Goal: Task Accomplishment & Management: Manage account settings

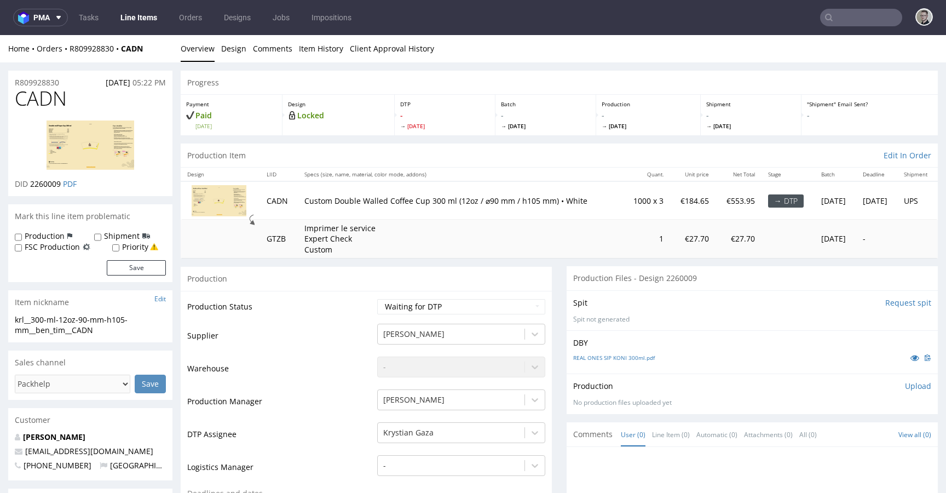
click at [786, 302] on div "Spit Request spit" at bounding box center [752, 302] width 358 height 11
click at [45, 99] on span "CADN" at bounding box center [41, 99] width 52 height 22
copy span "CADN"
click at [457, 299] on select "Waiting for Artwork Waiting for Diecut Waiting for Mockup Waiting for DTP Waiti…" at bounding box center [461, 306] width 168 height 15
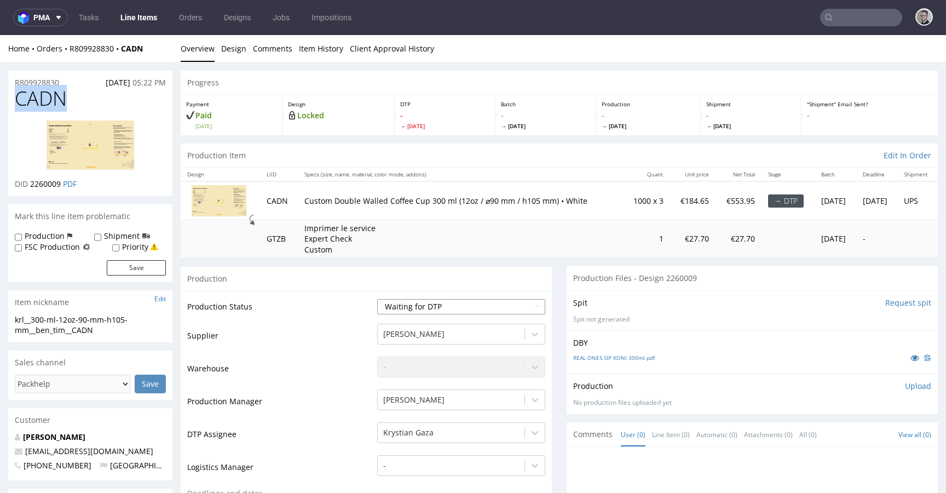
select select "dtp_issue"
click at [377, 299] on select "Waiting for Artwork Waiting for Diecut Waiting for Mockup Waiting for DTP Waiti…" at bounding box center [461, 306] width 168 height 15
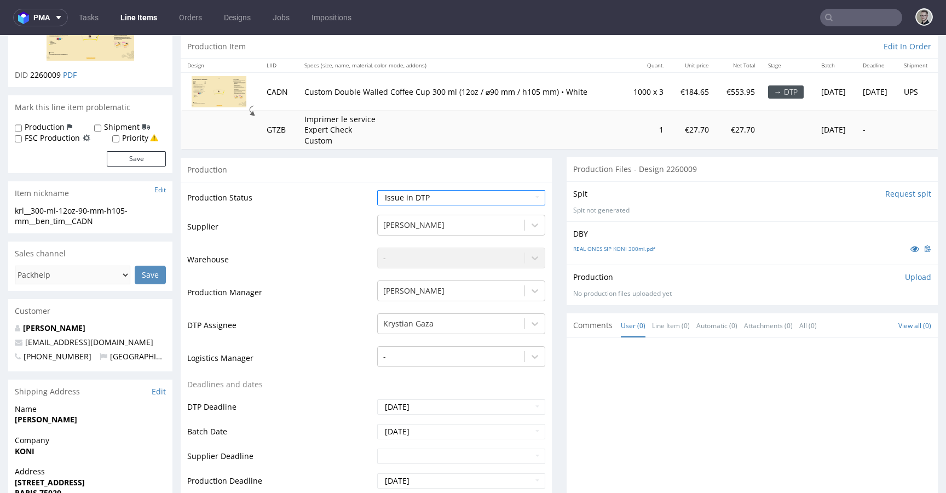
scroll to position [359, 0]
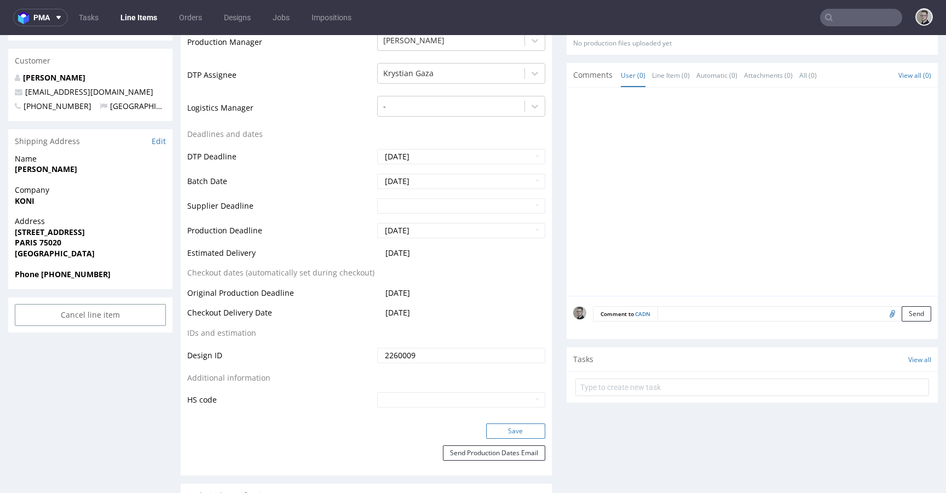
click at [529, 435] on button "Save" at bounding box center [515, 430] width 59 height 15
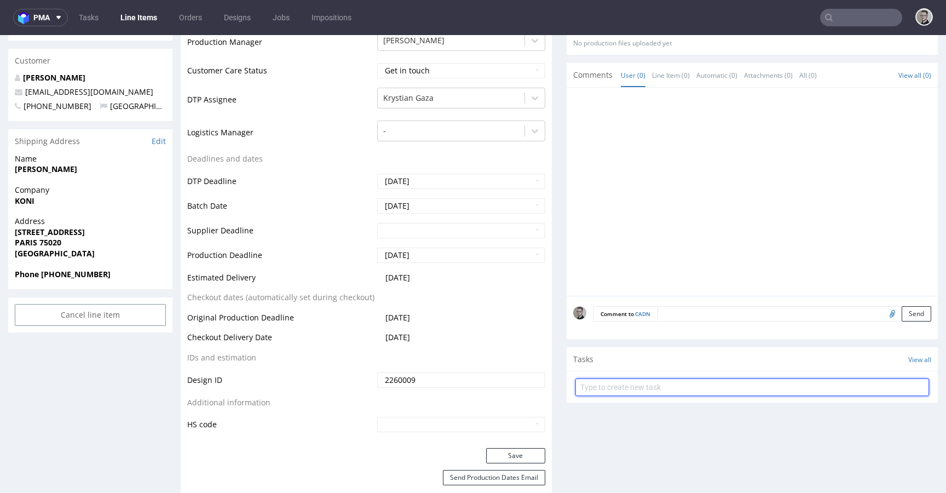
click at [644, 387] on input "text" at bounding box center [752, 387] width 354 height 18
type input "issue"
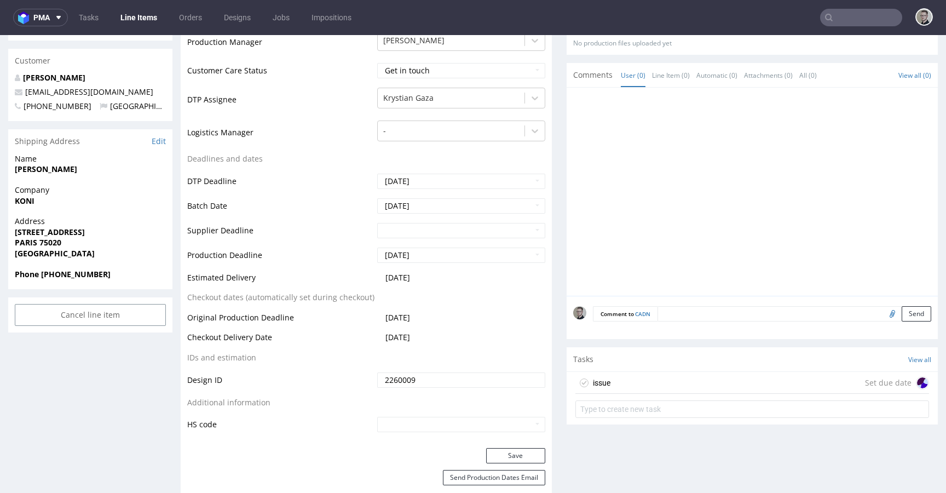
click at [648, 390] on div "issue Set due date" at bounding box center [752, 383] width 354 height 22
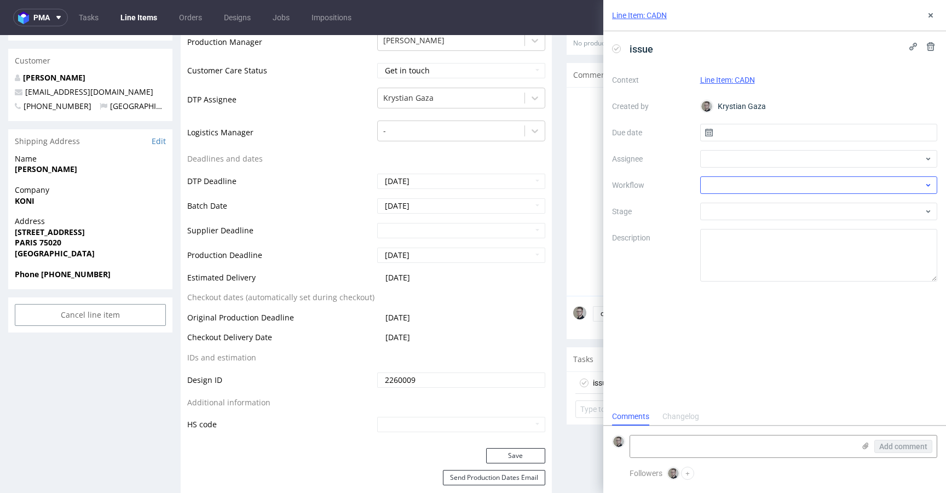
scroll to position [9, 0]
click at [744, 137] on input "text" at bounding box center [819, 133] width 238 height 18
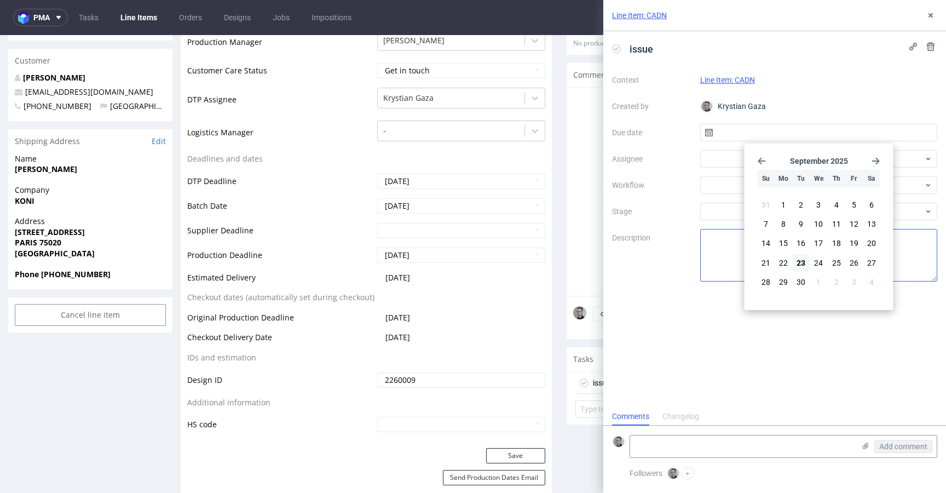
click at [805, 262] on span "23" at bounding box center [800, 262] width 9 height 11
type input "23/09/2025"
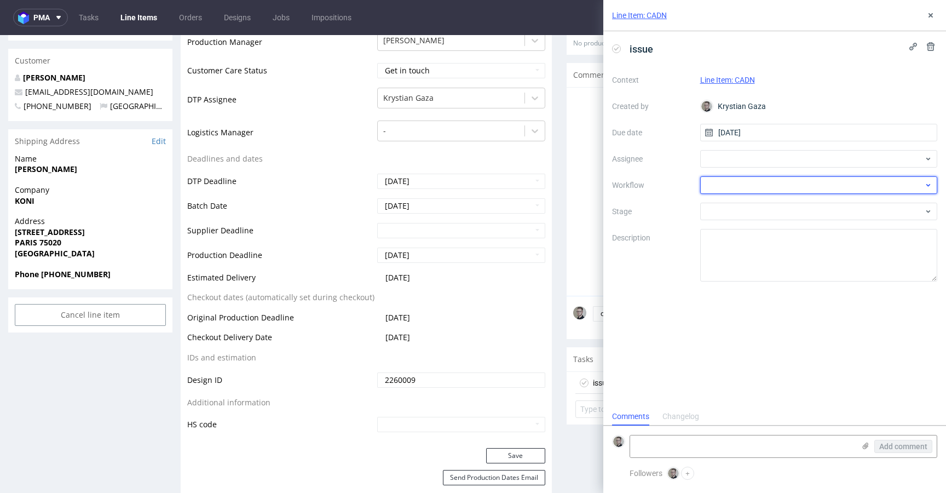
click at [740, 177] on div at bounding box center [819, 185] width 238 height 18
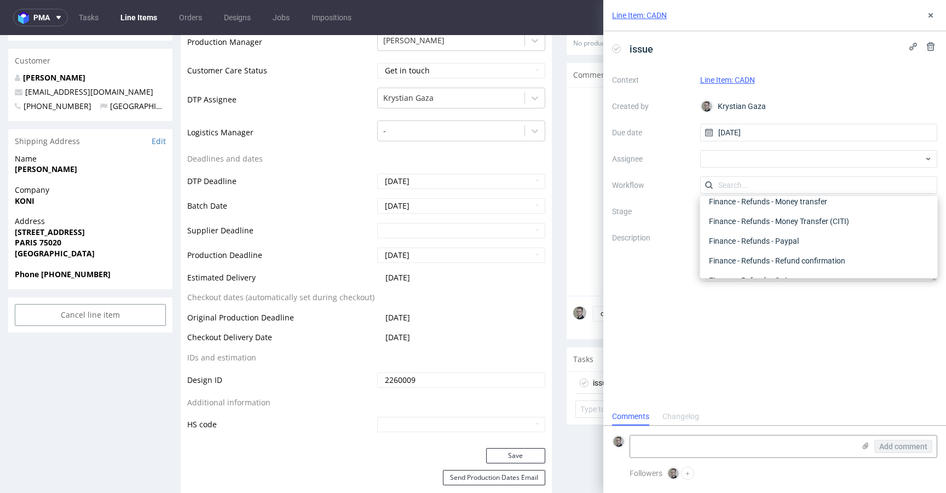
scroll to position [0, 0]
click at [755, 241] on div "DTP - Issue" at bounding box center [818, 244] width 229 height 20
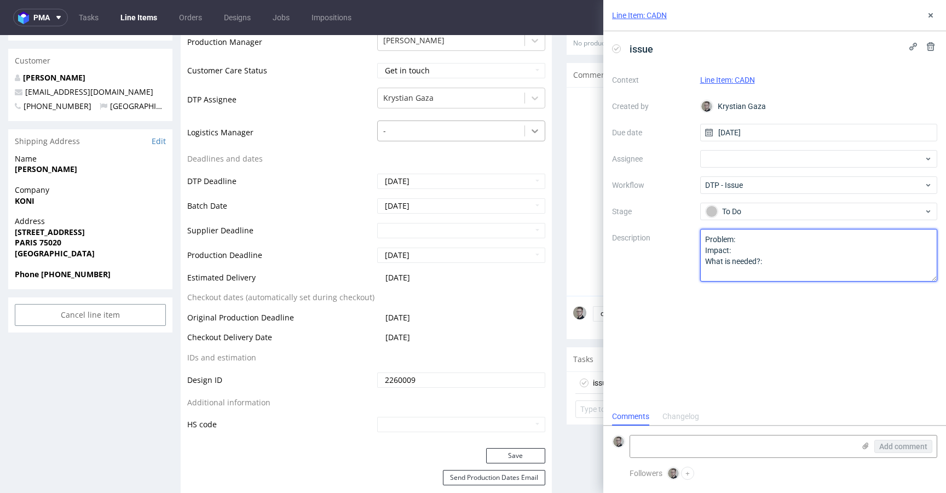
drag, startPoint x: 755, startPoint y: 276, endPoint x: 532, endPoint y: 132, distance: 266.0
drag, startPoint x: 784, startPoint y: 282, endPoint x: 464, endPoint y: 141, distance: 350.7
drag, startPoint x: 787, startPoint y: 300, endPoint x: 380, endPoint y: 112, distance: 447.7
paste textarea "lease send us languages of all distribution countries that we can place label a…"
type textarea "Please send us languages of all distribution countries that we can place label …"
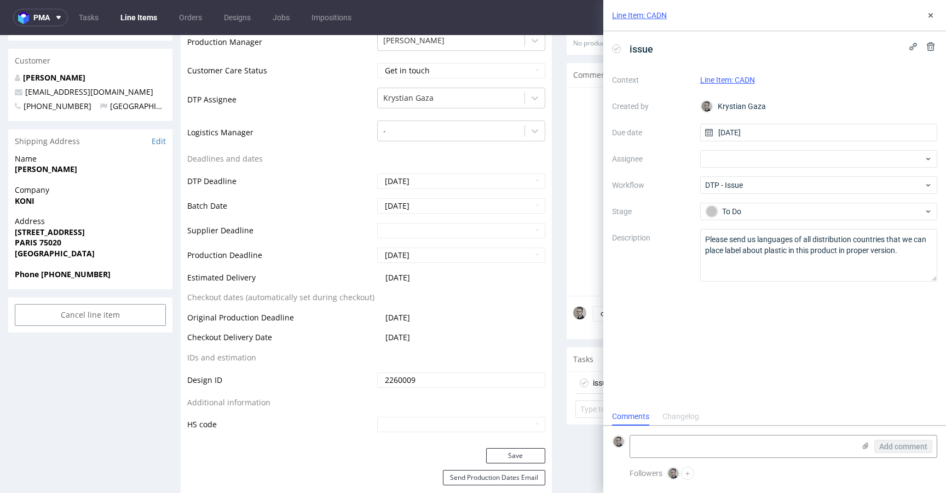
click at [852, 333] on div "issue Context Line Item: CADN Created by Krystian Gaza Due date 23/09/2025 Assi…" at bounding box center [774, 219] width 343 height 376
click at [930, 15] on use at bounding box center [930, 15] width 4 height 4
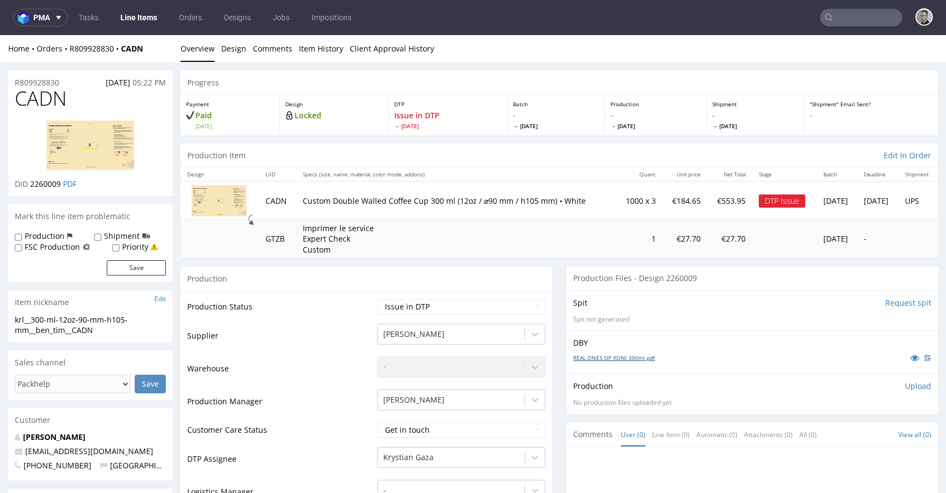
click at [615, 358] on link "REAL ONES SIP KONI 300ml.pdf" at bounding box center [614, 358] width 82 height 8
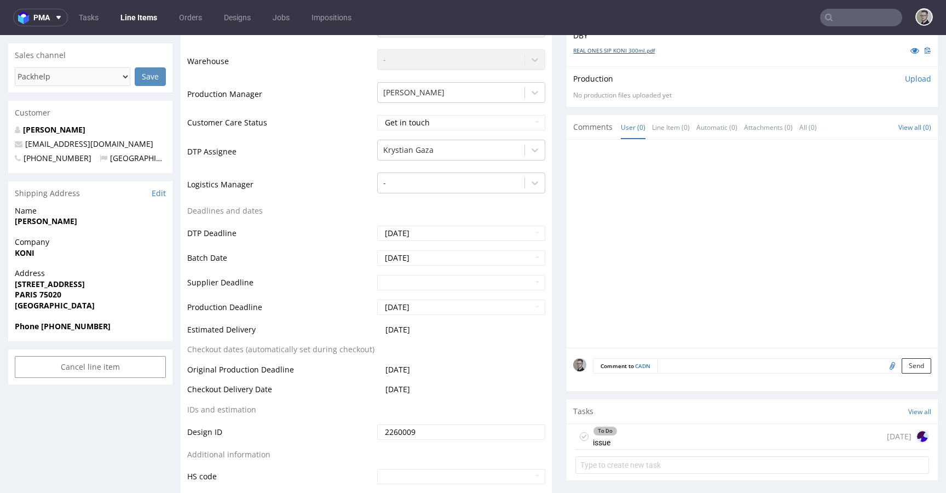
scroll to position [351, 0]
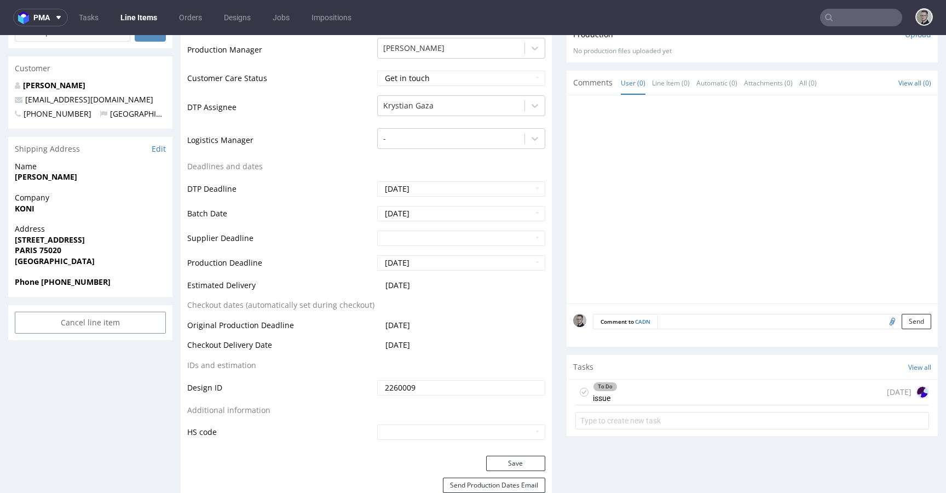
drag, startPoint x: 645, startPoint y: 397, endPoint x: 672, endPoint y: 428, distance: 40.4
click at [645, 397] on div "To Do issue today" at bounding box center [752, 392] width 354 height 26
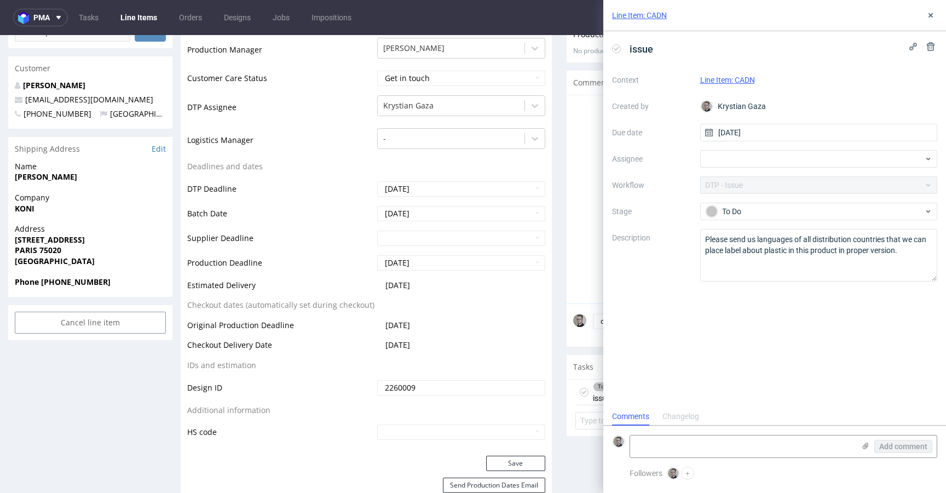
scroll to position [9, 0]
click at [913, 255] on textarea "Please send us languages of all distribution countries that we can place label …" at bounding box center [819, 255] width 238 height 53
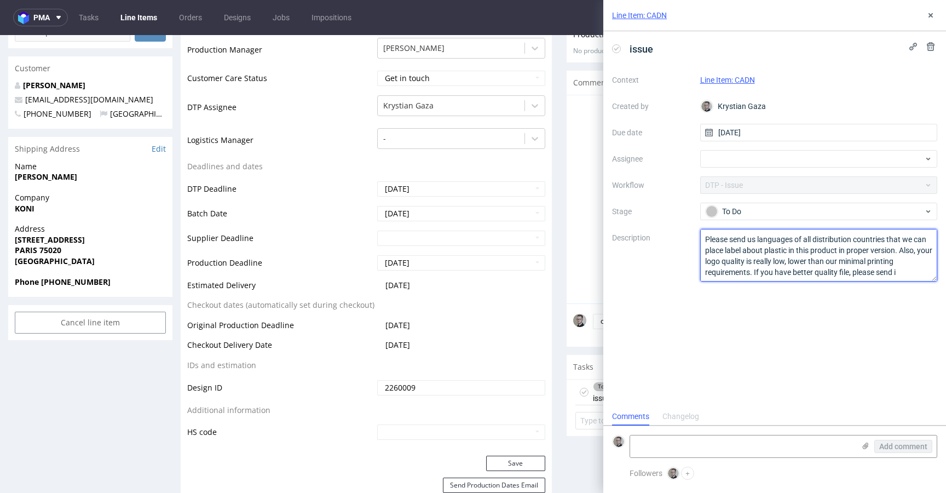
scroll to position [7, 0]
type textarea "Please send us languages of all distribution countries that we can place label …"
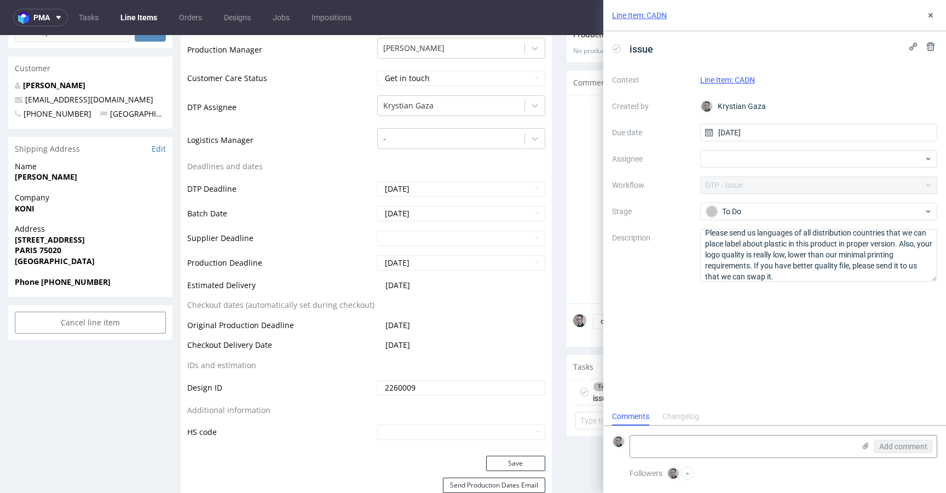
click at [887, 354] on div "issue Context Line Item: CADN Created by Krystian Gaza Due date 23/09/2025 Assi…" at bounding box center [774, 219] width 343 height 376
click at [931, 18] on icon at bounding box center [930, 15] width 9 height 9
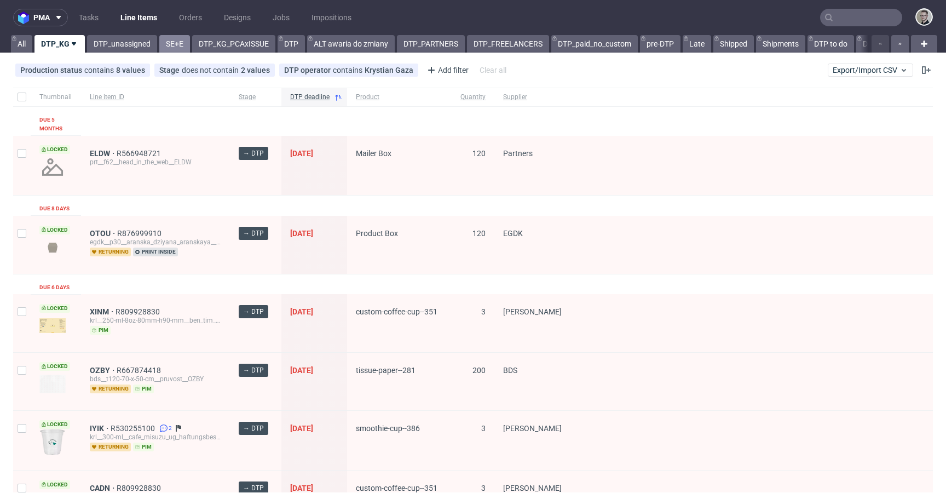
click at [181, 44] on link "SE+E" at bounding box center [174, 44] width 31 height 18
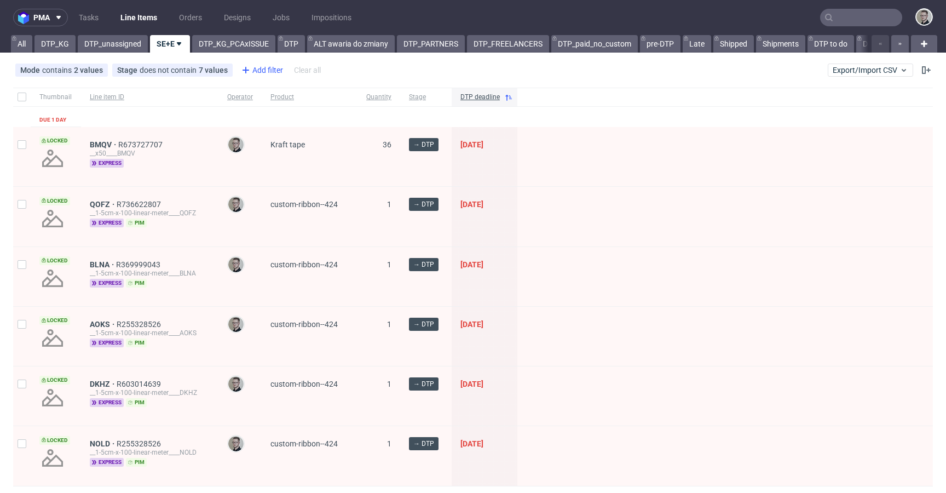
click at [273, 67] on div "Add filter" at bounding box center [261, 70] width 48 height 18
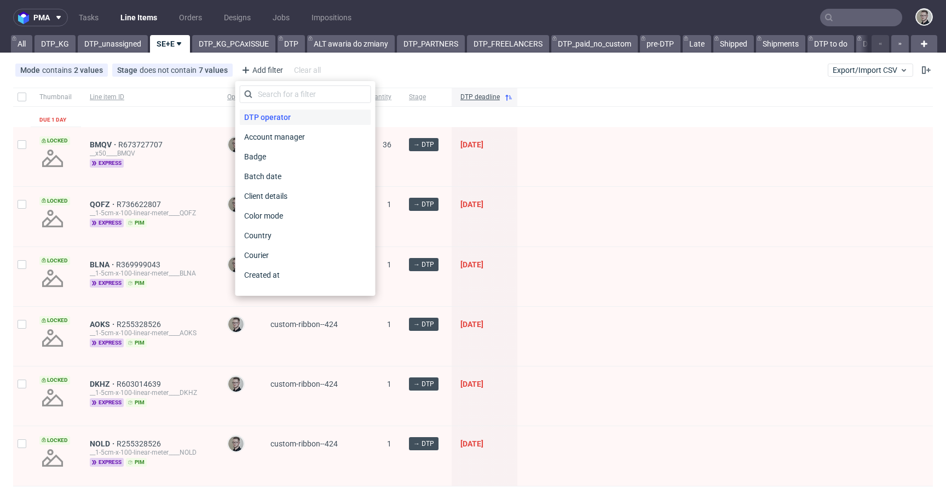
click at [308, 114] on div "DTP operator" at bounding box center [305, 116] width 131 height 15
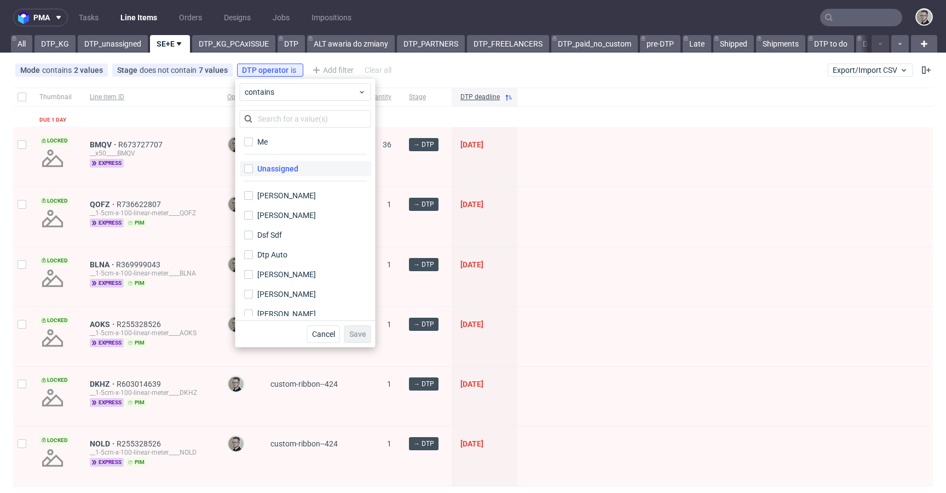
click at [321, 165] on label "Unassigned" at bounding box center [305, 168] width 131 height 15
click at [253, 165] on input "Unassigned" at bounding box center [248, 168] width 9 height 9
checkbox input "true"
click at [365, 337] on span "Save" at bounding box center [357, 334] width 17 height 8
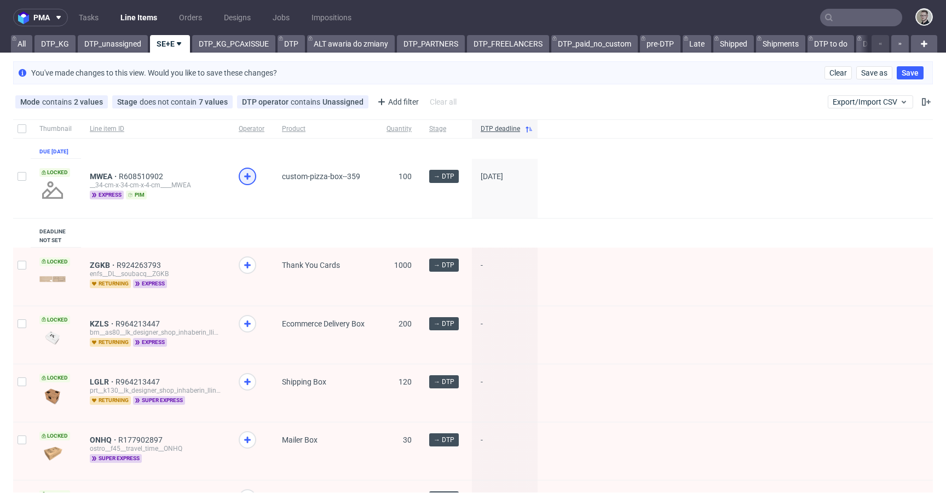
click at [245, 180] on use at bounding box center [247, 176] width 7 height 7
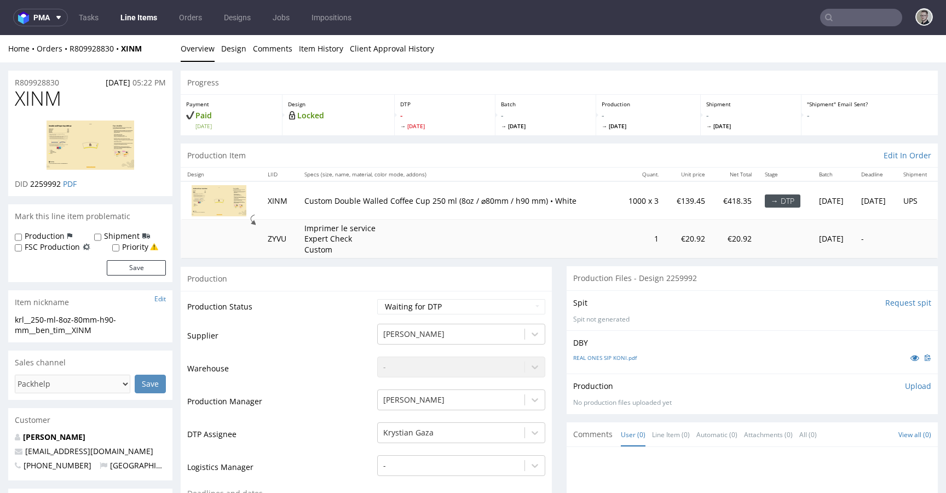
click at [54, 99] on span "XINM" at bounding box center [38, 99] width 47 height 22
click at [55, 99] on span "XINM" at bounding box center [38, 99] width 47 height 22
copy span "XINM"
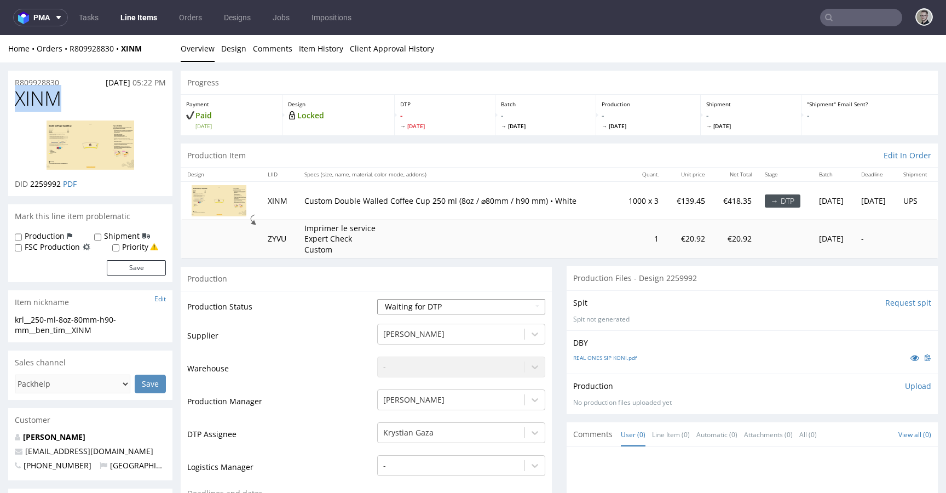
click at [473, 301] on select "Waiting for Artwork Waiting for Diecut Waiting for Mockup Waiting for DTP Waiti…" at bounding box center [461, 306] width 168 height 15
select select "dtp_issue"
click at [377, 299] on select "Waiting for Artwork Waiting for Diecut Waiting for Mockup Waiting for DTP Waiti…" at bounding box center [461, 306] width 168 height 15
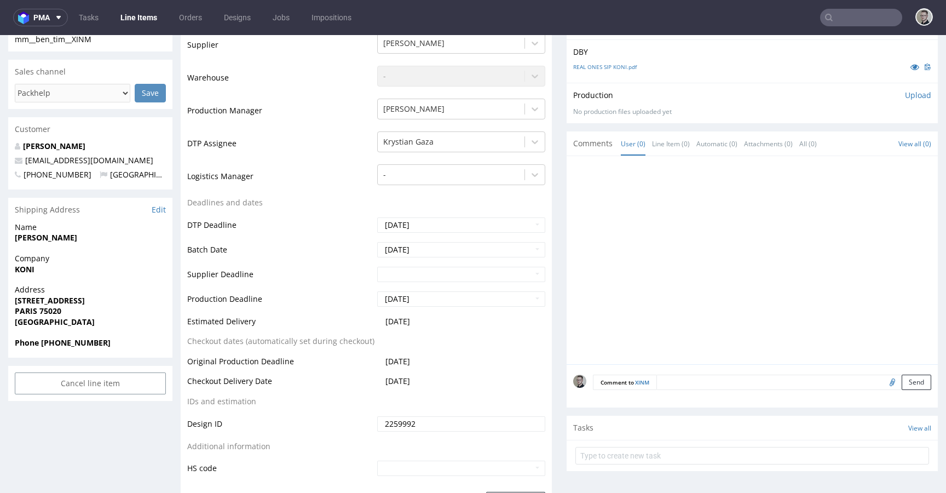
scroll to position [330, 0]
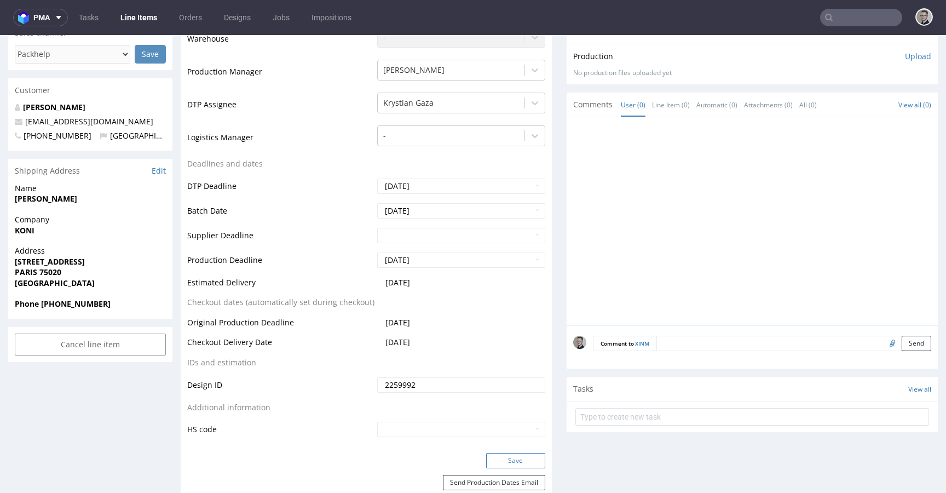
click at [528, 455] on button "Save" at bounding box center [515, 460] width 59 height 15
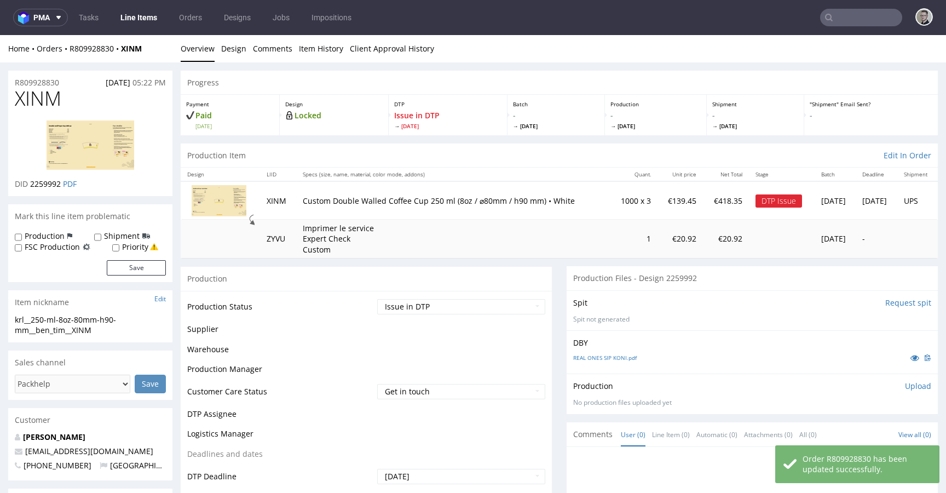
scroll to position [322, 0]
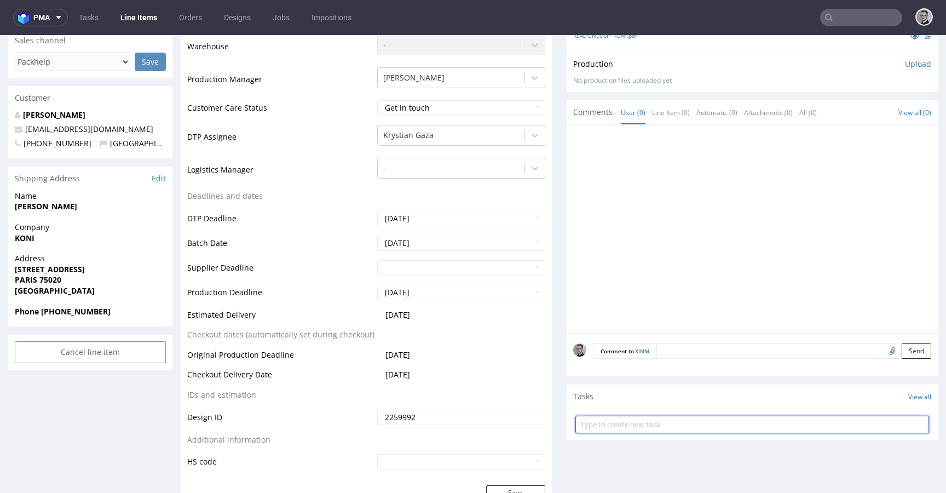
click at [657, 420] on input "text" at bounding box center [752, 424] width 354 height 18
type input "issue"
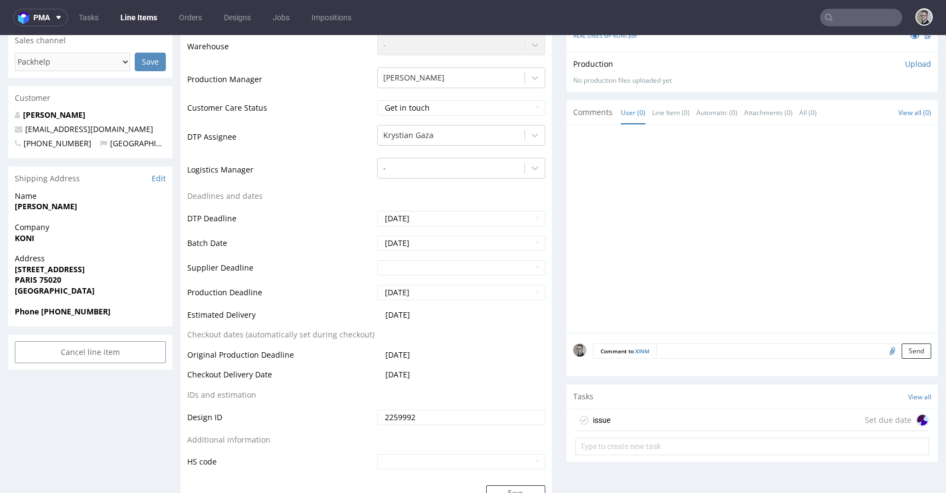
click at [789, 414] on div "issue Set due date" at bounding box center [752, 420] width 354 height 22
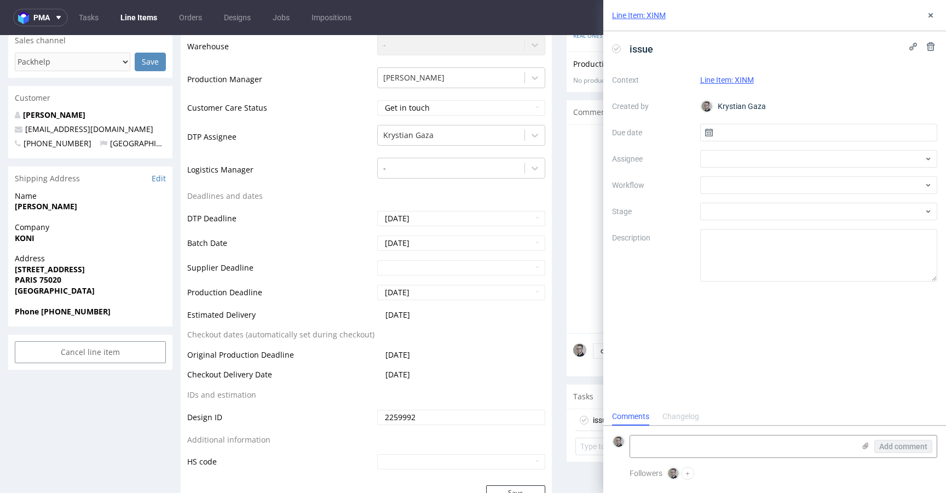
scroll to position [9, 0]
click at [803, 128] on input "text" at bounding box center [819, 133] width 238 height 18
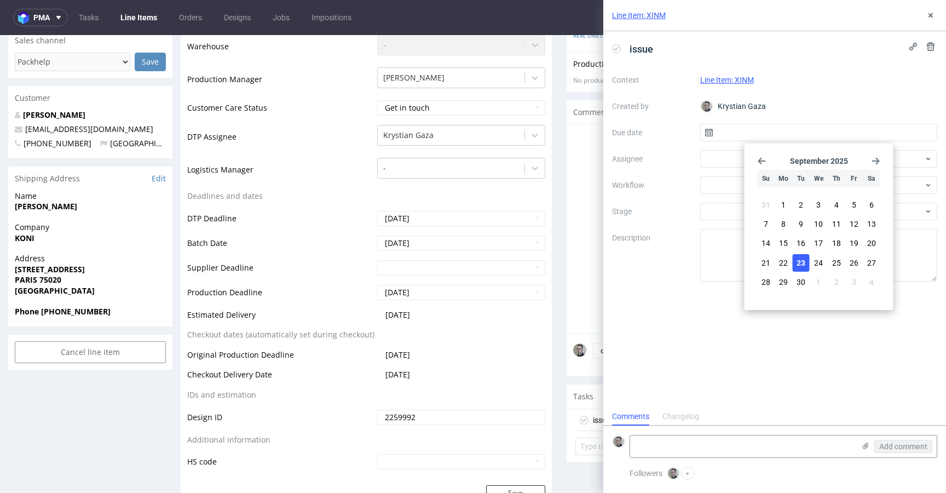
click at [805, 263] on button "23" at bounding box center [801, 263] width 17 height 18
type input "[DATE]"
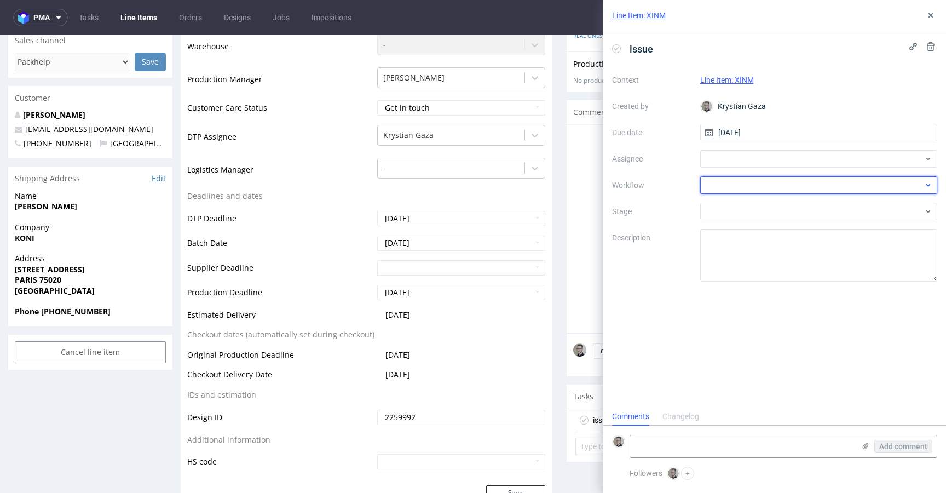
click at [772, 190] on div at bounding box center [819, 185] width 238 height 18
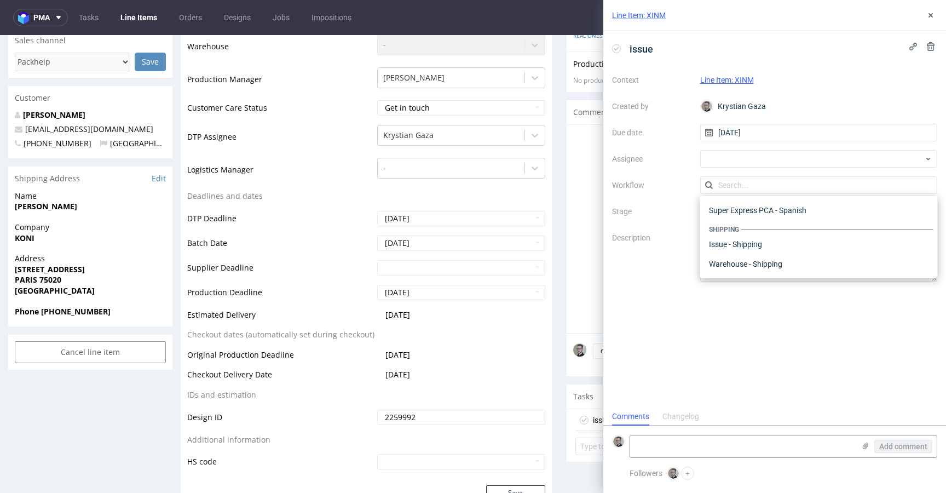
scroll to position [0, 0]
click at [768, 246] on div "DTP - Issue" at bounding box center [818, 244] width 229 height 20
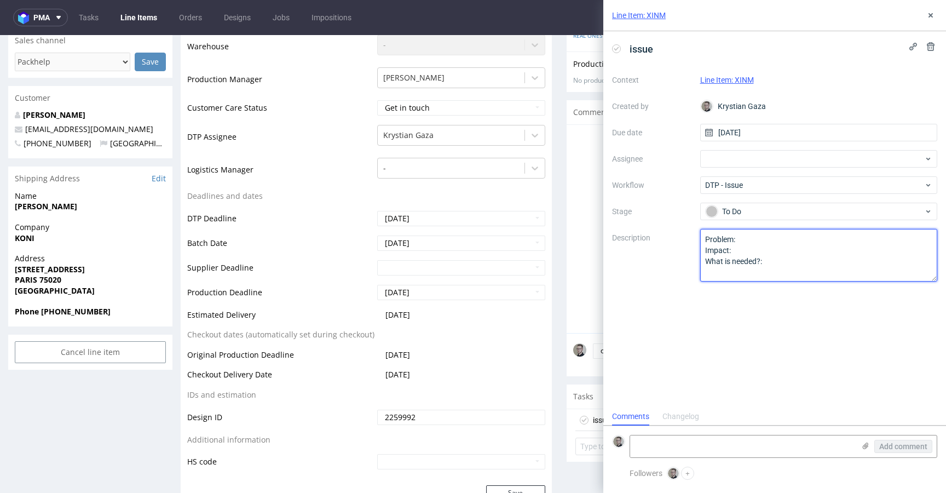
drag, startPoint x: 843, startPoint y: 293, endPoint x: 535, endPoint y: 153, distance: 338.3
paste textarea "lease send us languages of all distribution countries that we can place label a…"
type textarea "Please send us languages of all distribution countries that we can place label …"
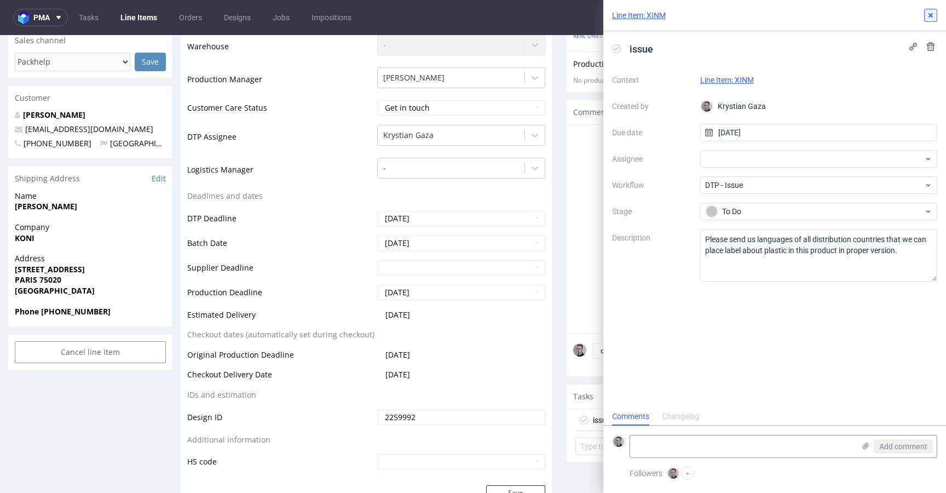
click at [931, 9] on button at bounding box center [930, 15] width 13 height 13
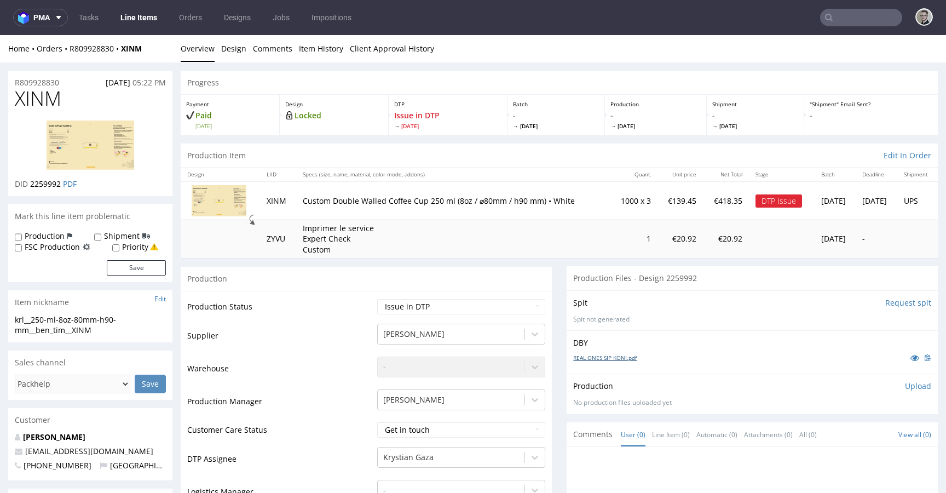
click at [591, 354] on link "REAL ONES SIP KONI.pdf" at bounding box center [604, 358] width 63 height 8
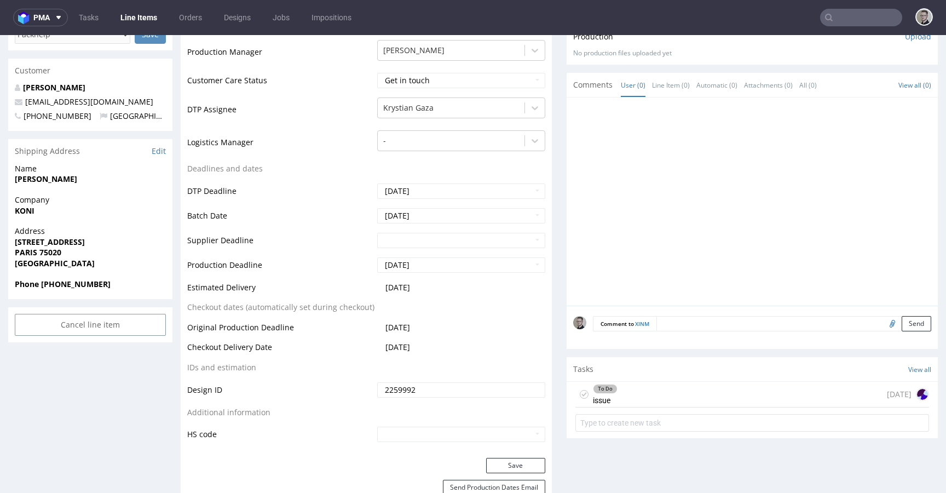
scroll to position [357, 0]
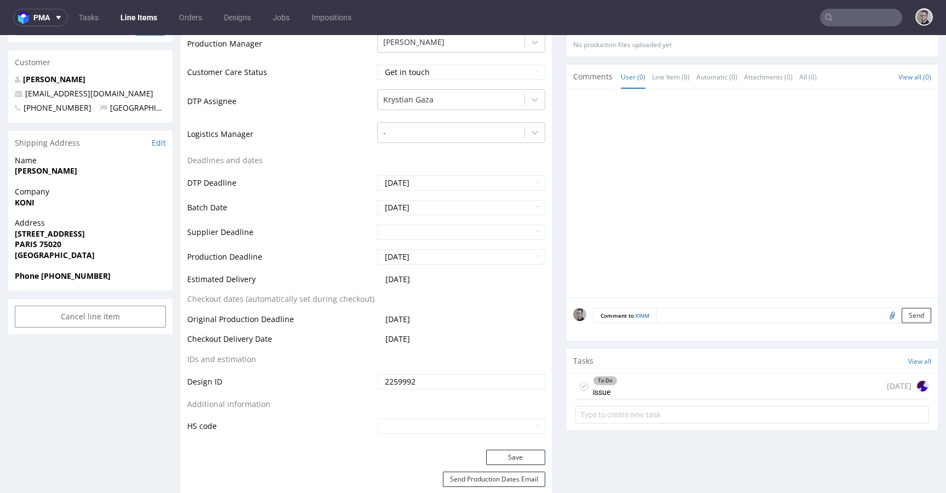
click at [672, 393] on div "To Do issue [DATE]" at bounding box center [752, 386] width 354 height 26
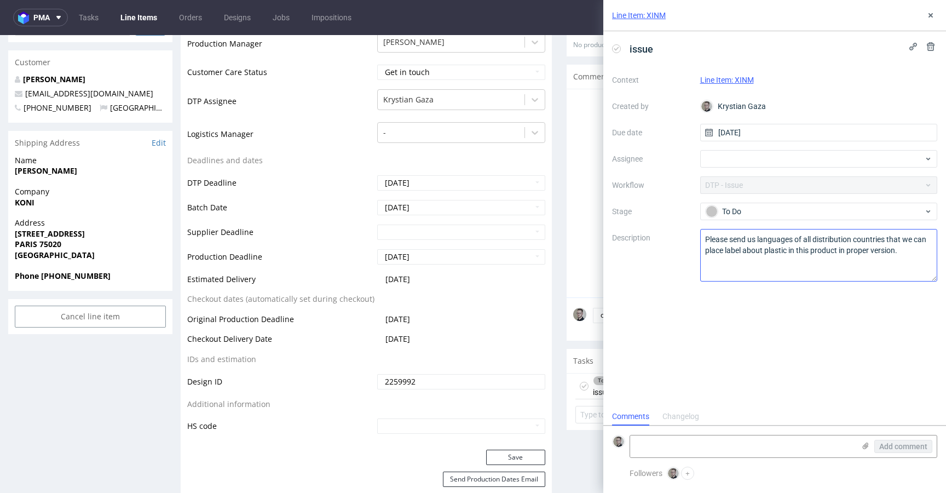
scroll to position [9, 0]
click at [794, 267] on textarea "Please send us languages of all distribution countries that we can place label …" at bounding box center [819, 255] width 238 height 53
paste textarea "Also, your logo quality is really low, lower than our minimal printing requirem…"
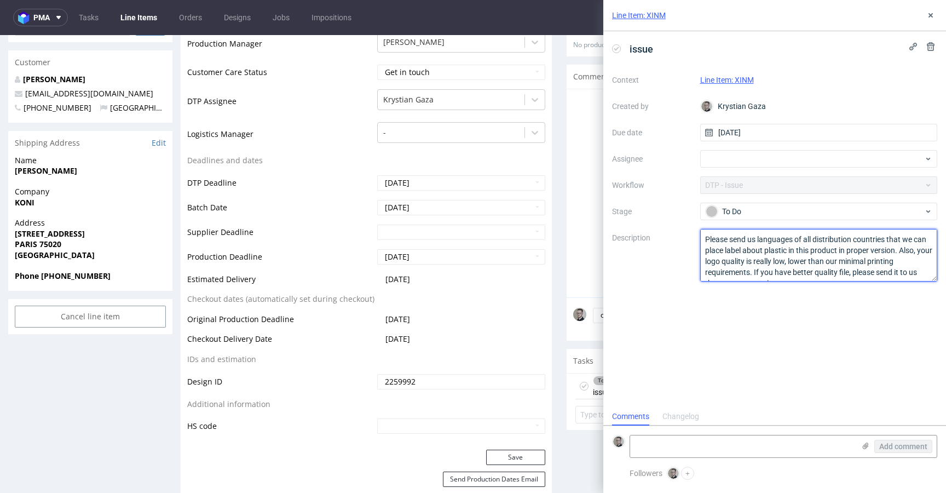
scroll to position [7, 0]
type textarea "Please send us languages of all distribution countries that we can place label …"
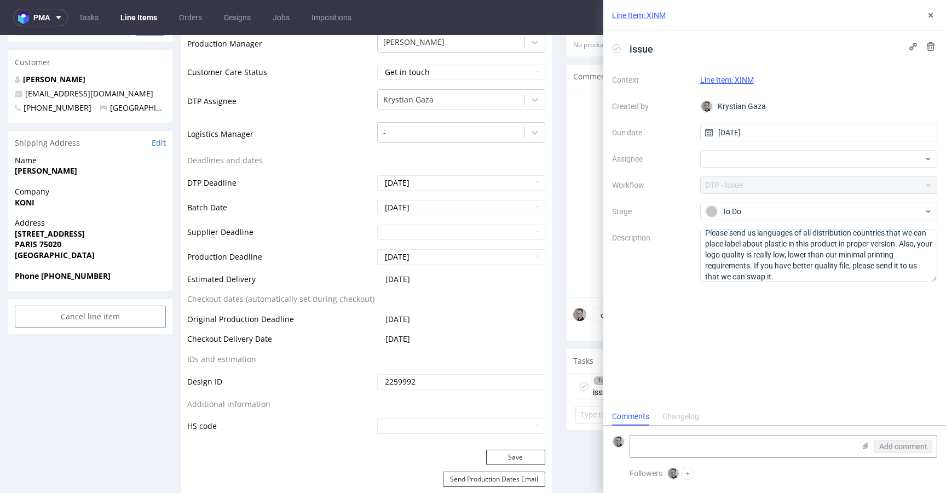
drag, startPoint x: 850, startPoint y: 324, endPoint x: 925, endPoint y: 54, distance: 280.1
click at [850, 323] on div "issue Context Line Item: XINM Created by Krystian Gaza Due date 23/09/2025 Assi…" at bounding box center [774, 219] width 343 height 376
click at [931, 11] on icon at bounding box center [930, 15] width 9 height 9
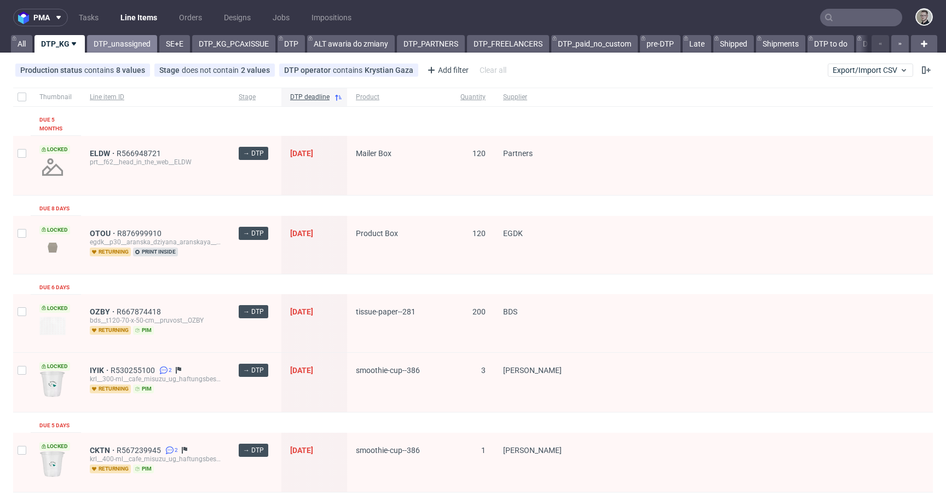
click at [132, 47] on link "DTP_unassigned" at bounding box center [122, 44] width 70 height 18
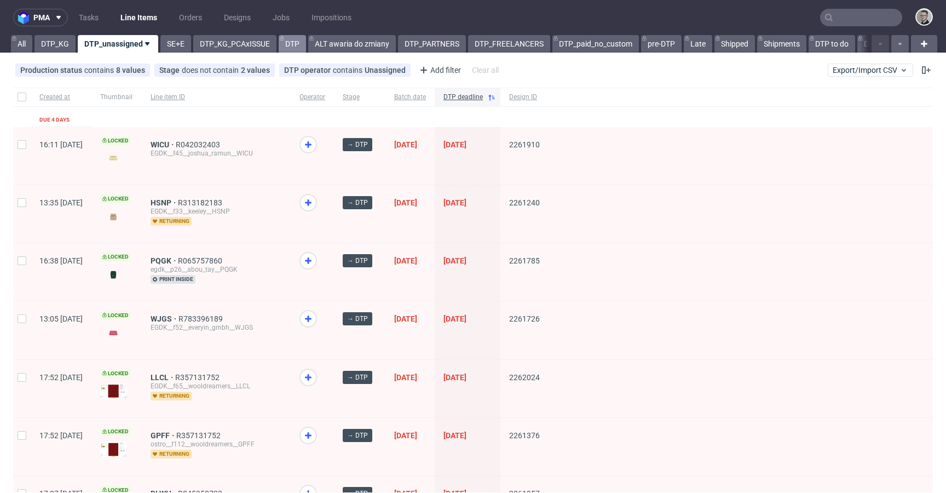
click at [296, 42] on link "DTP" at bounding box center [292, 44] width 27 height 18
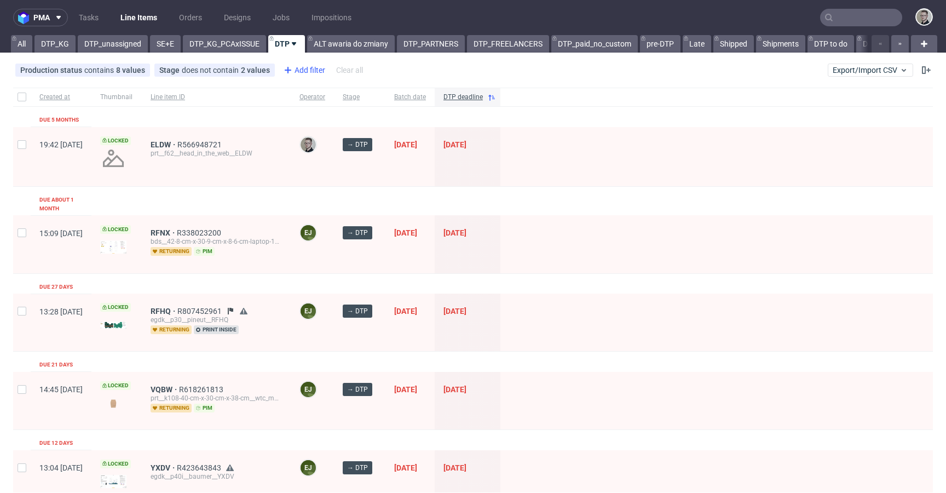
click at [315, 71] on div "Add filter" at bounding box center [303, 70] width 48 height 18
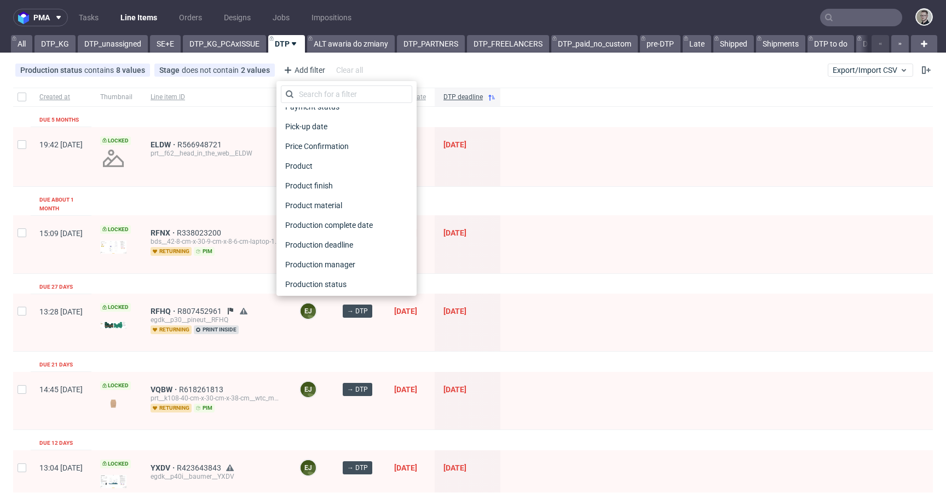
scroll to position [731, 0]
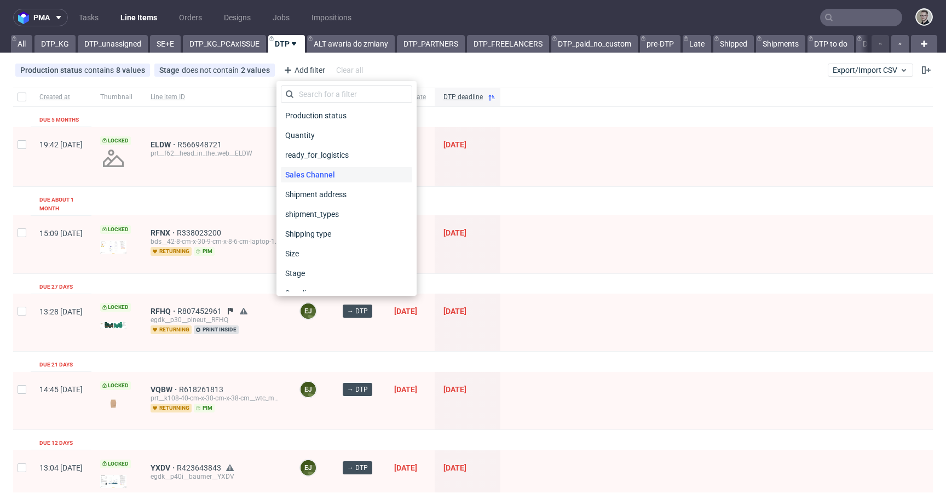
click at [335, 176] on span "Sales Channel" at bounding box center [310, 174] width 59 height 15
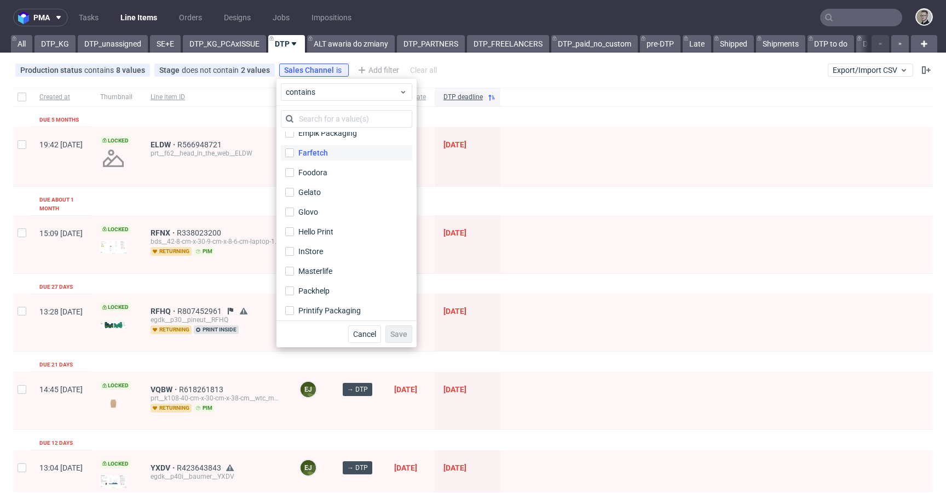
scroll to position [91, 0]
click at [323, 245] on label "InStore" at bounding box center [346, 247] width 131 height 15
click at [294, 245] on input "InStore" at bounding box center [289, 248] width 9 height 9
checkbox input "true"
click at [402, 334] on span "Save" at bounding box center [398, 334] width 17 height 8
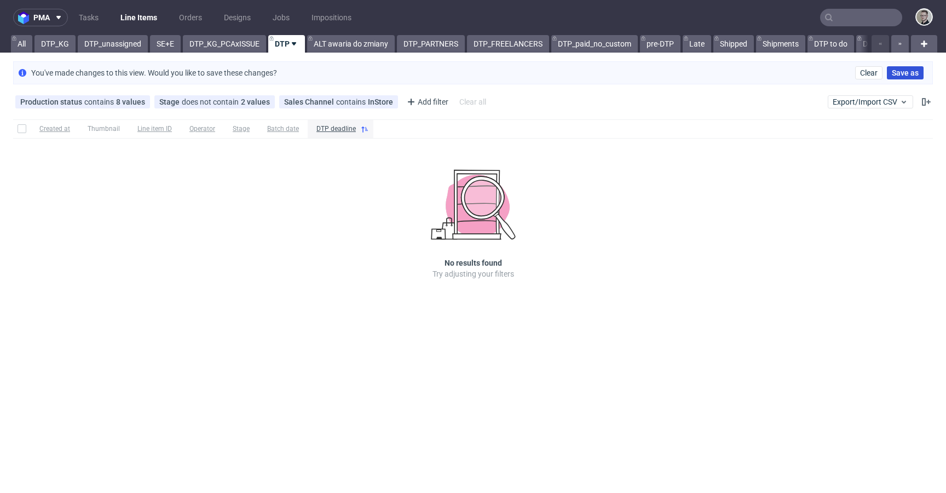
click at [906, 76] on span "Save as" at bounding box center [905, 73] width 27 height 8
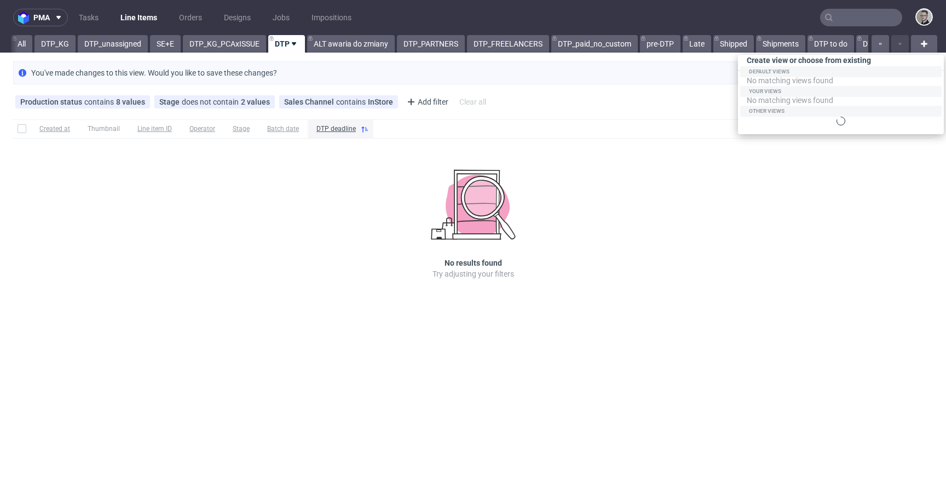
scroll to position [0, 2399]
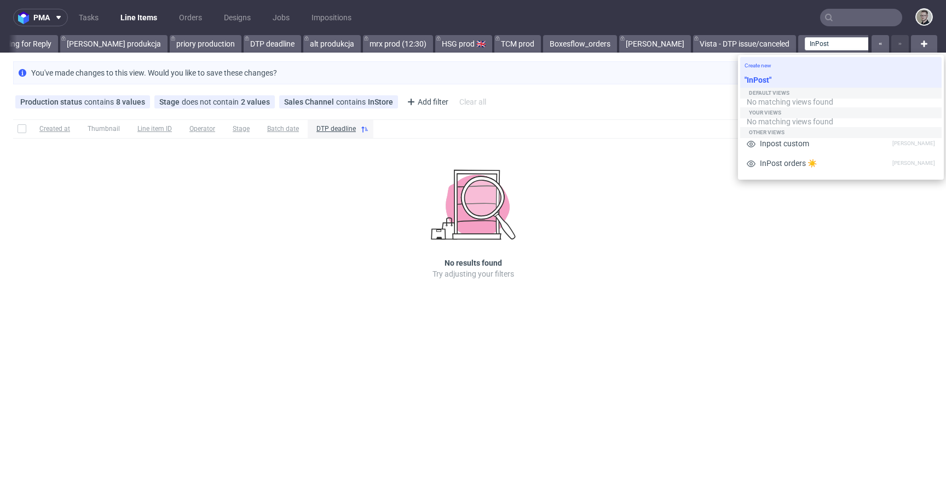
type input "InPost"
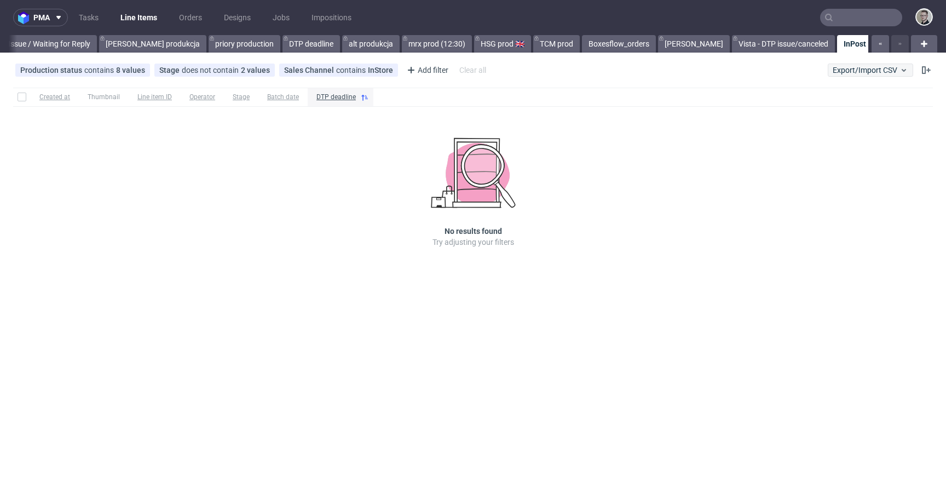
scroll to position [0, 2343]
drag, startPoint x: 839, startPoint y: 43, endPoint x: 33, endPoint y: 33, distance: 805.8
drag, startPoint x: 434, startPoint y: 42, endPoint x: 47, endPoint y: 44, distance: 387.6
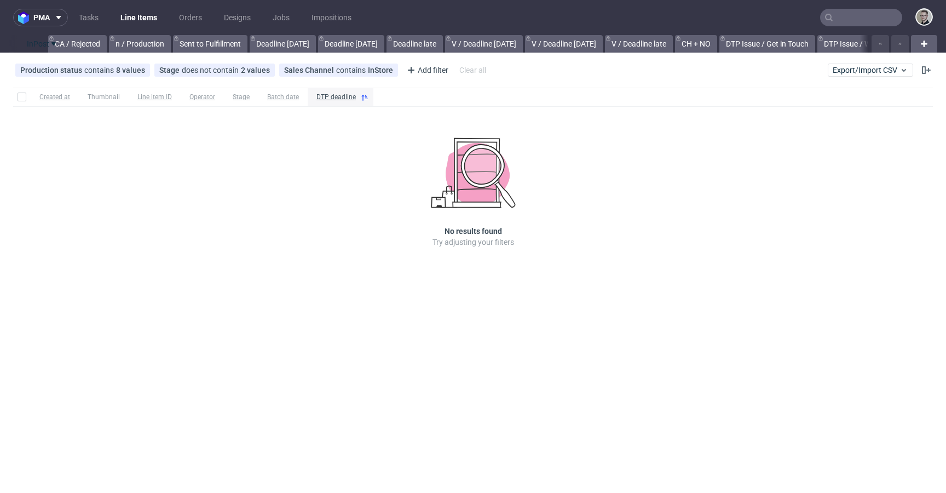
drag, startPoint x: 439, startPoint y: 44, endPoint x: 39, endPoint y: 43, distance: 400.1
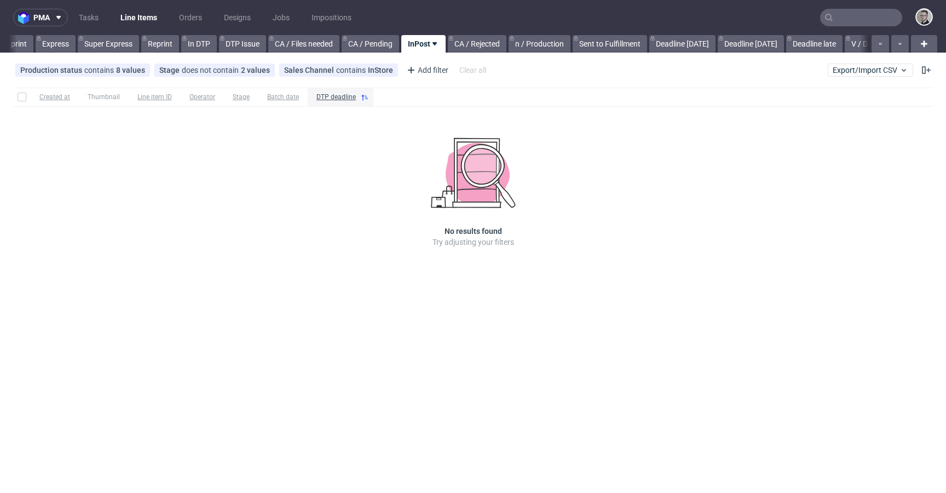
scroll to position [0, 1158]
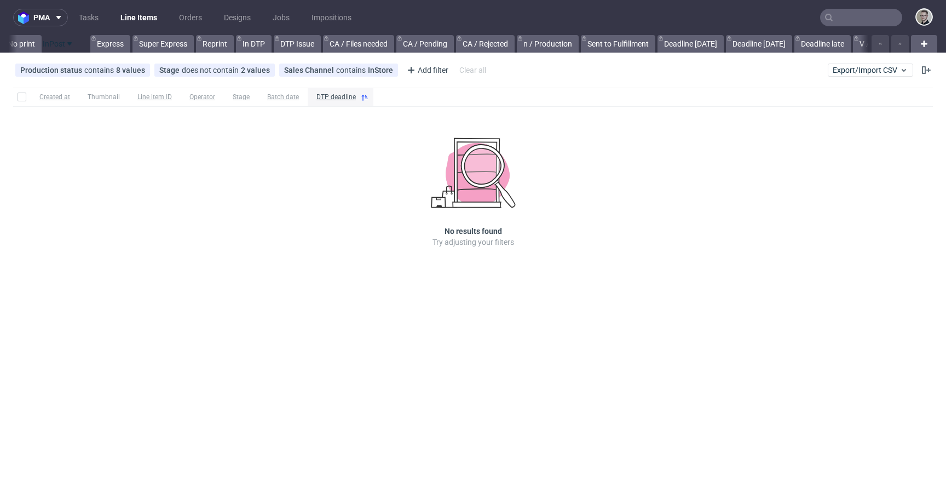
drag, startPoint x: 431, startPoint y: 43, endPoint x: 60, endPoint y: 49, distance: 371.2
drag, startPoint x: 435, startPoint y: 43, endPoint x: 89, endPoint y: 44, distance: 346.0
drag, startPoint x: 438, startPoint y: 45, endPoint x: 46, endPoint y: 45, distance: 391.9
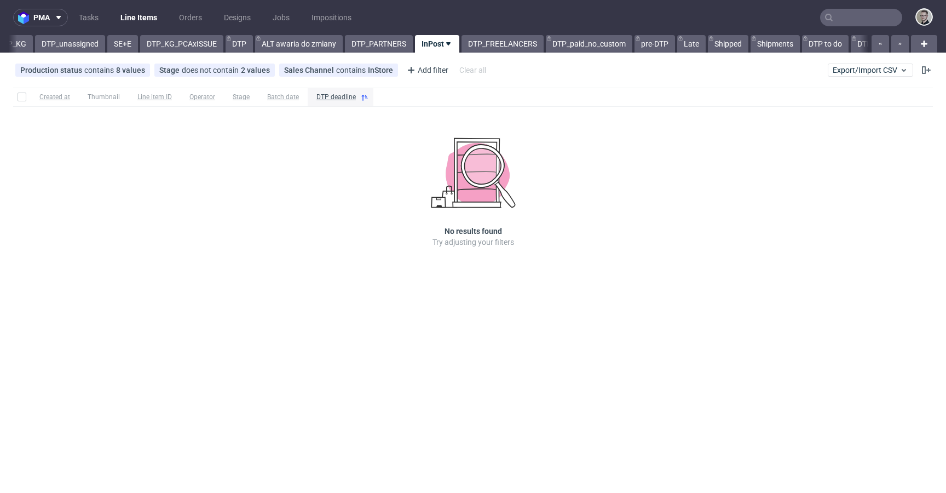
scroll to position [0, 42]
drag, startPoint x: 428, startPoint y: 42, endPoint x: 61, endPoint y: 47, distance: 367.3
drag, startPoint x: 93, startPoint y: 44, endPoint x: 215, endPoint y: 50, distance: 122.2
click at [172, 45] on link "SE+E" at bounding box center [165, 44] width 31 height 18
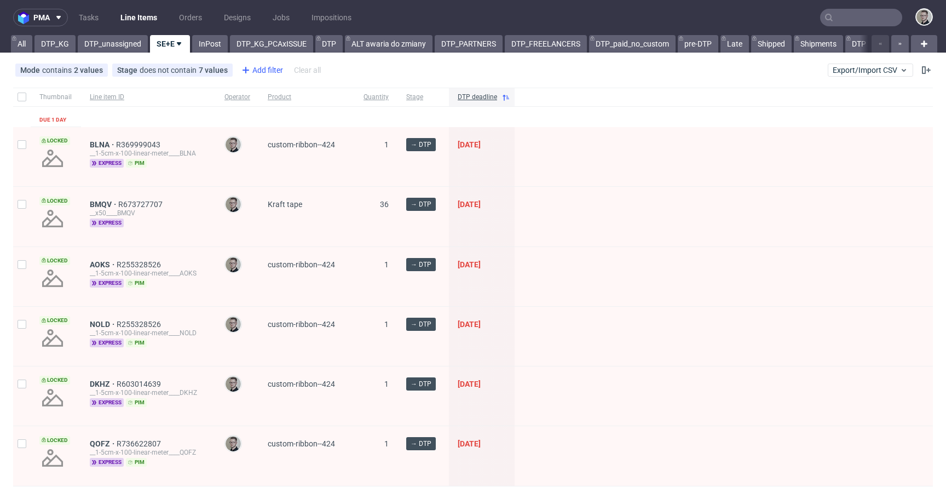
click at [257, 70] on div "Add filter" at bounding box center [261, 70] width 48 height 18
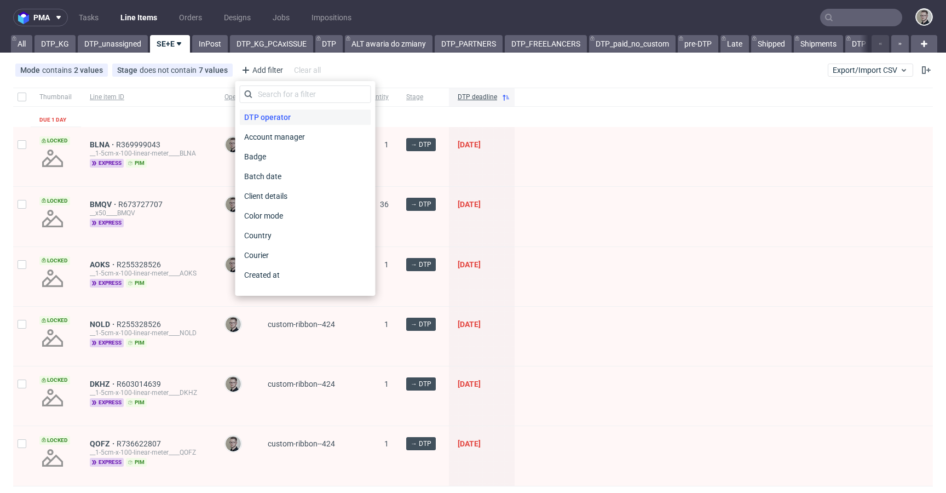
click at [283, 113] on span "DTP operator" at bounding box center [267, 116] width 55 height 15
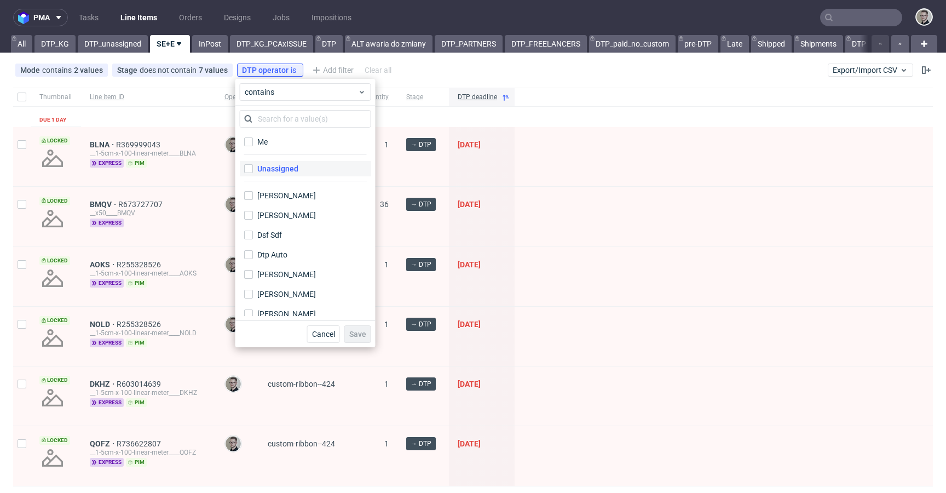
click at [286, 161] on label "Unassigned" at bounding box center [305, 168] width 131 height 15
click at [253, 164] on input "Unassigned" at bounding box center [248, 168] width 9 height 9
checkbox input "true"
click at [360, 333] on span "Save" at bounding box center [357, 334] width 17 height 8
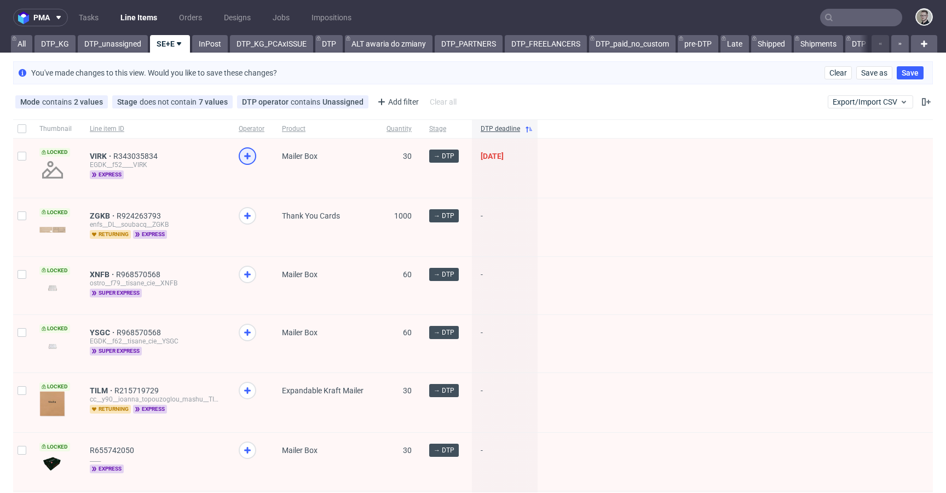
click at [243, 154] on icon at bounding box center [247, 155] width 13 height 13
click at [117, 48] on link "DTP_unassigned" at bounding box center [113, 44] width 70 height 18
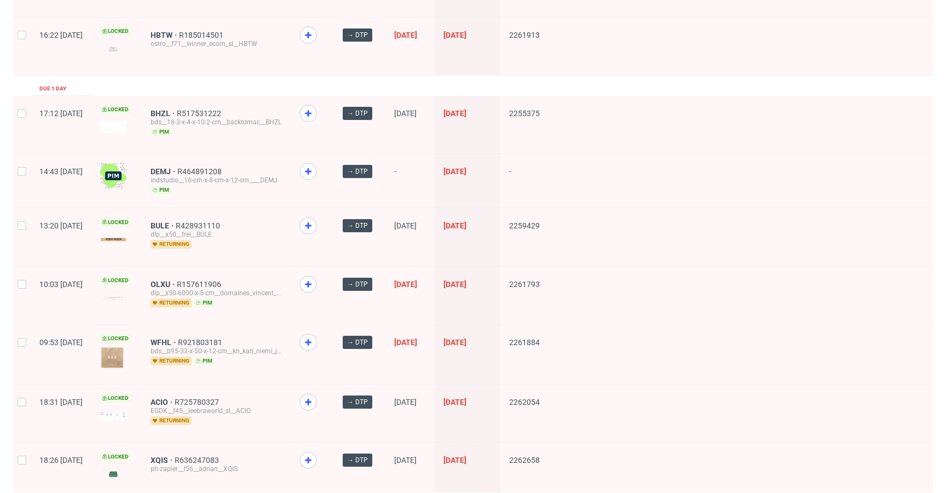
scroll to position [1426, 0]
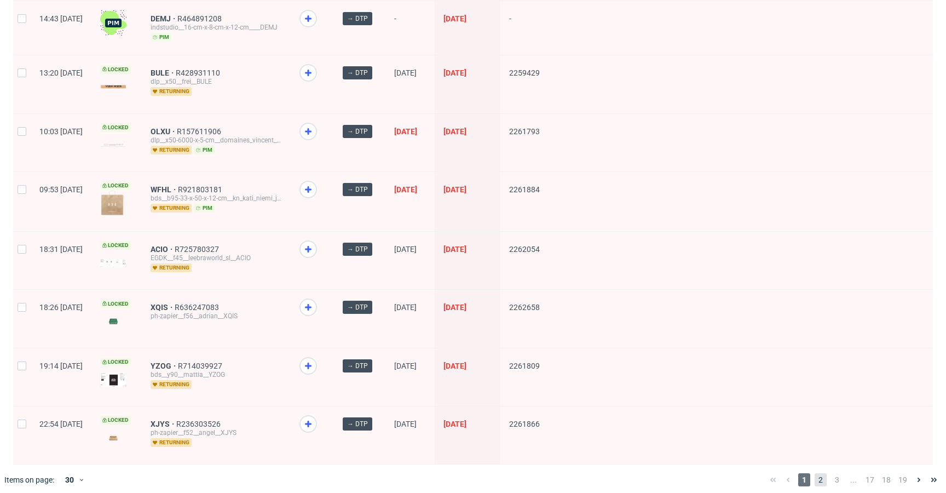
click at [815, 473] on span "2" at bounding box center [821, 479] width 12 height 13
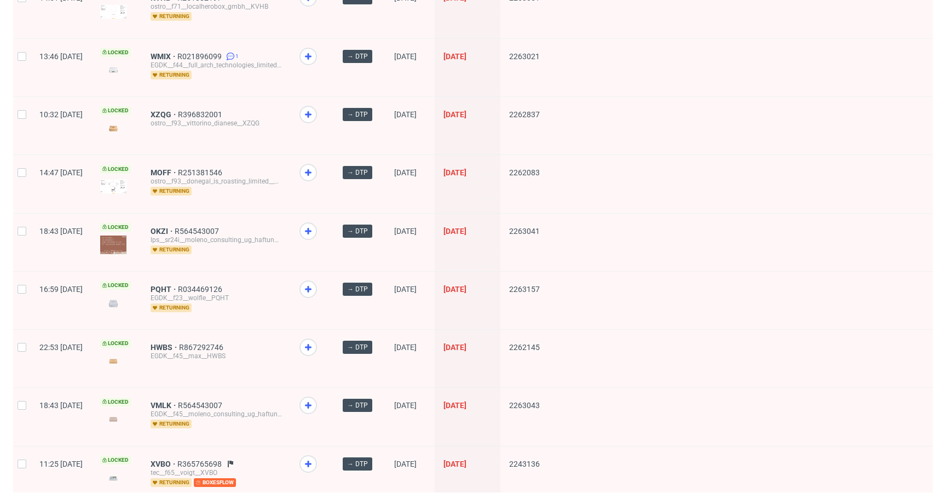
scroll to position [1429, 0]
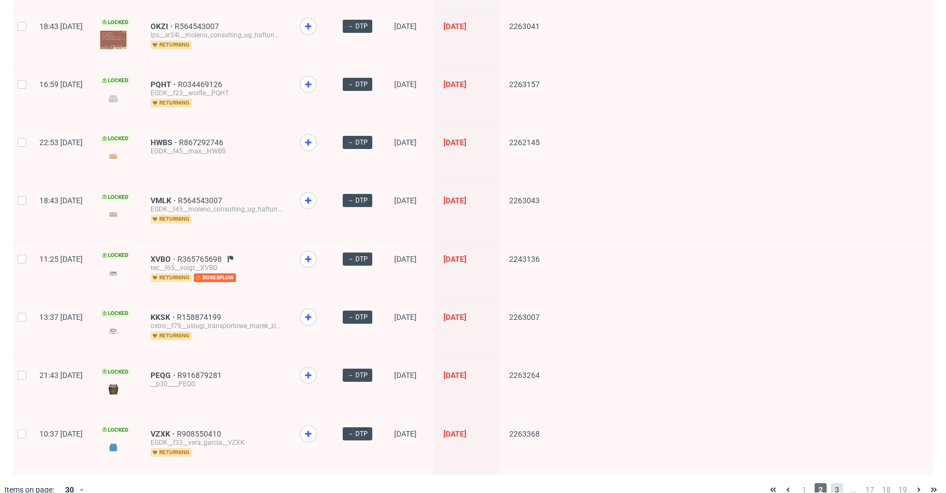
click at [831, 483] on span "3" at bounding box center [837, 489] width 12 height 13
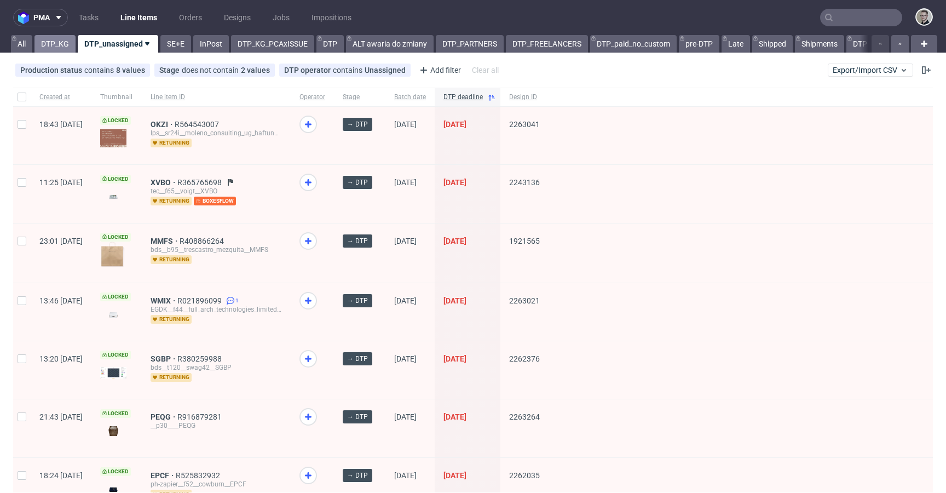
click at [57, 48] on link "DTP_KG" at bounding box center [54, 44] width 41 height 18
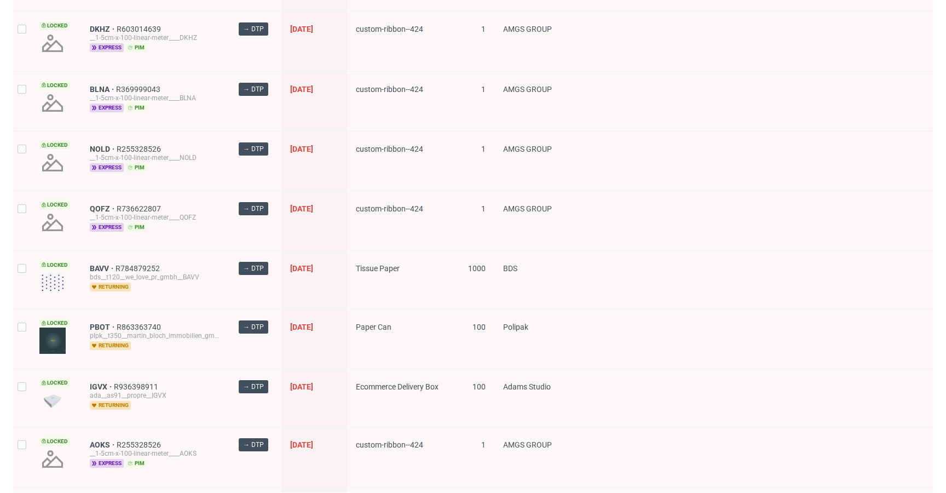
scroll to position [1595, 0]
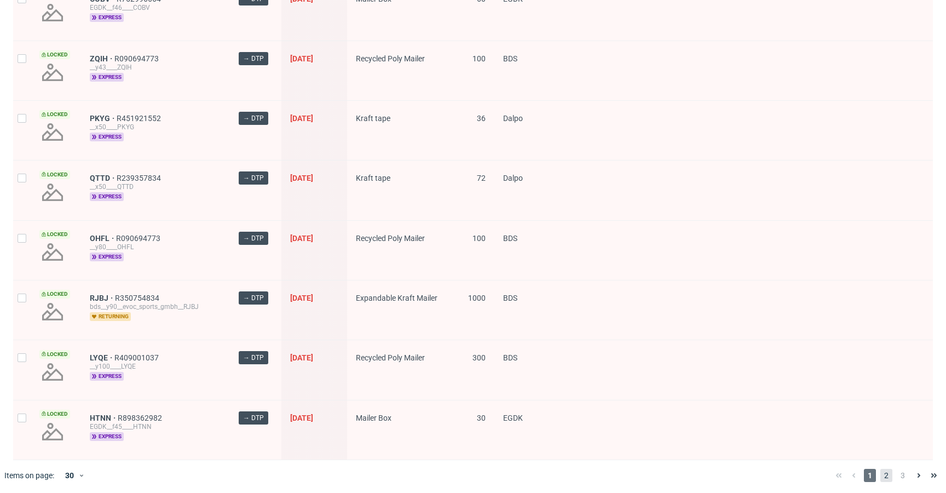
click at [880, 471] on span "2" at bounding box center [886, 475] width 12 height 13
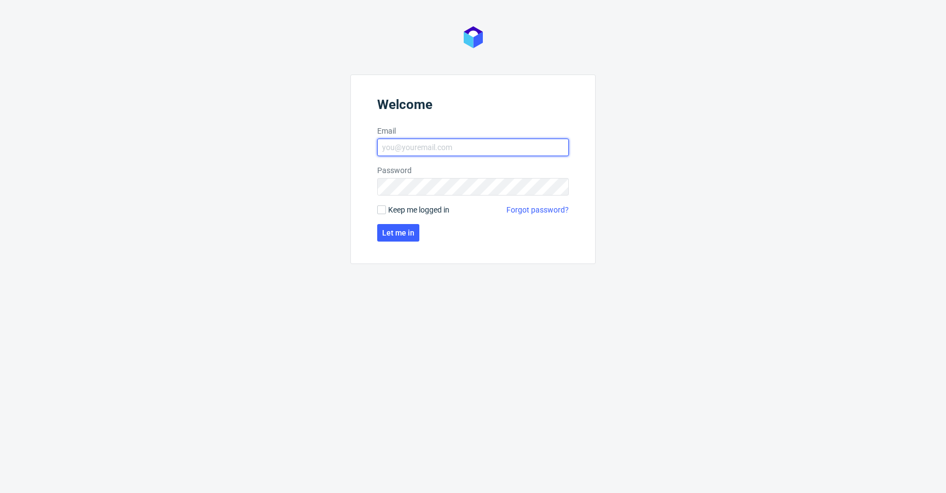
type input "[EMAIL_ADDRESS][DOMAIN_NAME]"
click at [395, 211] on span "Keep me logged in" at bounding box center [418, 209] width 61 height 11
click at [386, 211] on input "Keep me logged in" at bounding box center [381, 209] width 9 height 9
checkbox input "true"
click at [398, 225] on button "Let me in" at bounding box center [398, 233] width 42 height 18
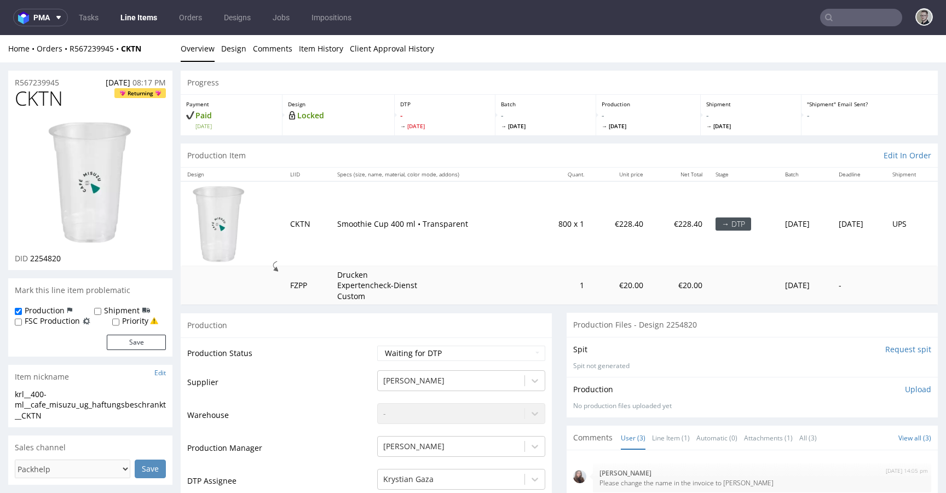
click at [885, 350] on input "Request spit" at bounding box center [908, 349] width 46 height 11
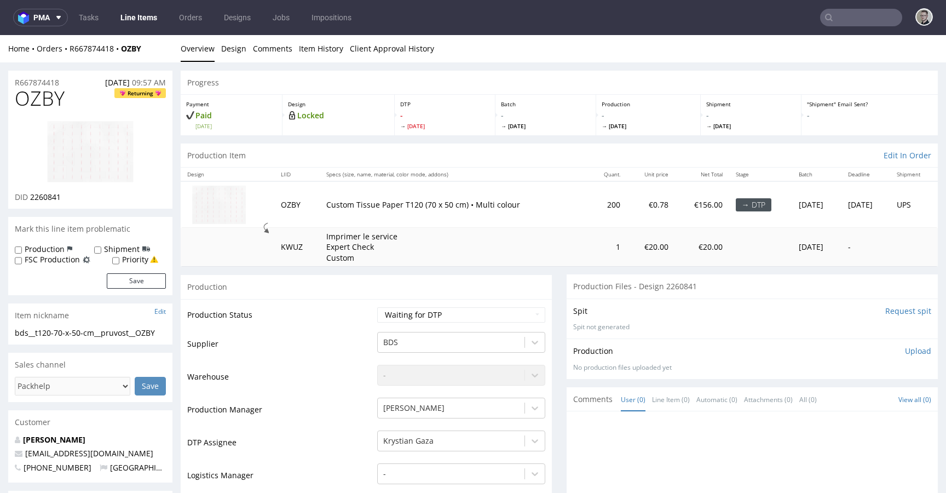
click at [885, 307] on input "Request spit" at bounding box center [908, 310] width 46 height 11
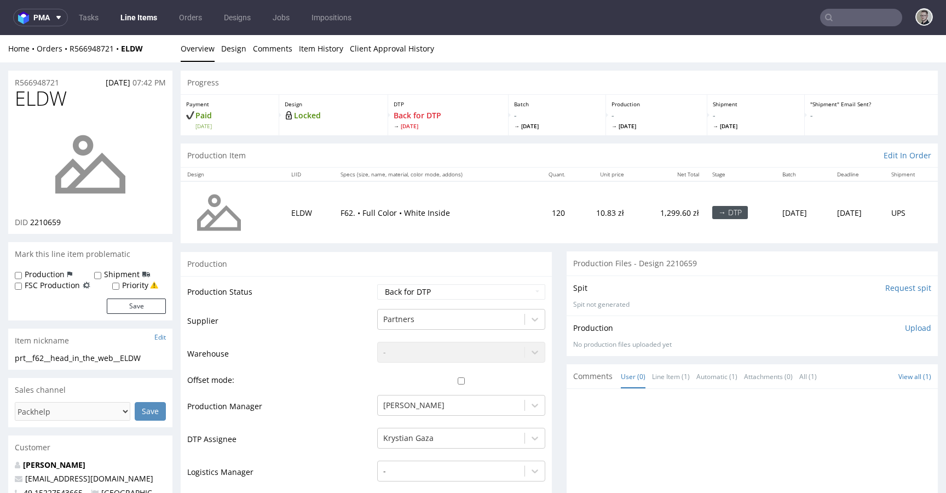
click at [891, 287] on input "Request spit" at bounding box center [908, 287] width 46 height 11
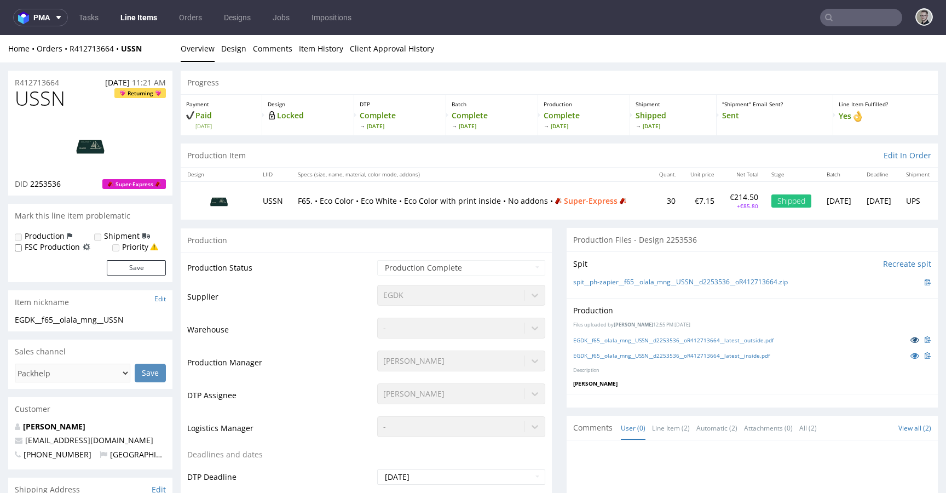
click at [910, 343] on icon at bounding box center [914, 340] width 9 height 8
click at [910, 354] on icon at bounding box center [914, 355] width 9 height 8
click at [226, 48] on link "Design" at bounding box center [233, 48] width 25 height 27
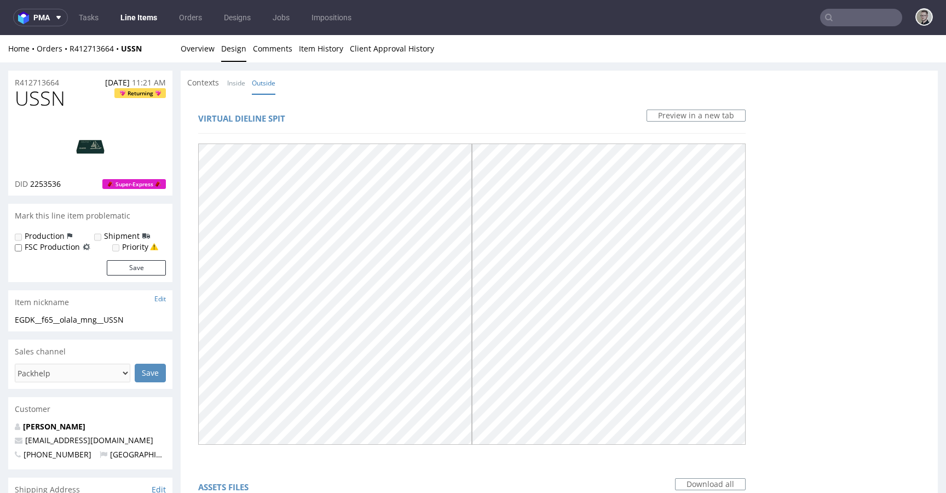
click at [232, 47] on link "Design" at bounding box center [233, 48] width 25 height 27
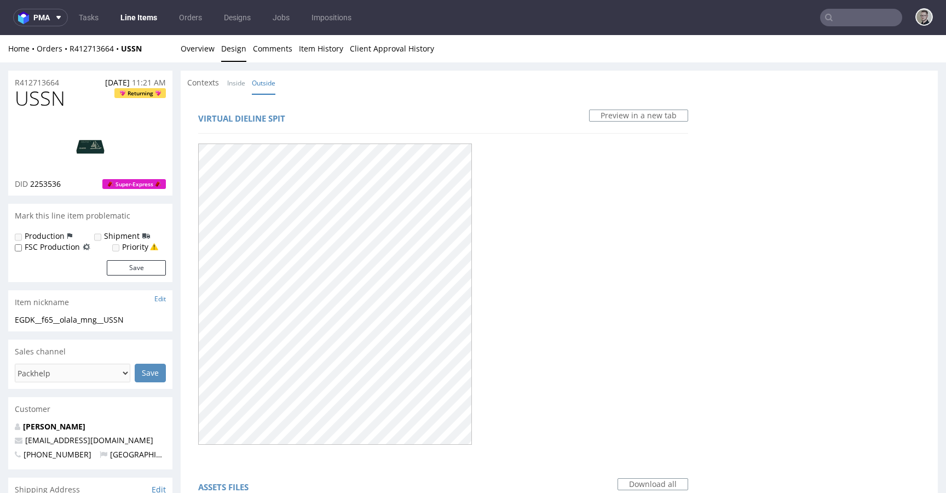
click at [257, 79] on link "Outside" at bounding box center [264, 83] width 24 height 24
click at [233, 83] on link "Inside" at bounding box center [236, 83] width 18 height 24
click at [207, 52] on link "Overview" at bounding box center [198, 48] width 34 height 27
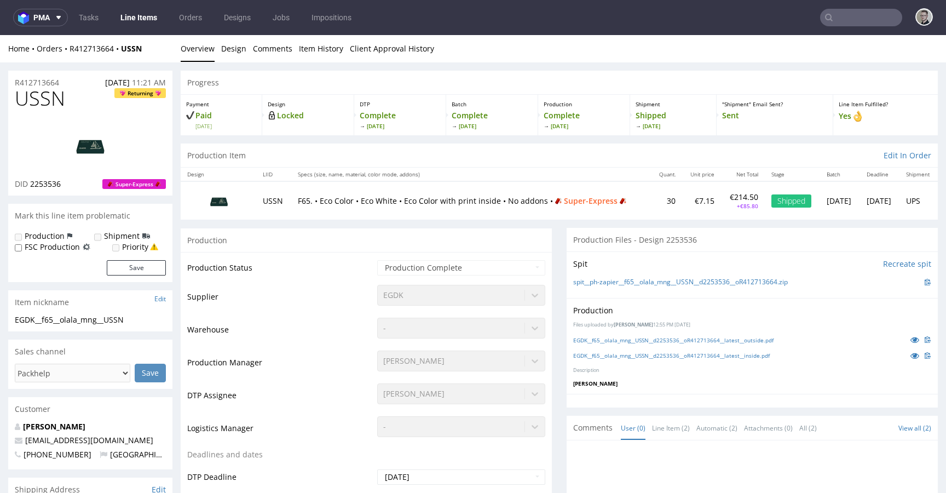
click at [89, 140] on img at bounding box center [91, 144] width 88 height 49
click at [910, 341] on icon at bounding box center [914, 340] width 9 height 8
click at [88, 152] on img at bounding box center [91, 144] width 88 height 49
click at [910, 337] on icon at bounding box center [914, 340] width 9 height 8
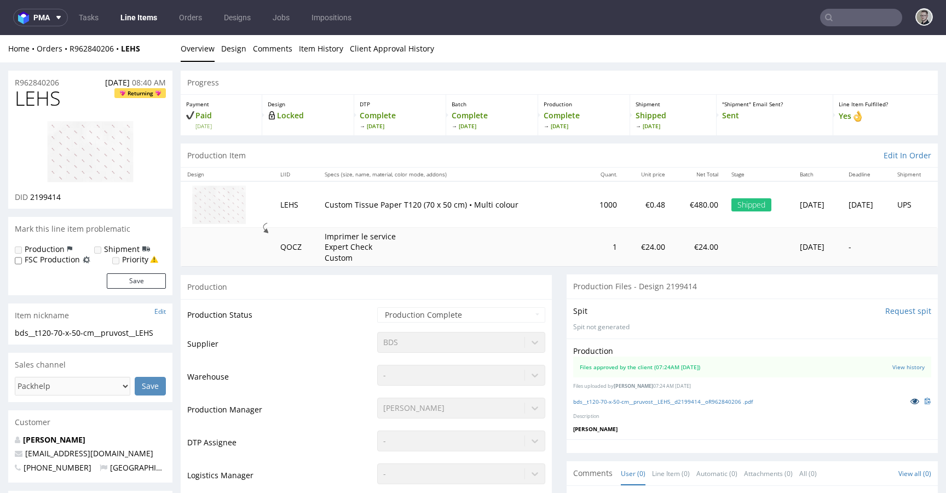
click at [910, 399] on icon at bounding box center [914, 401] width 9 height 8
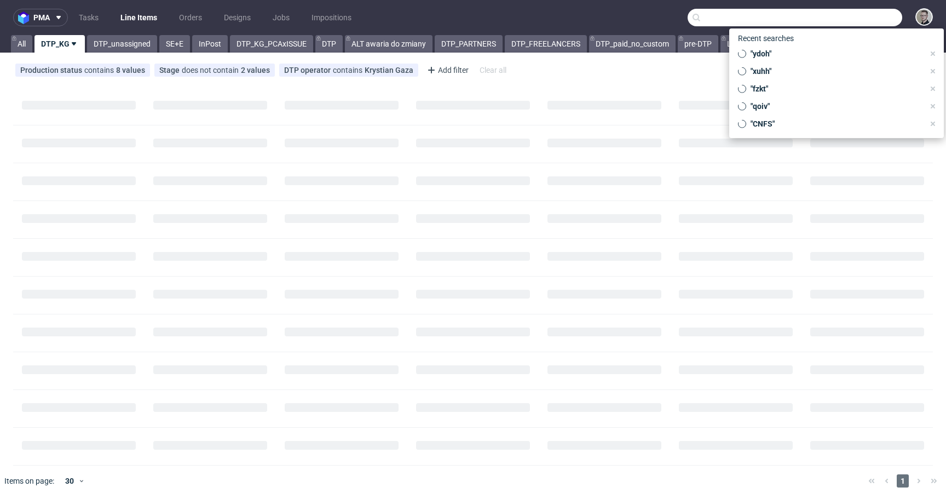
click at [859, 17] on input "text" at bounding box center [795, 18] width 215 height 18
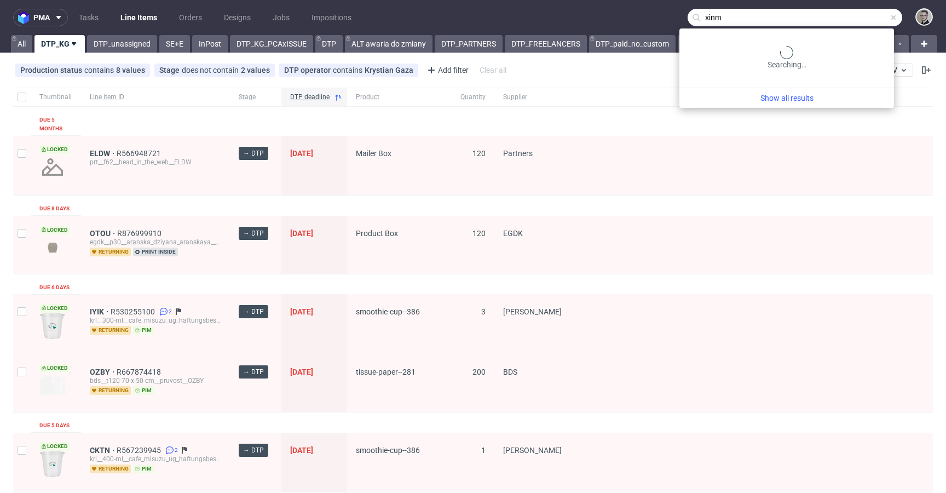
type input "xinm"
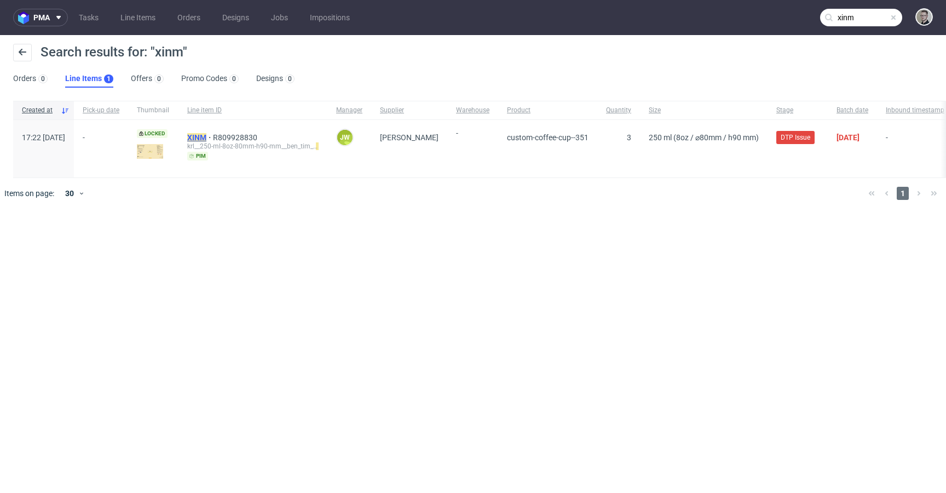
click at [206, 136] on mark "XINM" at bounding box center [196, 137] width 19 height 9
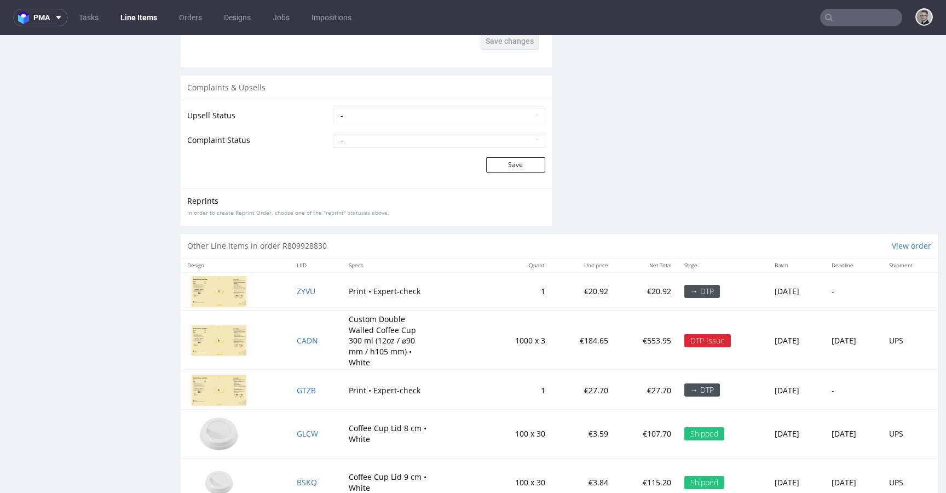
scroll to position [1597, 0]
click at [297, 334] on span "CADN" at bounding box center [307, 339] width 21 height 10
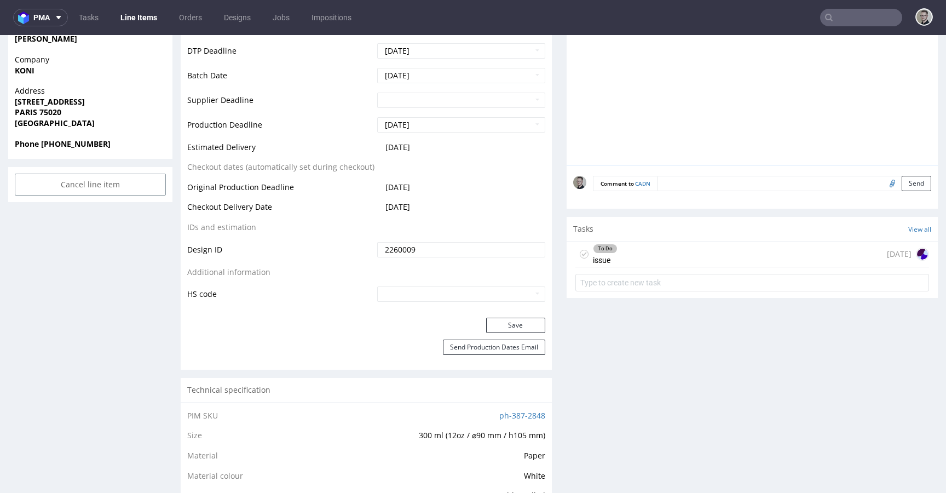
scroll to position [720, 0]
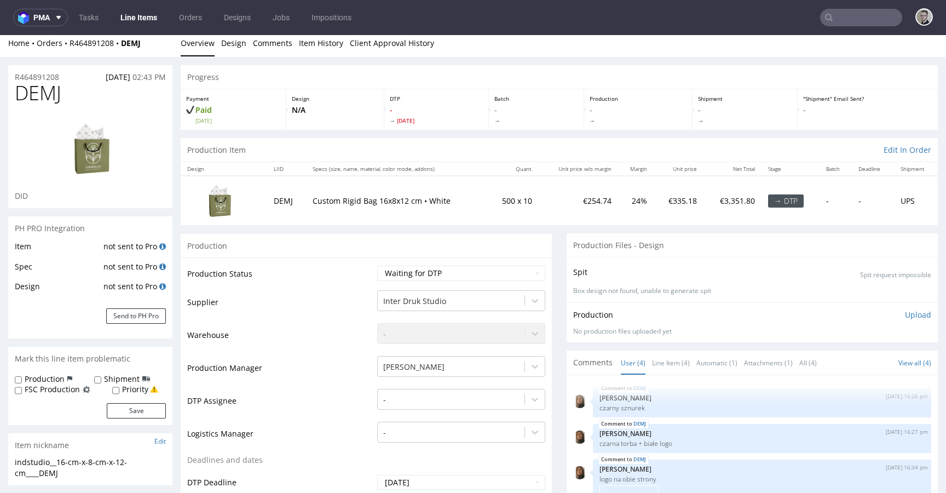
scroll to position [20, 0]
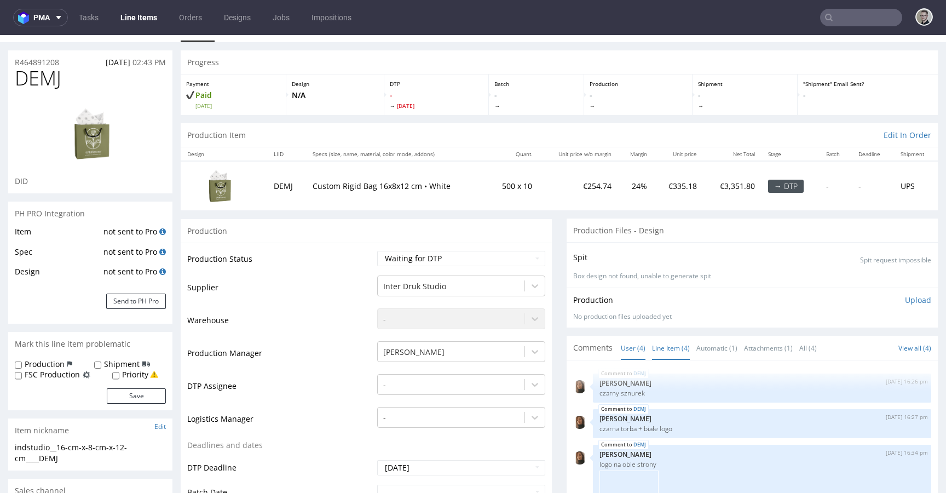
click at [652, 348] on link "Line Item (4)" at bounding box center [671, 348] width 38 height 24
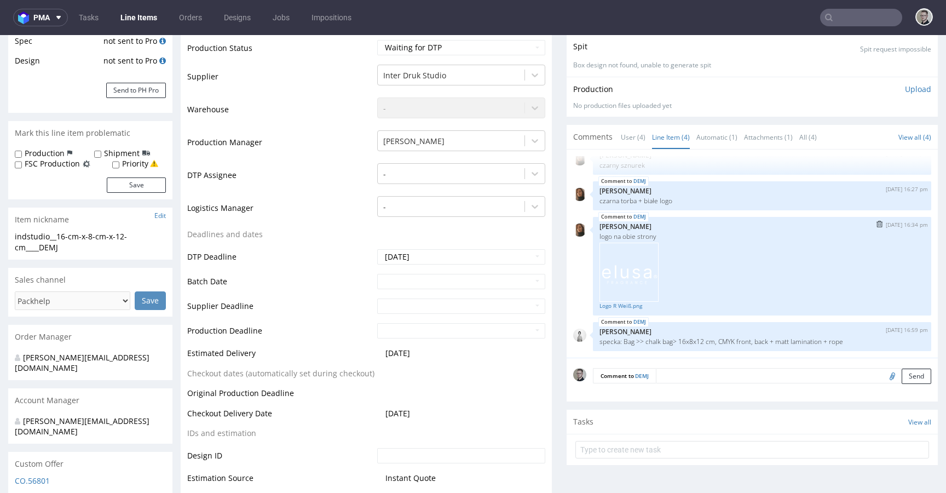
scroll to position [233, 0]
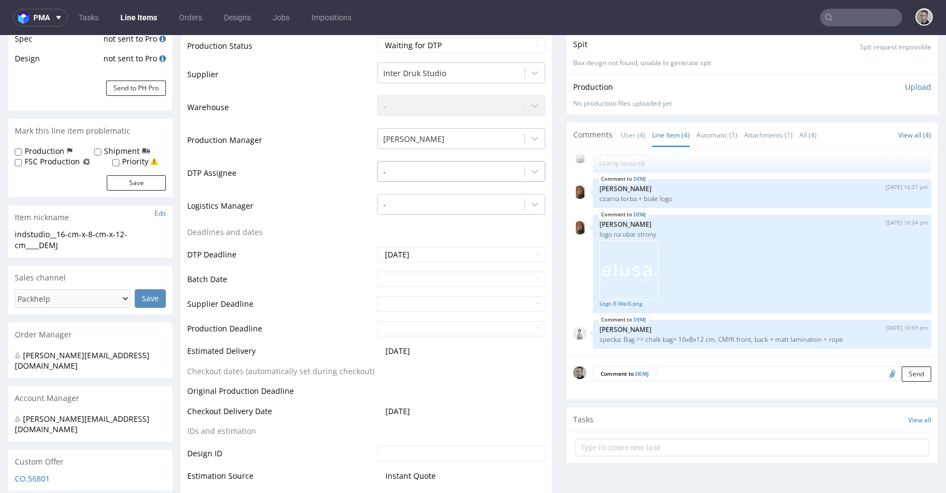
click at [475, 180] on div "-" at bounding box center [461, 171] width 168 height 21
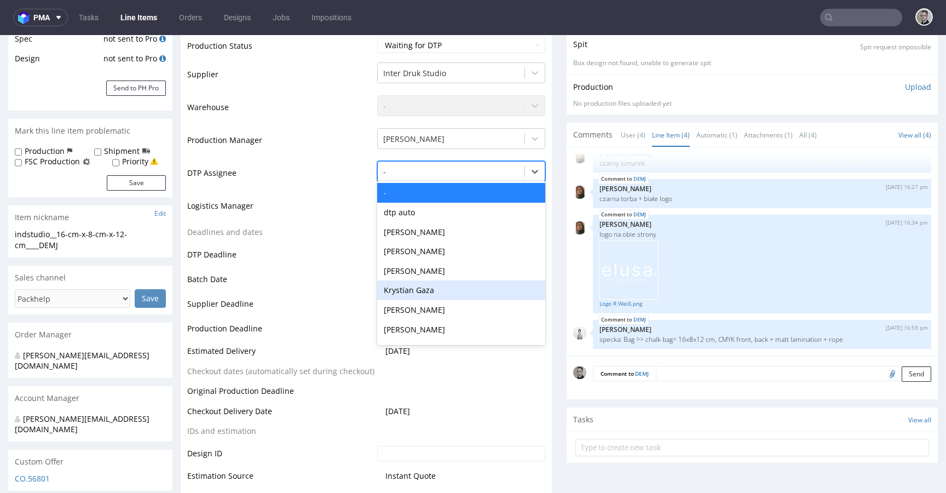
click at [425, 283] on div "Krystian Gaza" at bounding box center [461, 290] width 168 height 20
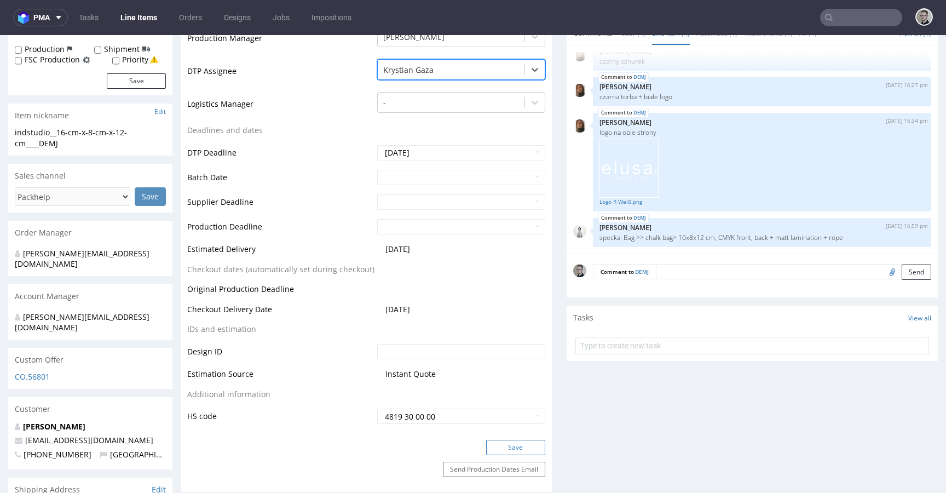
scroll to position [458, 0]
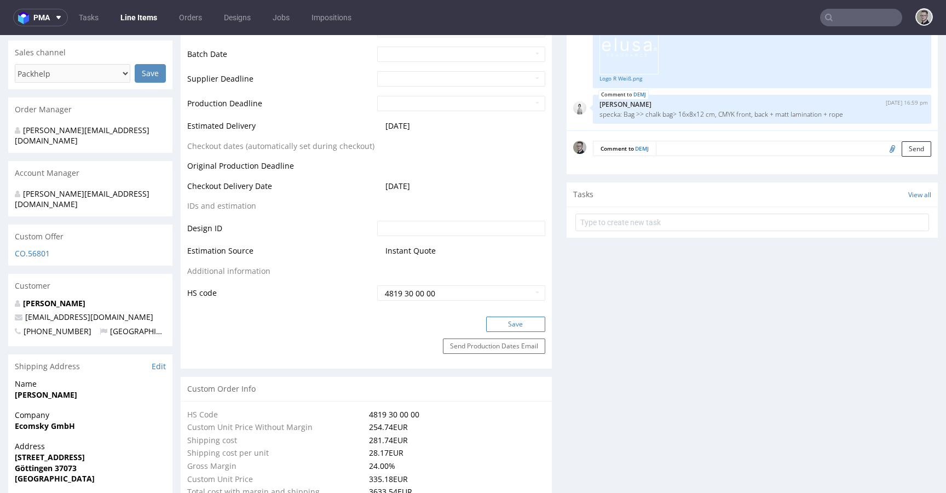
click at [515, 326] on button "Save" at bounding box center [515, 323] width 59 height 15
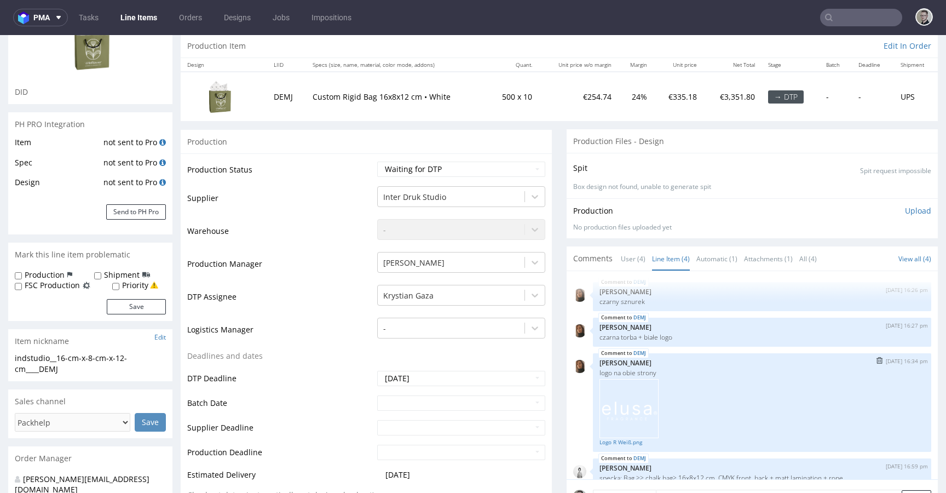
scroll to position [0, 0]
drag, startPoint x: 79, startPoint y: 54, endPoint x: 90, endPoint y: 55, distance: 11.0
click at [79, 54] on img at bounding box center [91, 44] width 88 height 67
click at [95, 54] on img at bounding box center [91, 44] width 88 height 67
click at [216, 105] on img at bounding box center [219, 97] width 55 height 42
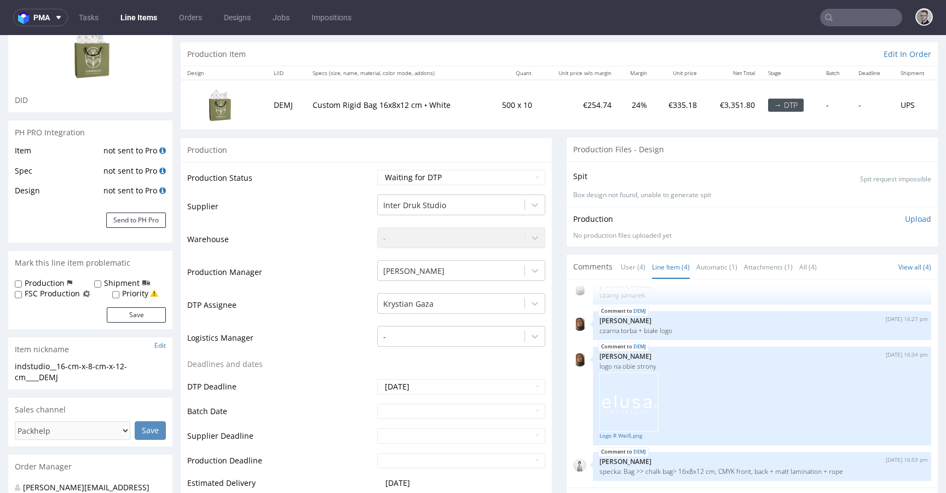
scroll to position [164, 0]
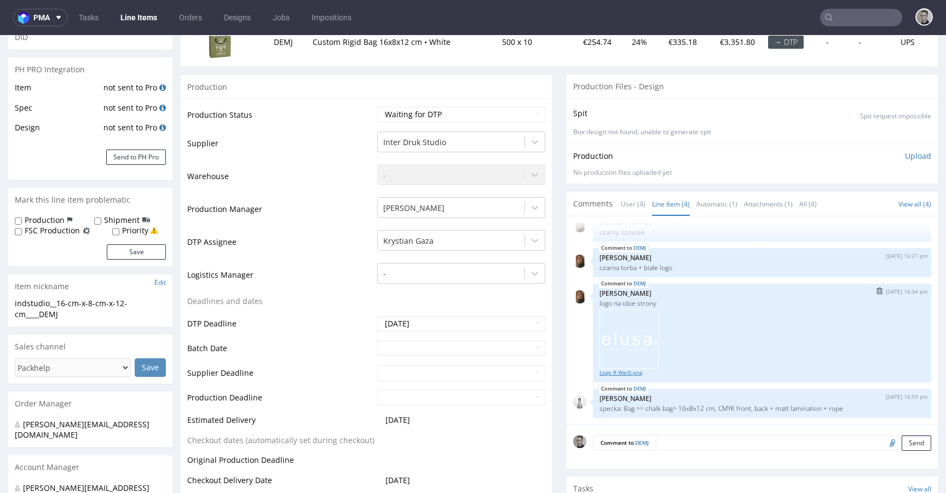
click at [618, 371] on link "Logo R Weiß.png" at bounding box center [761, 372] width 325 height 8
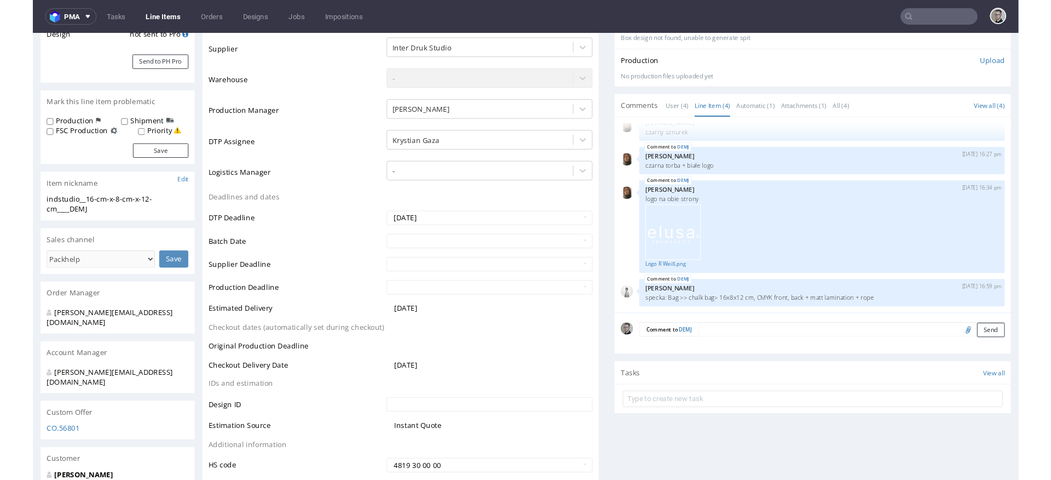
scroll to position [255, 0]
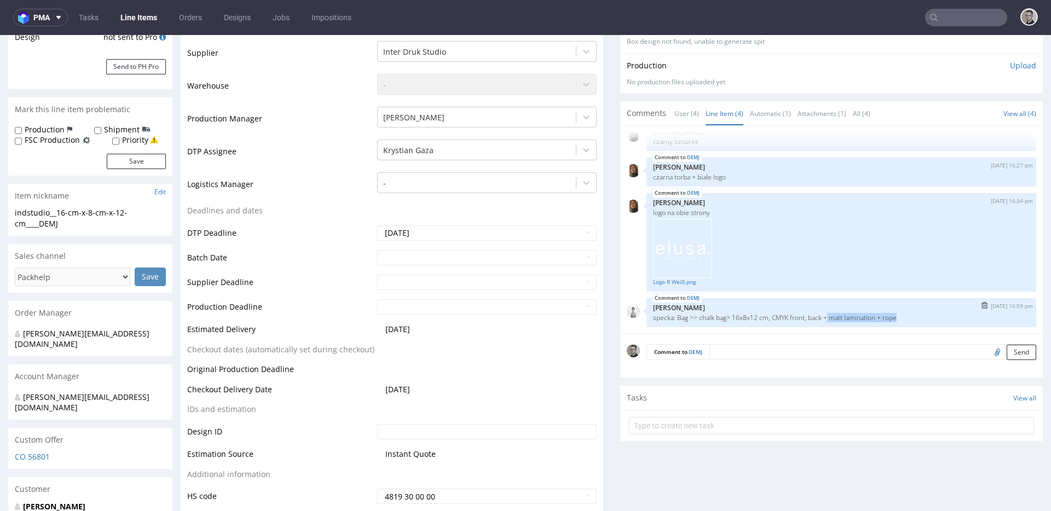
drag, startPoint x: 829, startPoint y: 319, endPoint x: 920, endPoint y: 321, distance: 90.9
click at [920, 321] on div "DEMJ 16th Sep 25 | 16:59 pm Dudek Mariola specka: Bag >> chalk bag> 16x8x12 cm,…" at bounding box center [841, 312] width 390 height 29
click at [904, 316] on p "specka: Bag >> chalk bag> 16x8x12 cm, CMYK front, back + matt lamination + rope" at bounding box center [841, 318] width 377 height 8
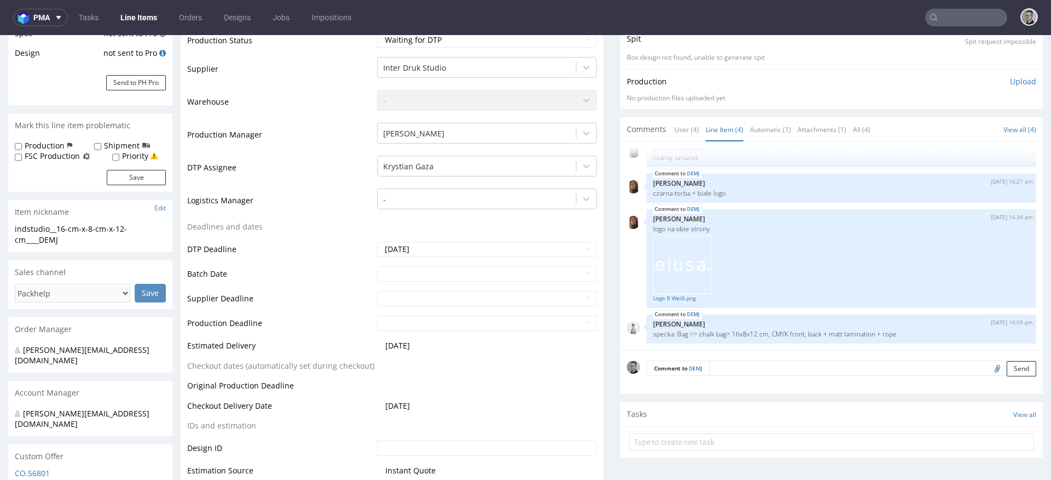
scroll to position [0, 0]
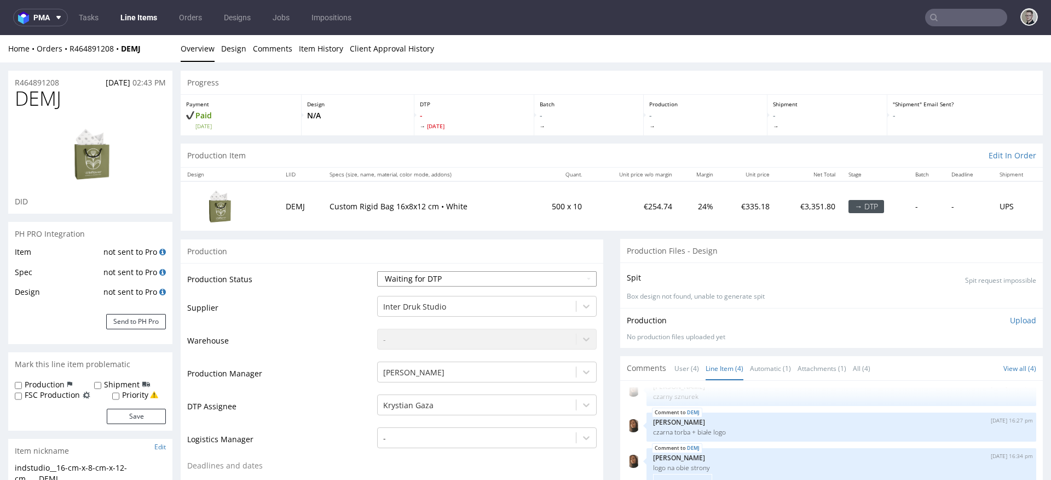
click at [444, 279] on select "Waiting for Artwork Waiting for Diecut Waiting for Mockup Waiting for DTP Waiti…" at bounding box center [487, 278] width 220 height 15
click at [377, 271] on select "Waiting for Artwork Waiting for Diecut Waiting for Mockup Waiting for DTP Waiti…" at bounding box center [487, 278] width 220 height 15
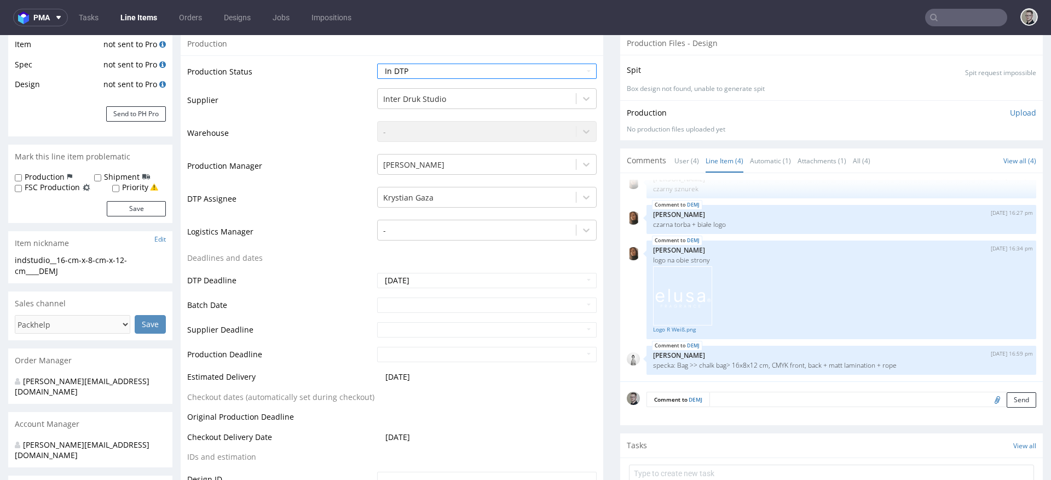
scroll to position [356, 0]
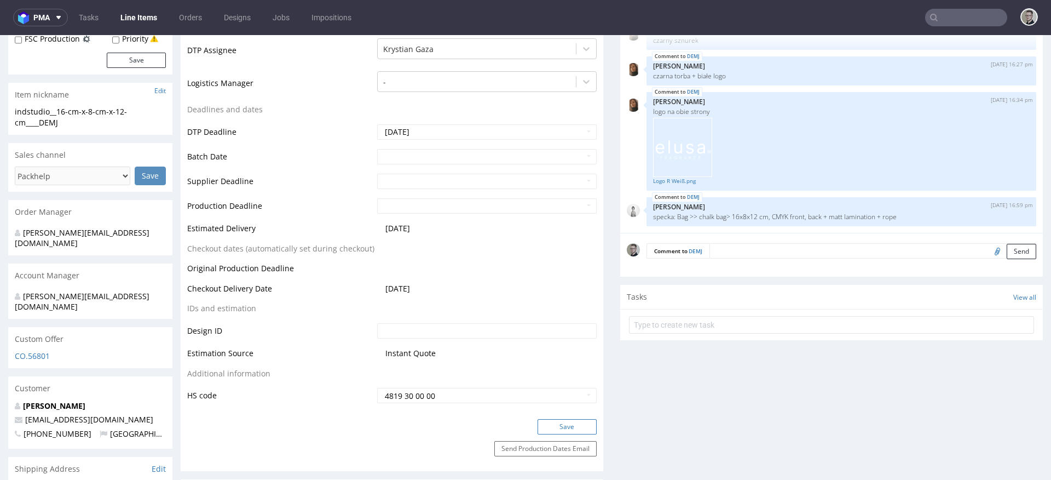
click at [573, 429] on button "Save" at bounding box center [567, 426] width 59 height 15
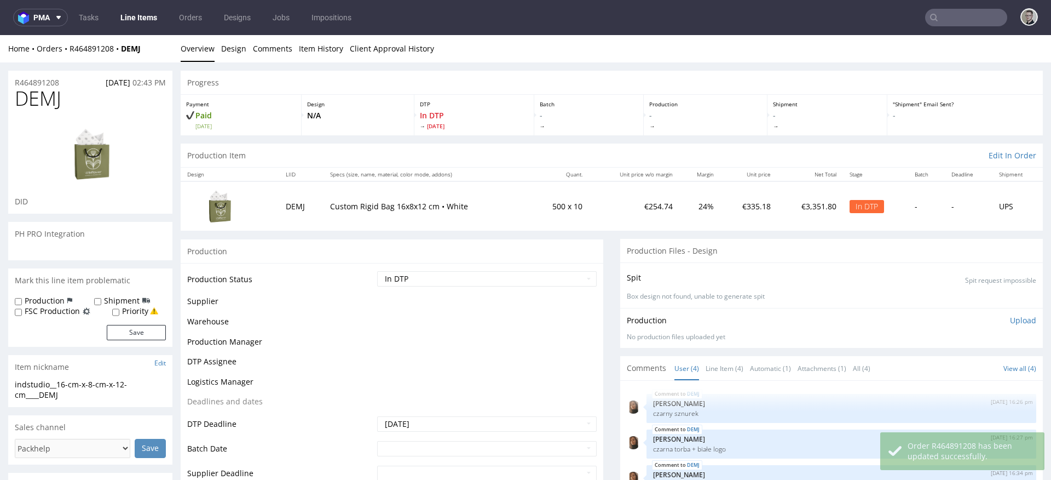
scroll to position [17, 0]
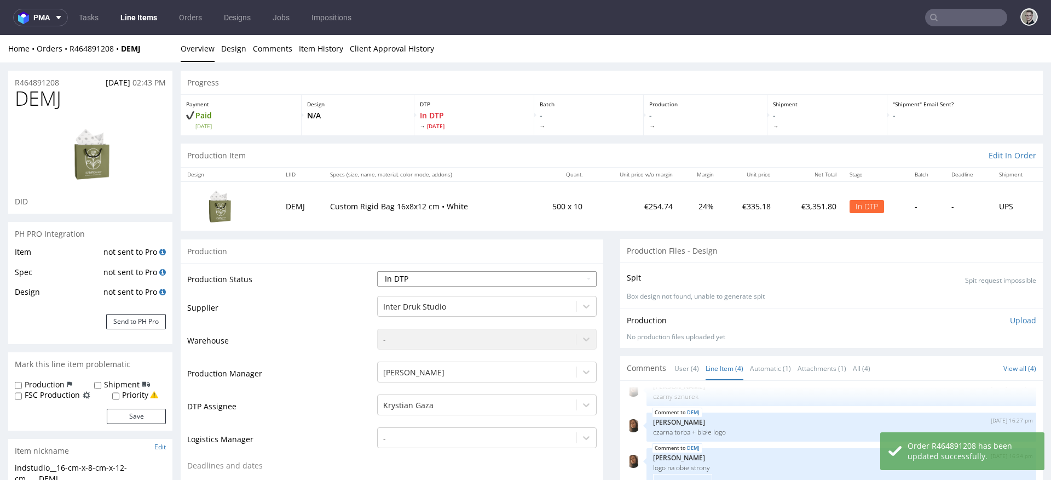
click at [505, 278] on select "Waiting for Artwork Waiting for Diecut Waiting for Mockup Waiting for DTP Waiti…" at bounding box center [487, 278] width 220 height 15
select select "dtp_ca_needed"
click at [377, 271] on select "Waiting for Artwork Waiting for Diecut Waiting for Mockup Waiting for DTP Waiti…" at bounding box center [487, 278] width 220 height 15
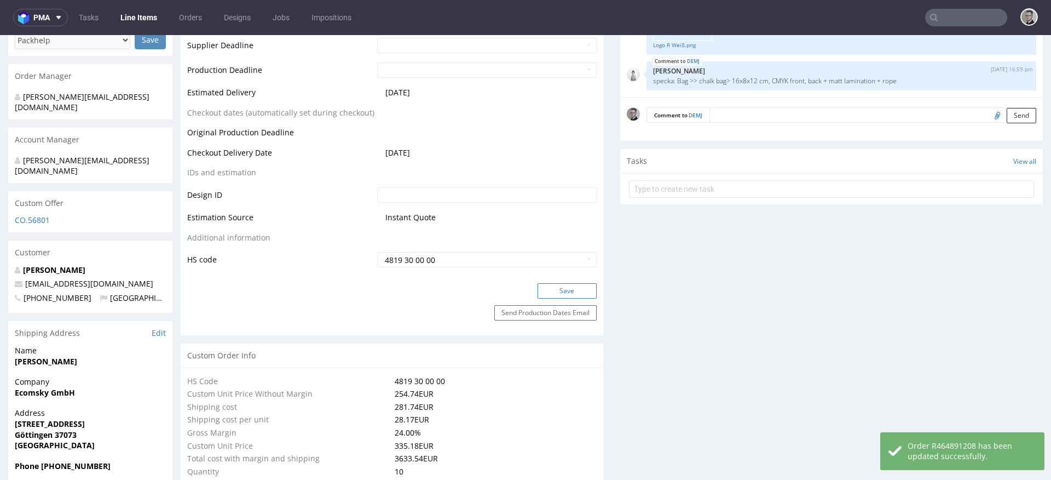
click at [577, 292] on button "Save" at bounding box center [567, 290] width 59 height 15
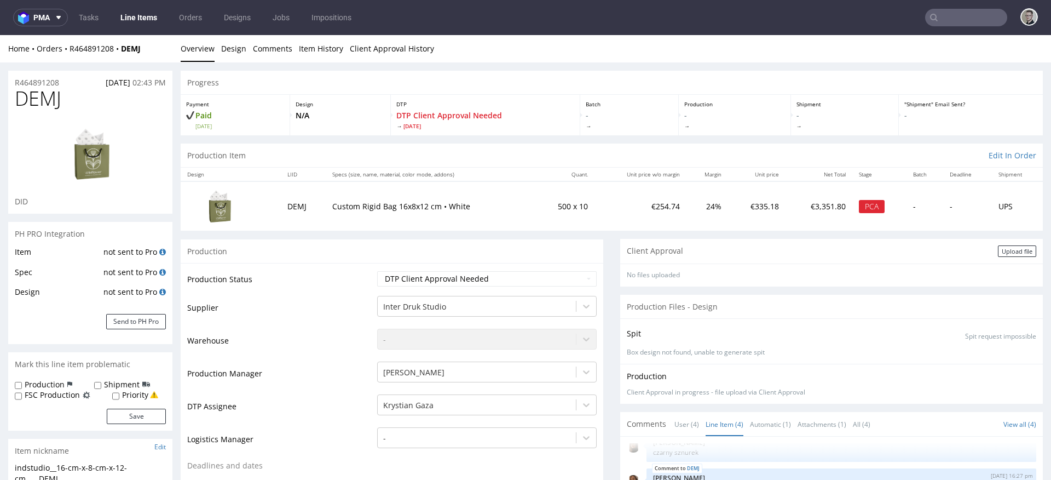
click at [54, 103] on span "DEMJ" at bounding box center [38, 99] width 47 height 22
click at [90, 470] on div "indstudio__16-cm-x-8-cm-x-12-cm____DEMJ" at bounding box center [90, 472] width 151 height 21
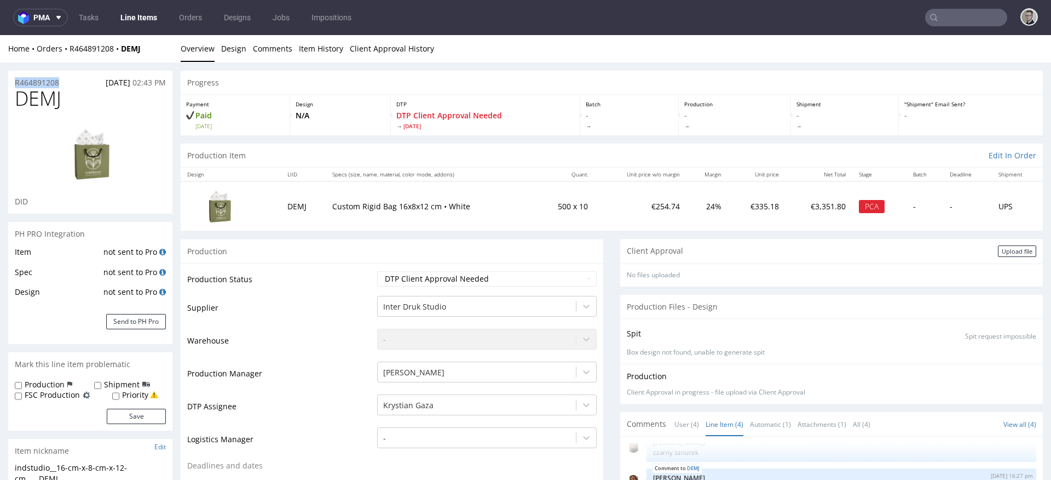
copy p "R464891208"
click at [945, 250] on div "Upload file" at bounding box center [1017, 250] width 38 height 11
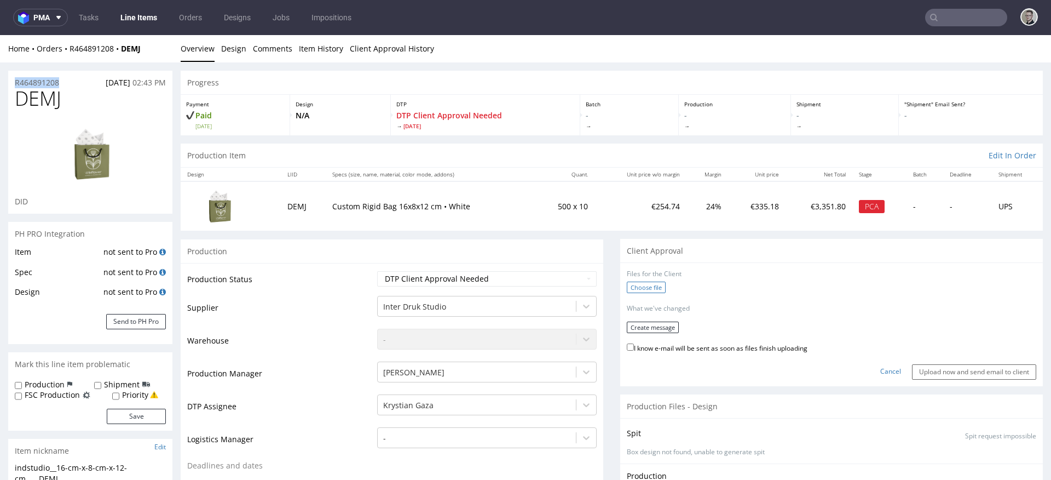
click at [646, 286] on label "Choose file" at bounding box center [646, 286] width 39 height 11
click at [0, 35] on input "Choose file" at bounding box center [0, 35] width 0 height 0
click at [661, 324] on button "Create message" at bounding box center [653, 323] width 52 height 11
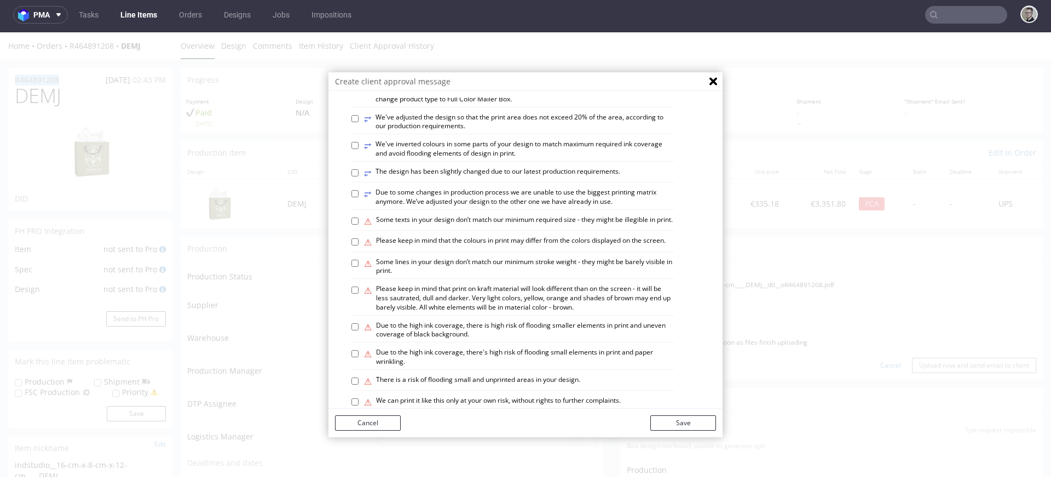
scroll to position [644, 0]
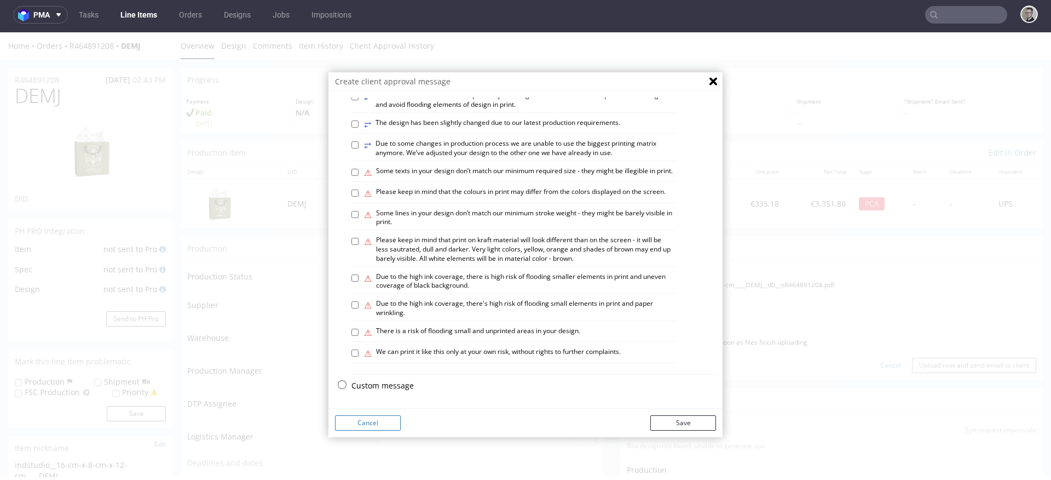
click at [374, 383] on p "Custom message" at bounding box center [533, 385] width 365 height 11
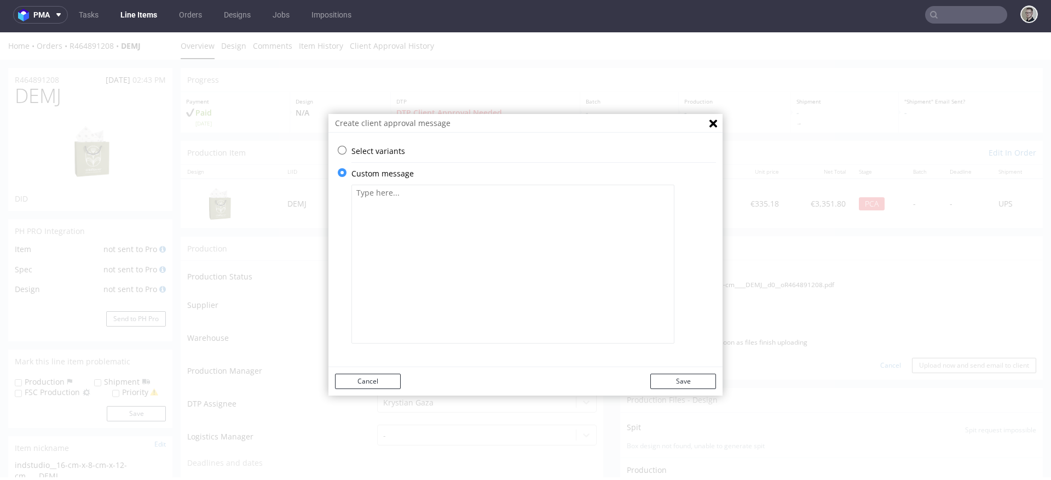
scroll to position [0, 0]
click at [417, 304] on textarea at bounding box center [512, 263] width 323 height 159
click at [552, 193] on textarea "We've converted your logo to high quality vector format, centered it optically" at bounding box center [512, 263] width 323 height 159
click at [594, 191] on textarea "We've converted your logo to high quality vector format, placed it in 80x27mm s…" at bounding box center [512, 263] width 323 height 159
click at [563, 213] on textarea "We've converted your logo to high quality vector format, placed it in about 80x…" at bounding box center [512, 263] width 323 height 159
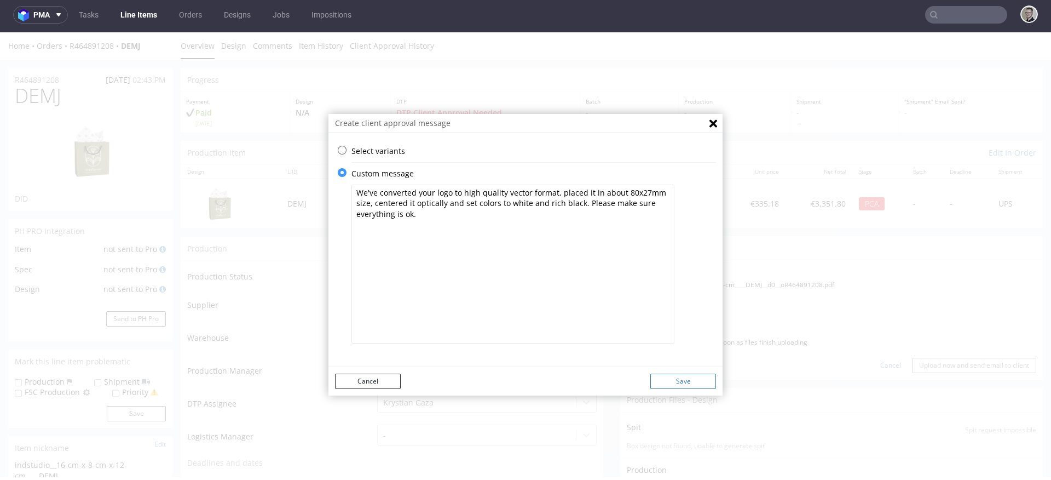
type textarea "We've converted your logo to high quality vector format, placed it in about 80x…"
click at [681, 378] on button "Save" at bounding box center [683, 380] width 66 height 15
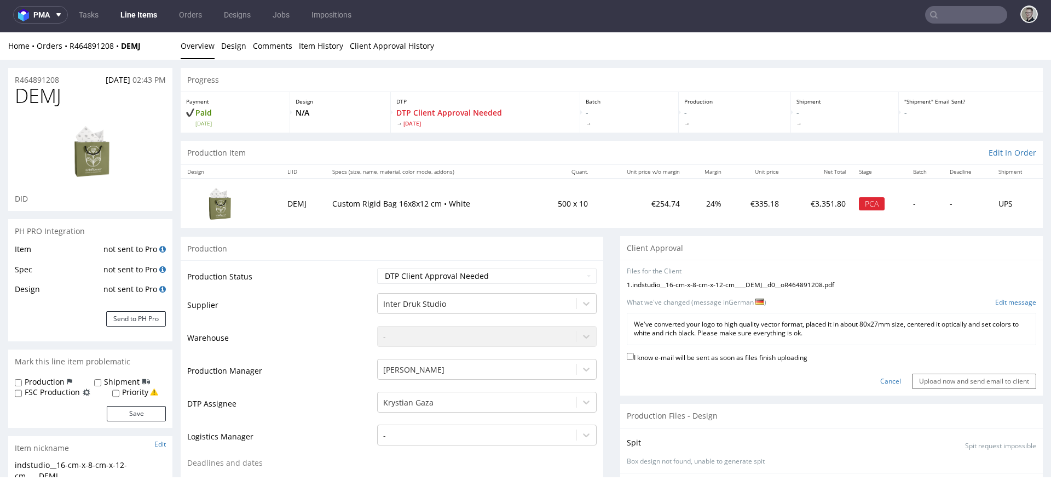
click at [745, 359] on label "I know e-mail will be sent as soon as files finish uploading" at bounding box center [717, 356] width 181 height 12
click at [634, 359] on input "I know e-mail will be sent as soon as files finish uploading" at bounding box center [630, 356] width 7 height 7
checkbox input "true"
click at [939, 386] on input "Upload now and send email to client" at bounding box center [974, 380] width 124 height 15
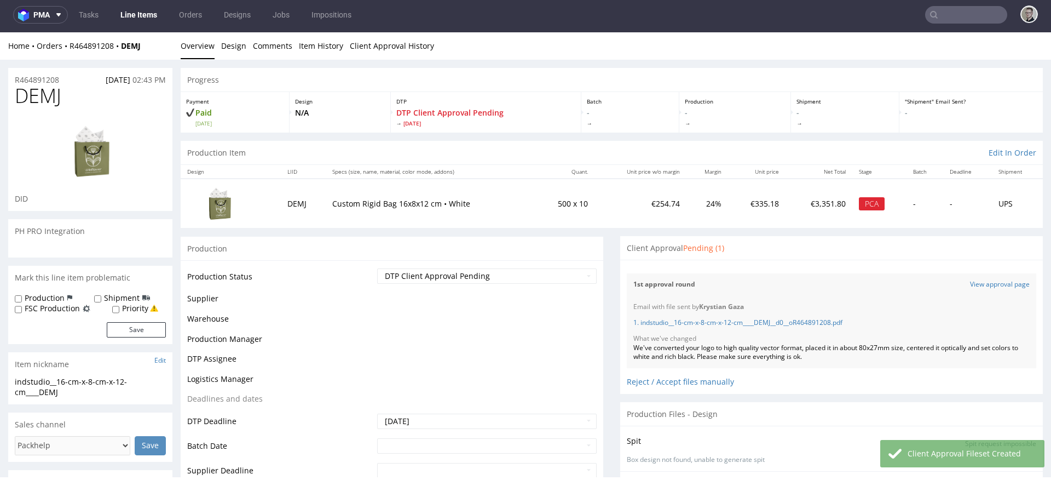
scroll to position [17, 0]
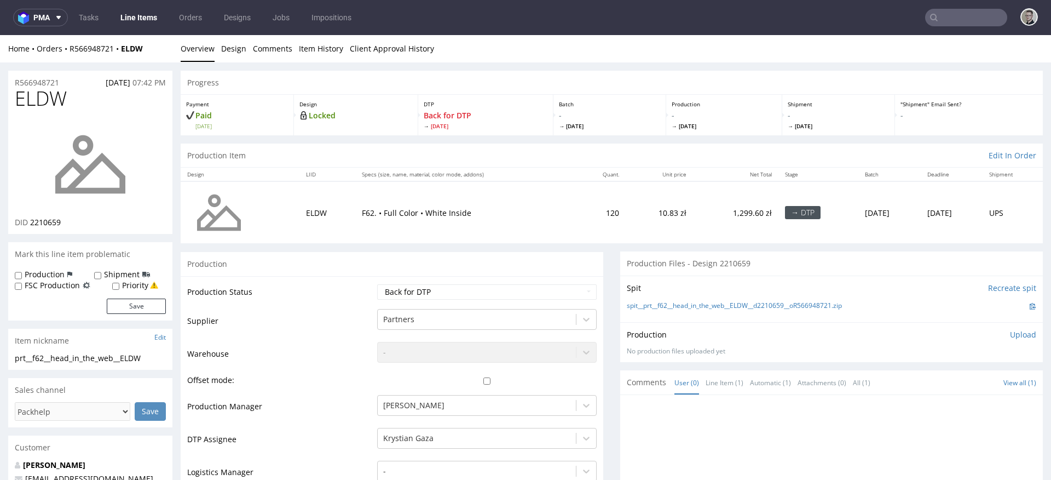
drag, startPoint x: 134, startPoint y: 285, endPoint x: 133, endPoint y: 295, distance: 10.5
click at [134, 285] on label "Priority" at bounding box center [135, 285] width 26 height 11
click at [119, 285] on input "Priority" at bounding box center [115, 286] width 7 height 9
checkbox input "true"
click at [137, 303] on button "Save" at bounding box center [136, 305] width 59 height 15
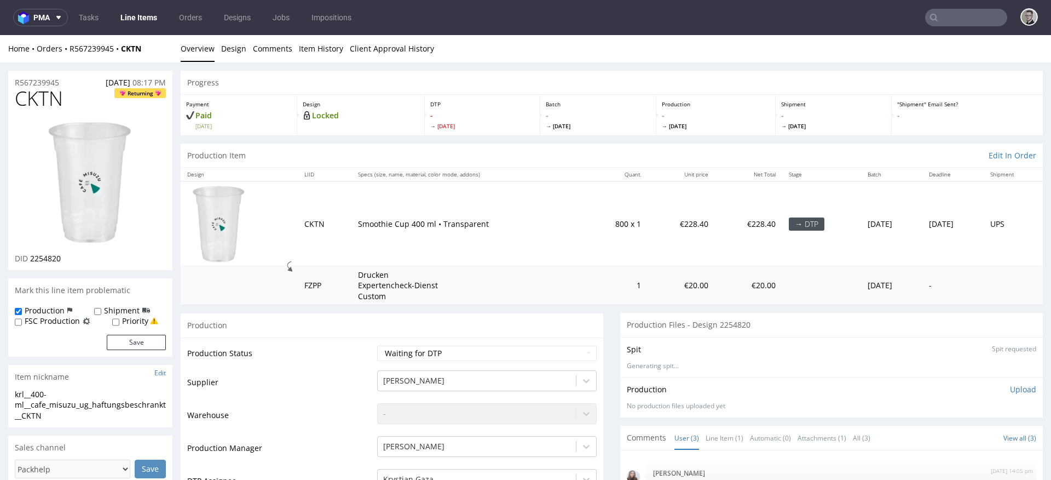
click at [96, 182] on img at bounding box center [91, 182] width 88 height 124
click at [89, 412] on div "krl__400-ml__cafe_misuzu_ug_haftungsbeschrankt__CKTN" at bounding box center [90, 405] width 151 height 32
click at [89, 408] on div "krl__400-ml__cafe_misuzu_ug_haftungsbeschrankt__CKTN" at bounding box center [90, 405] width 151 height 32
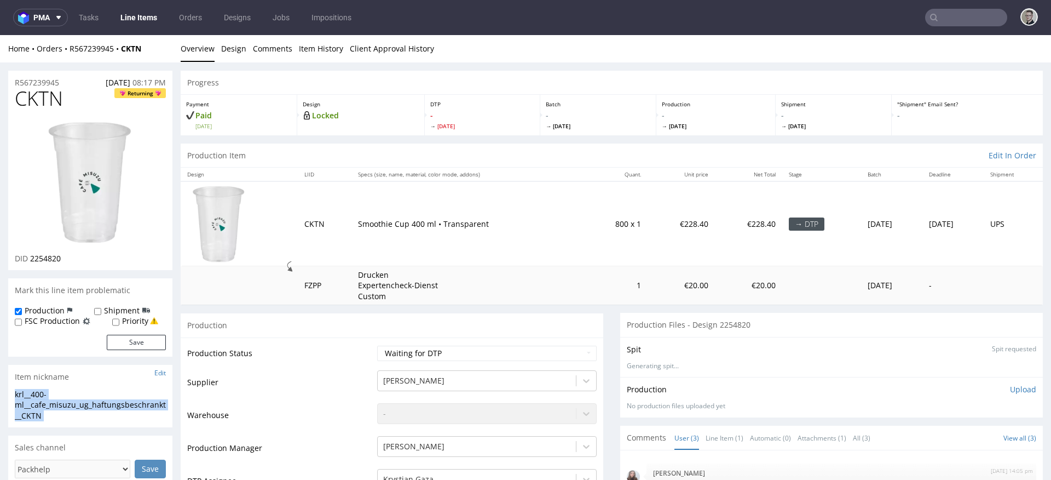
click at [89, 408] on div "krl__400-ml__cafe_misuzu_ug_haftungsbeschrankt__CKTN" at bounding box center [90, 405] width 151 height 32
copy div "krl__400-ml__cafe_misuzu_ug_haftungsbeschrankt__CKTN Update"
click at [457, 349] on select "Waiting for Artwork Waiting for Diecut Waiting for Mockup Waiting for DTP Waiti…" at bounding box center [487, 352] width 220 height 15
select select "dtp_in_process"
click at [377, 345] on select "Waiting for Artwork Waiting for Diecut Waiting for Mockup Waiting for DTP Waiti…" at bounding box center [487, 352] width 220 height 15
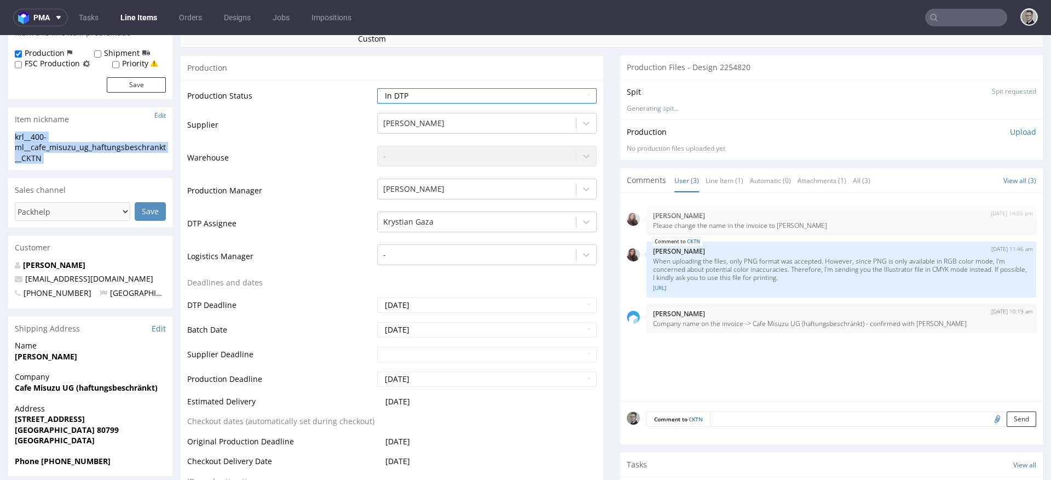
scroll to position [375, 0]
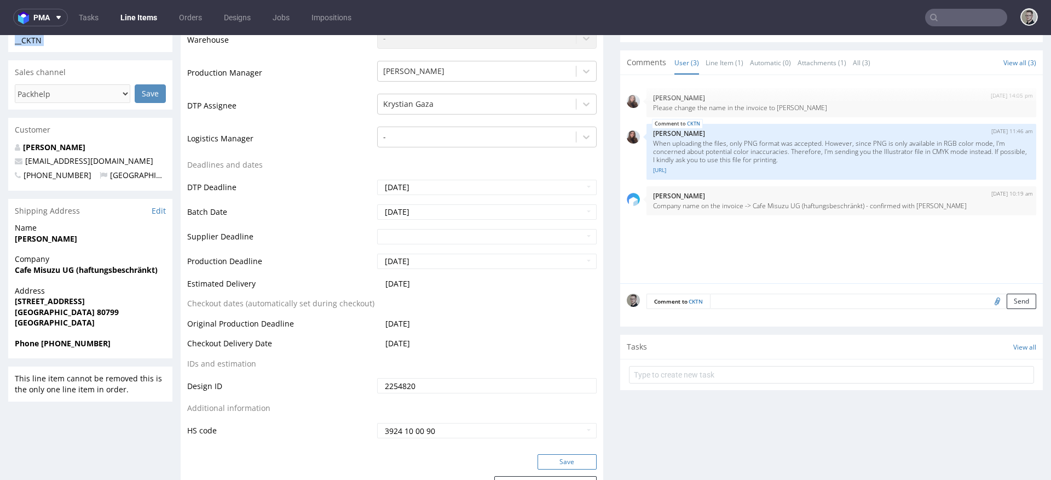
click at [570, 459] on button "Save" at bounding box center [567, 461] width 59 height 15
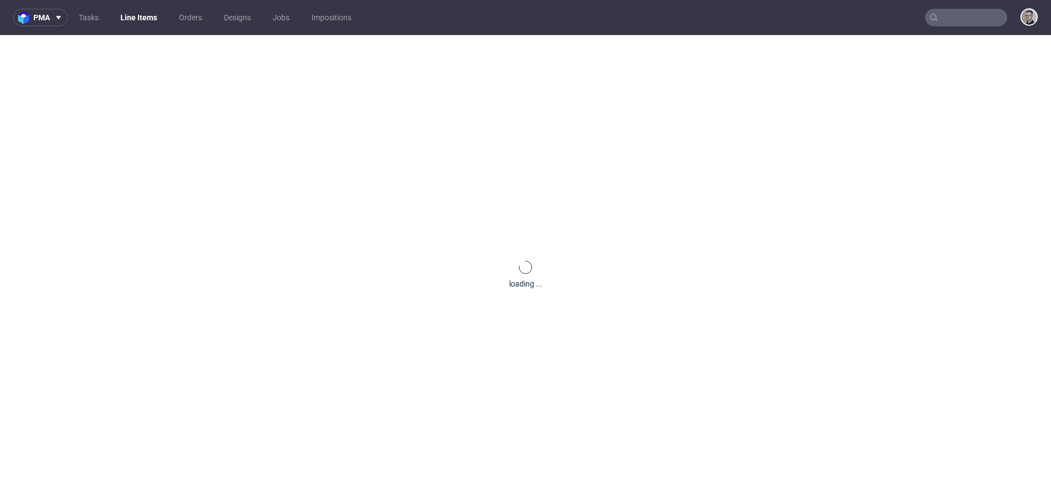
scroll to position [0, 0]
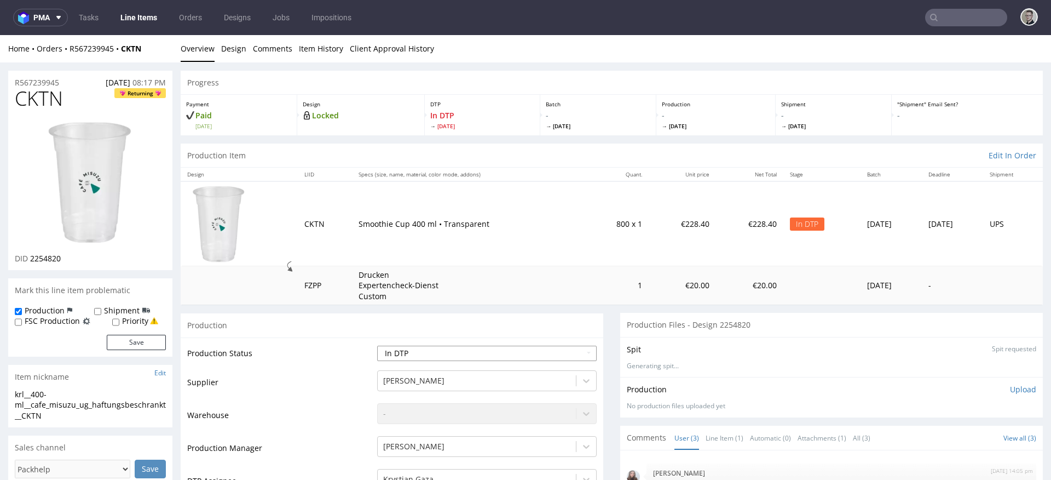
click at [476, 352] on select "Waiting for Artwork Waiting for Diecut Waiting for Mockup Waiting for DTP Waiti…" at bounding box center [487, 352] width 220 height 15
select select "dtp_ca_needed"
click at [377, 345] on select "Waiting for Artwork Waiting for Diecut Waiting for Mockup Waiting for DTP Waiti…" at bounding box center [487, 352] width 220 height 15
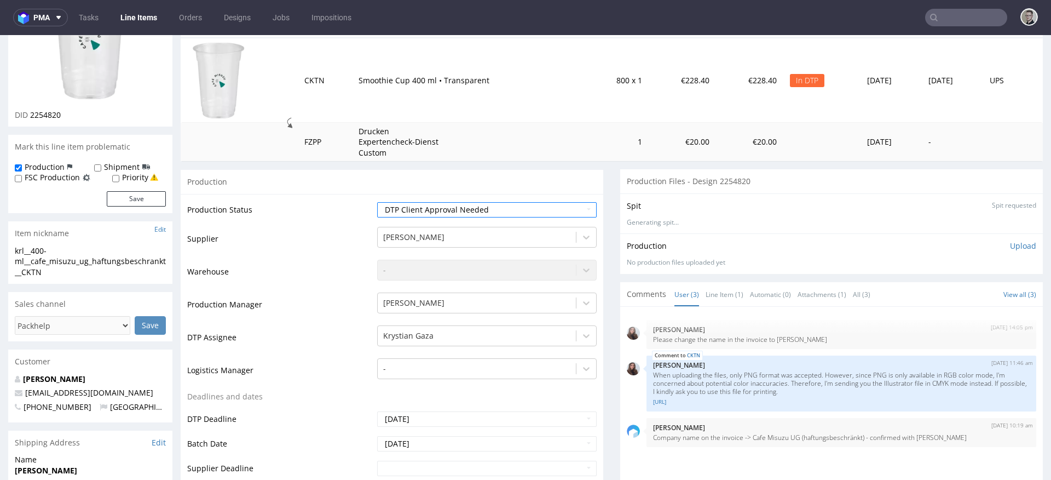
scroll to position [361, 0]
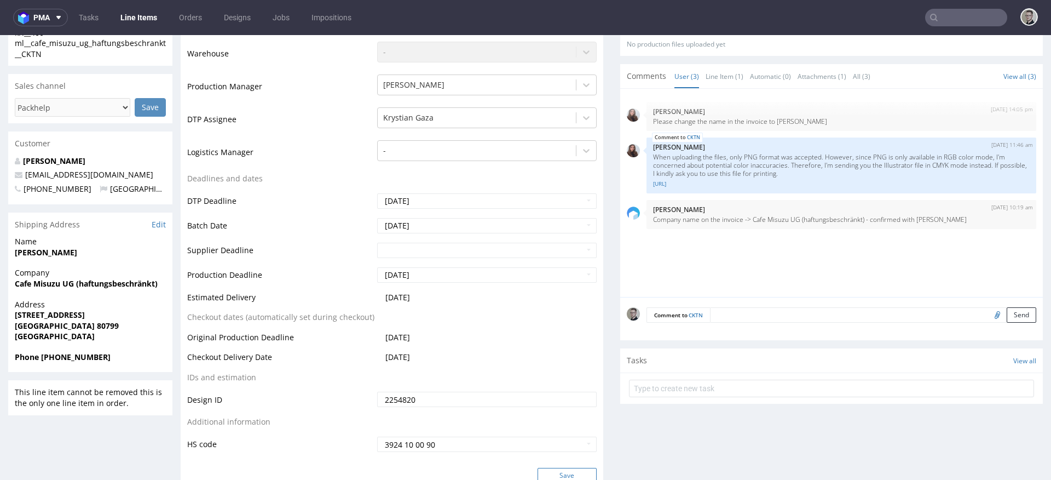
click at [574, 473] on button "Save" at bounding box center [567, 474] width 59 height 15
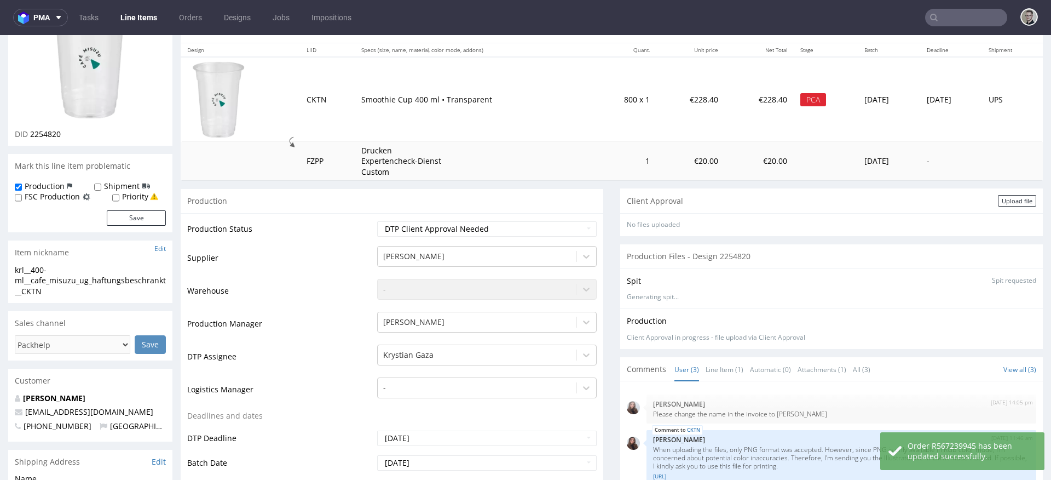
scroll to position [0, 0]
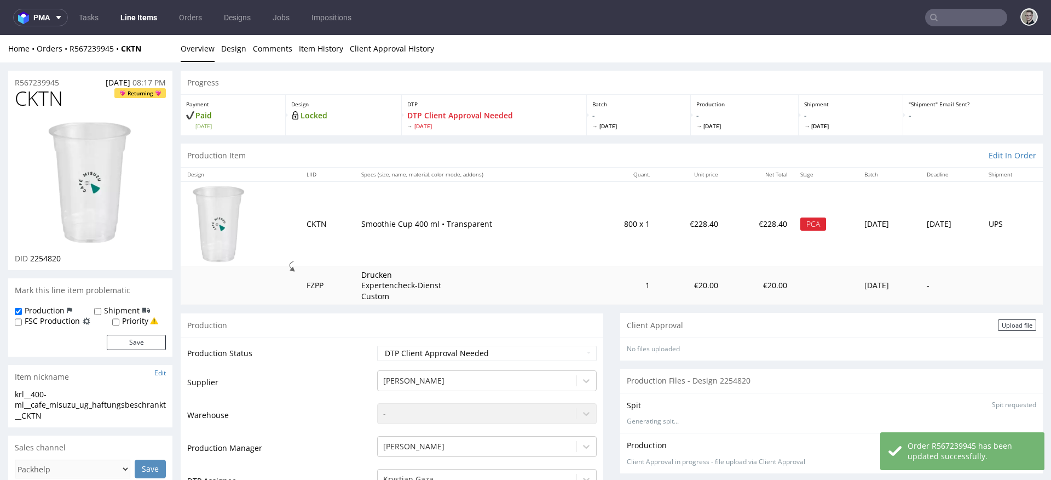
click at [126, 321] on label "Priority" at bounding box center [135, 320] width 26 height 11
click at [119, 321] on input "Priority" at bounding box center [115, 321] width 7 height 9
checkbox input "true"
click at [146, 341] on button "Save" at bounding box center [136, 341] width 59 height 15
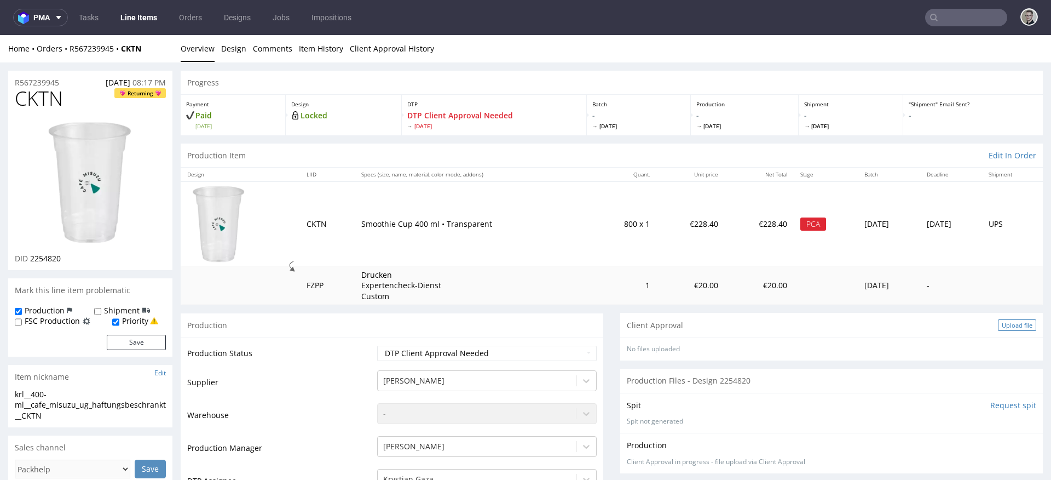
click at [998, 320] on div "Upload file" at bounding box center [1017, 324] width 38 height 11
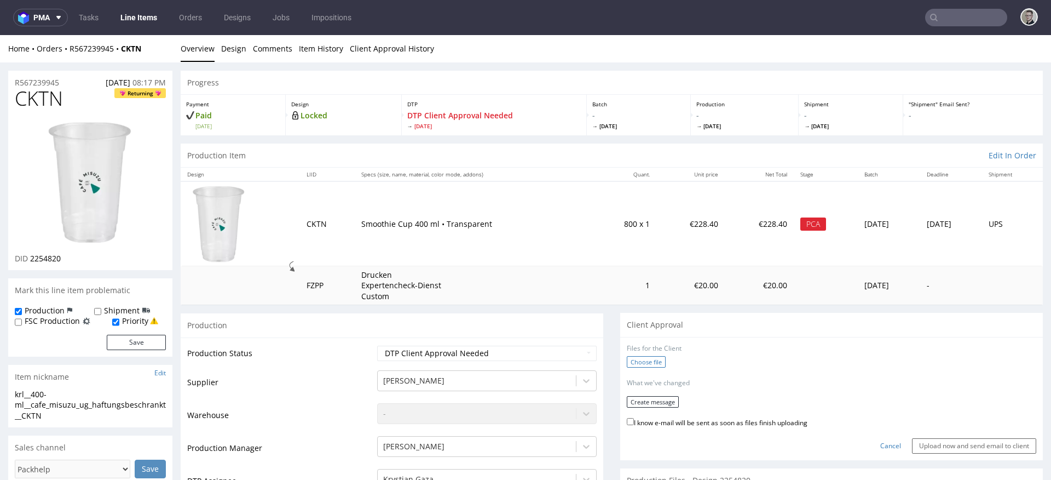
click at [632, 361] on label "Choose file" at bounding box center [646, 361] width 39 height 11
click at [0, 35] on input "Choose file" at bounding box center [0, 35] width 0 height 0
click at [656, 395] on button "Create message" at bounding box center [653, 397] width 52 height 11
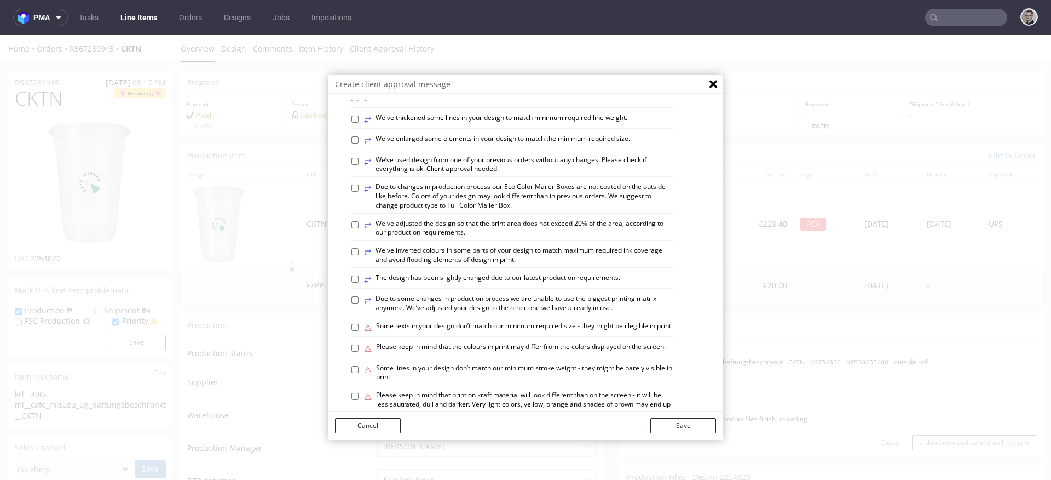
scroll to position [644, 0]
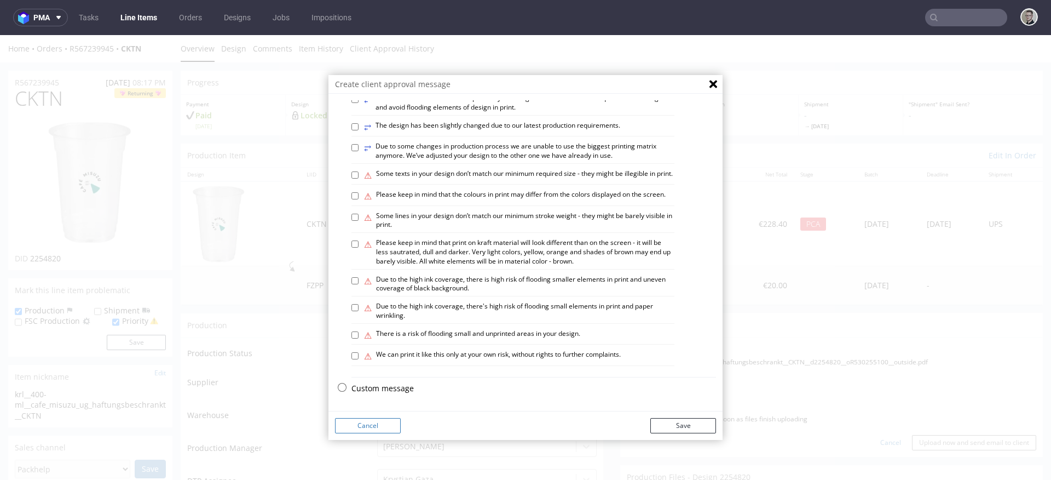
click at [392, 385] on p "Custom message" at bounding box center [533, 388] width 365 height 11
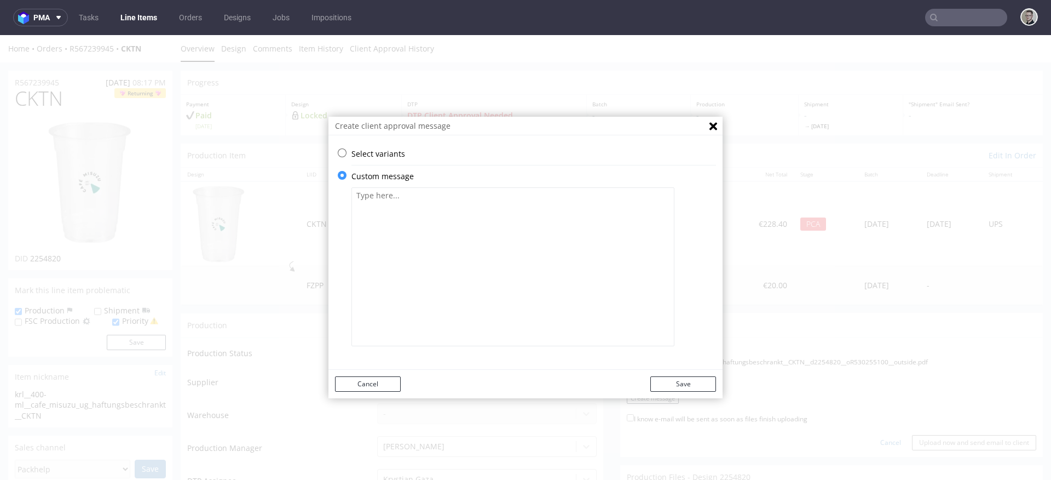
scroll to position [0, 0]
click at [418, 297] on textarea at bounding box center [512, 266] width 323 height 159
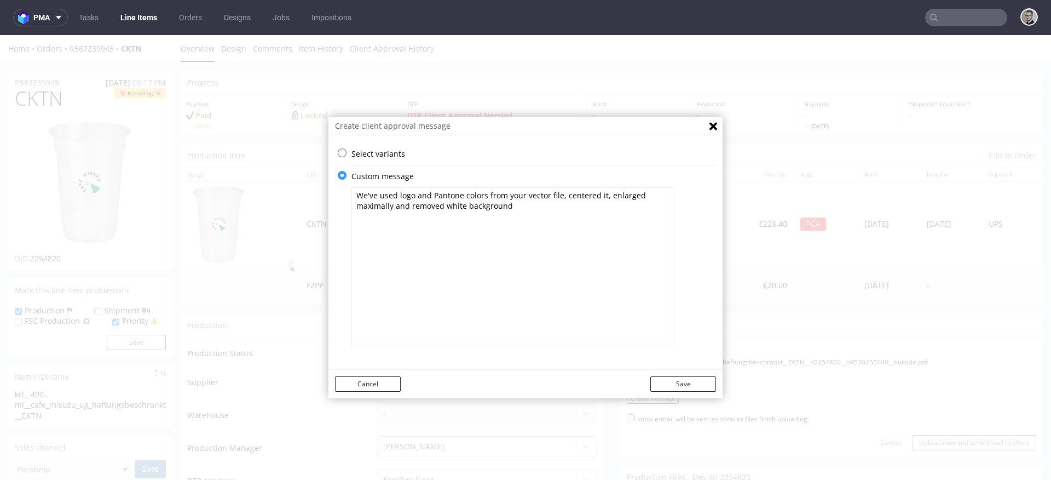
click at [592, 230] on textarea "We've used logo and Pantone colors from your vector file, centered it, enlarged…" at bounding box center [512, 266] width 323 height 159
type textarea "We've used logo and Pantone colors from your vector file, centered it, enlarged…"
click at [699, 373] on div "Cancel Save" at bounding box center [525, 383] width 394 height 28
click at [690, 386] on button "Save" at bounding box center [683, 383] width 66 height 15
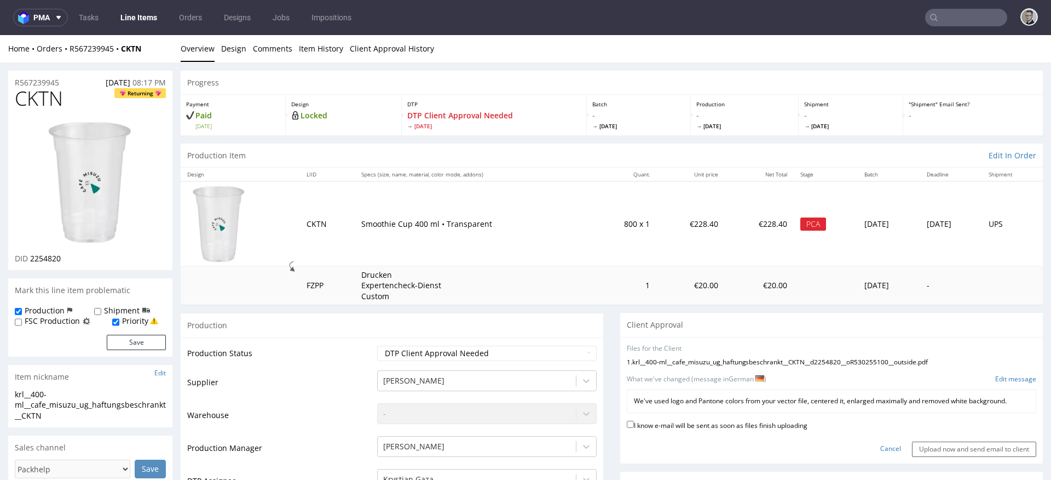
click at [669, 424] on label "I know e-mail will be sent as soon as files finish uploading" at bounding box center [717, 424] width 181 height 12
click at [634, 424] on input "I know e-mail will be sent as soon as files finish uploading" at bounding box center [630, 423] width 7 height 7
checkbox input "true"
click at [912, 450] on input "Upload now and send email to client" at bounding box center [974, 448] width 124 height 15
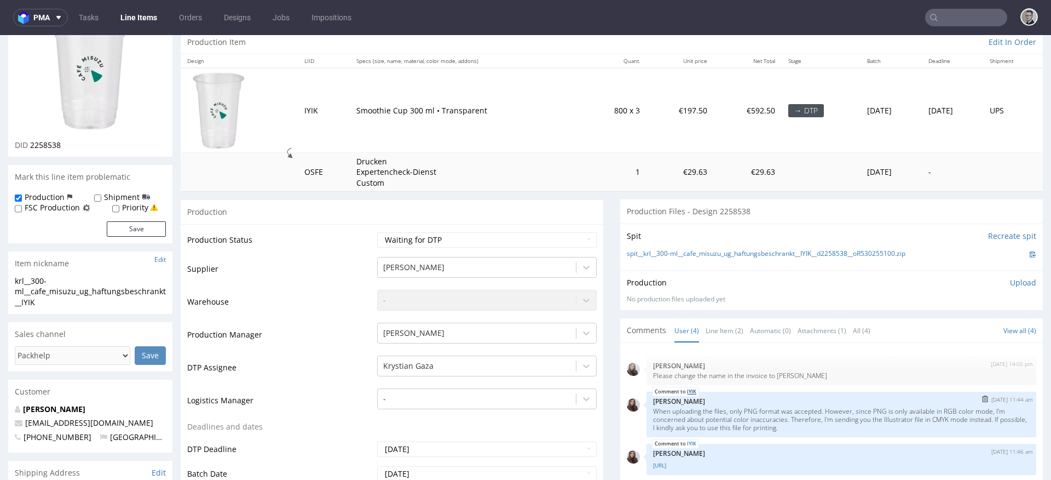
scroll to position [190, 0]
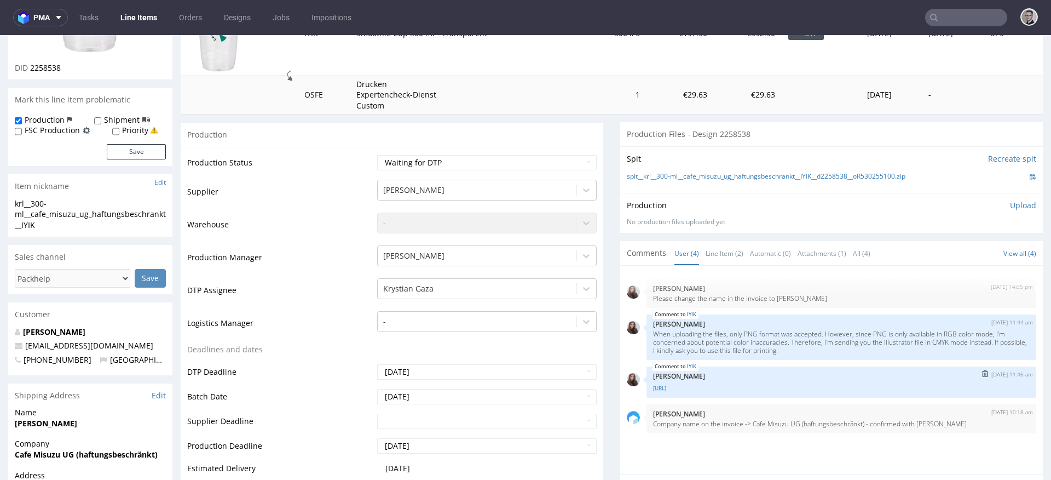
click at [660, 389] on link "[URL]" at bounding box center [841, 388] width 377 height 8
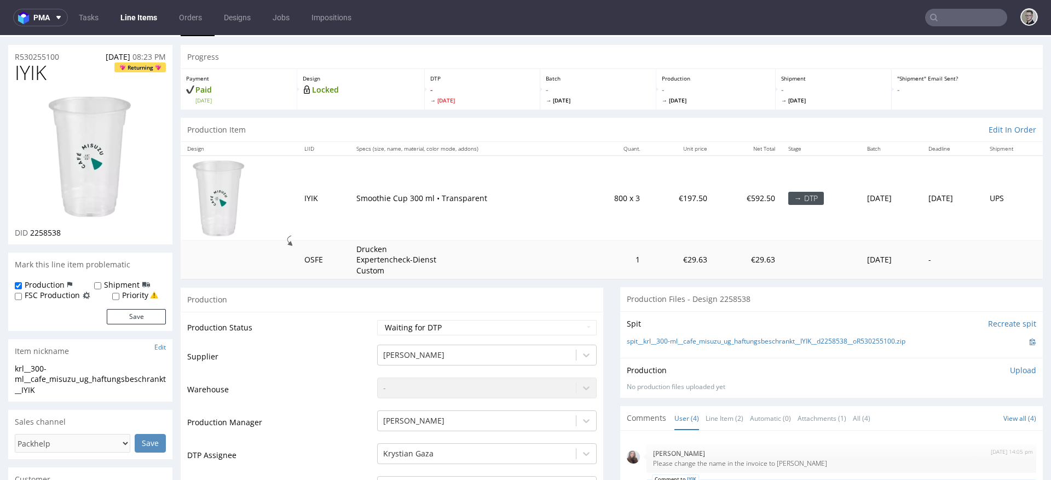
scroll to position [0, 0]
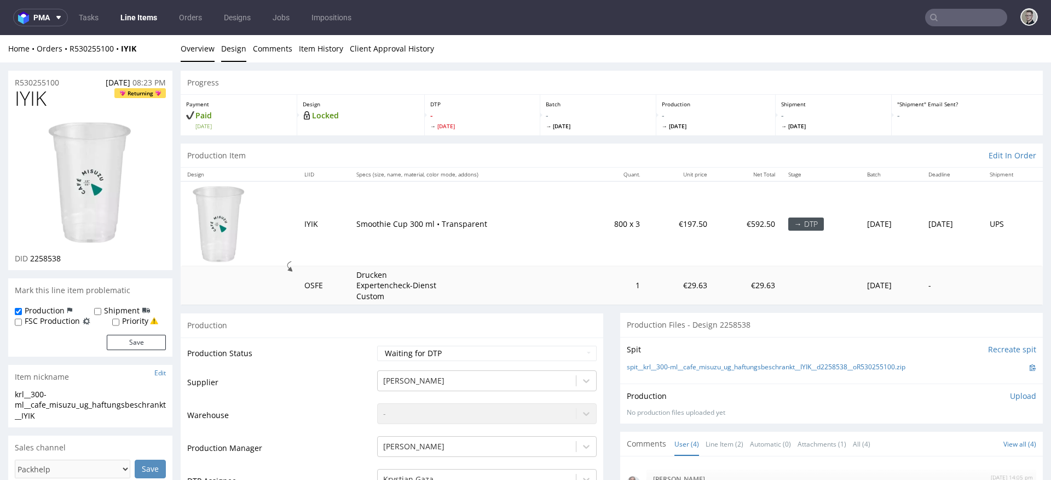
click at [241, 41] on link "Design" at bounding box center [233, 48] width 25 height 27
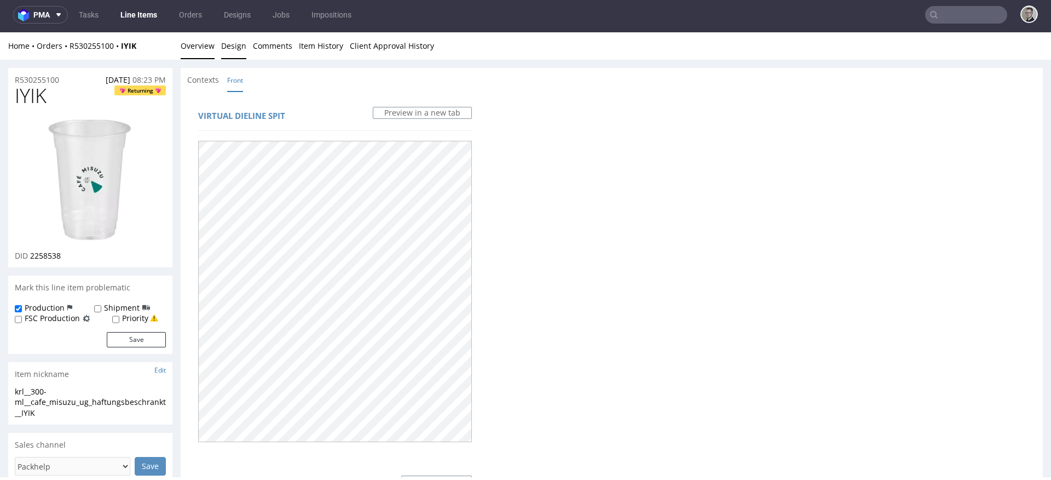
click at [184, 43] on link "Overview" at bounding box center [198, 45] width 34 height 27
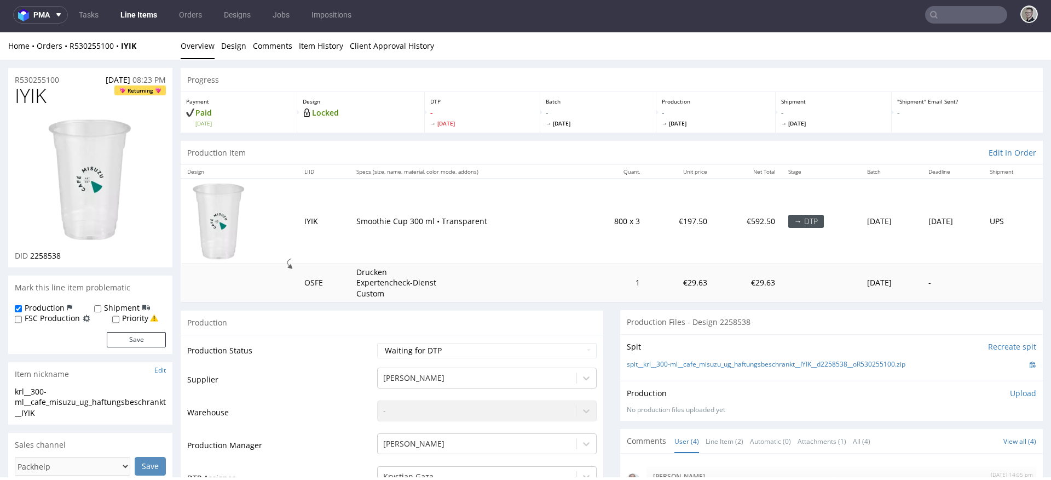
click at [92, 178] on img at bounding box center [91, 180] width 88 height 124
click at [95, 401] on div "krl__300-ml__cafe_misuzu_ug_haftungsbeschrankt__IYIK" at bounding box center [90, 402] width 151 height 32
copy div "krl__300-ml__cafe_misuzu_ug_haftungsbeschrankt__IYIK Update"
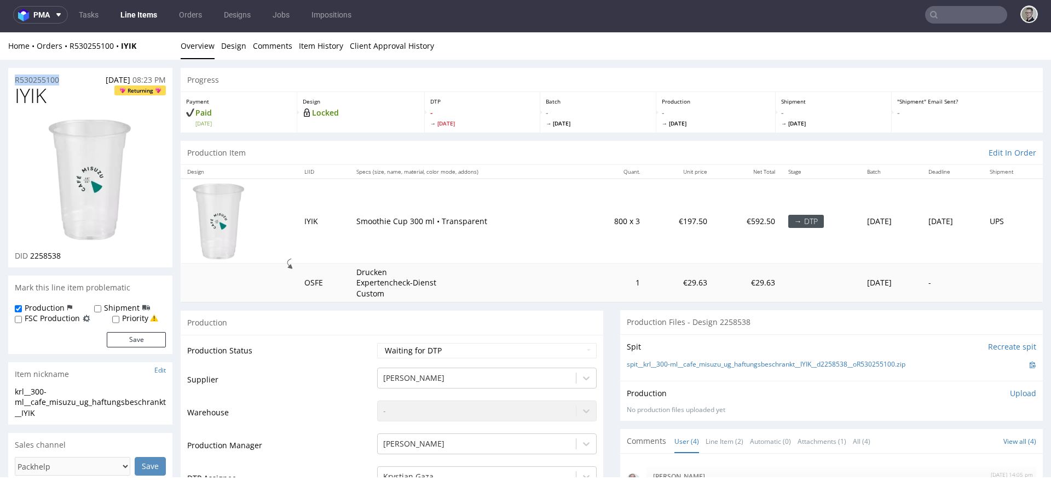
drag, startPoint x: 74, startPoint y: 81, endPoint x: 0, endPoint y: 77, distance: 74.0
copy p "R530255100"
click at [463, 342] on td "Waiting for Artwork Waiting for Diecut Waiting for Mockup Waiting for DTP Waiti…" at bounding box center [485, 354] width 222 height 25
click at [457, 351] on select "Waiting for Artwork Waiting for Diecut Waiting for Mockup Waiting for DTP Waiti…" at bounding box center [487, 350] width 220 height 15
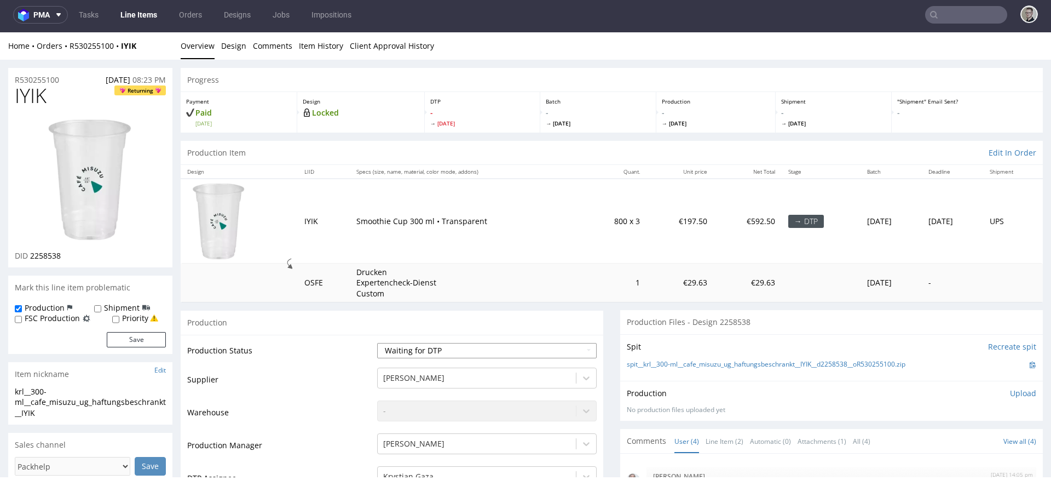
select select "dtp_in_process"
click at [377, 343] on select "Waiting for Artwork Waiting for Diecut Waiting for Mockup Waiting for DTP Waiti…" at bounding box center [487, 350] width 220 height 15
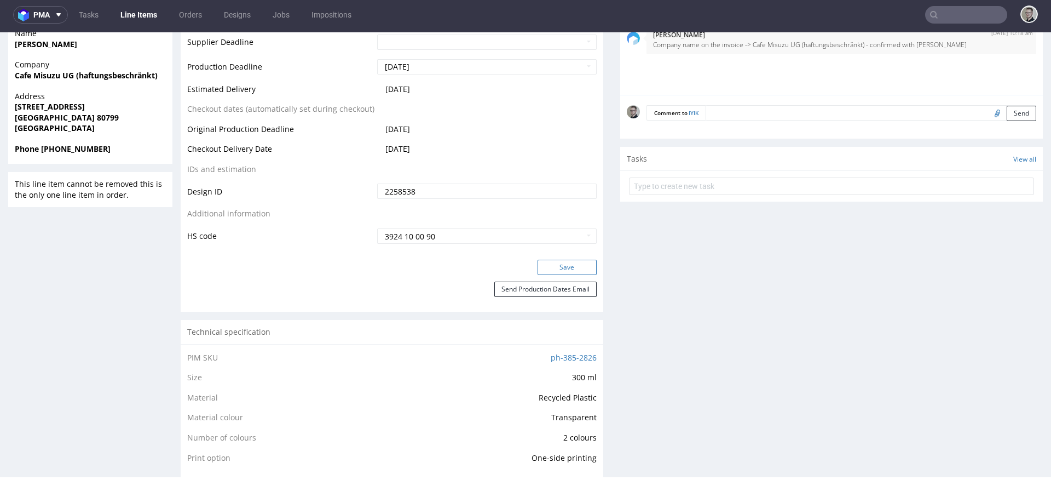
click at [569, 267] on button "Save" at bounding box center [567, 266] width 59 height 15
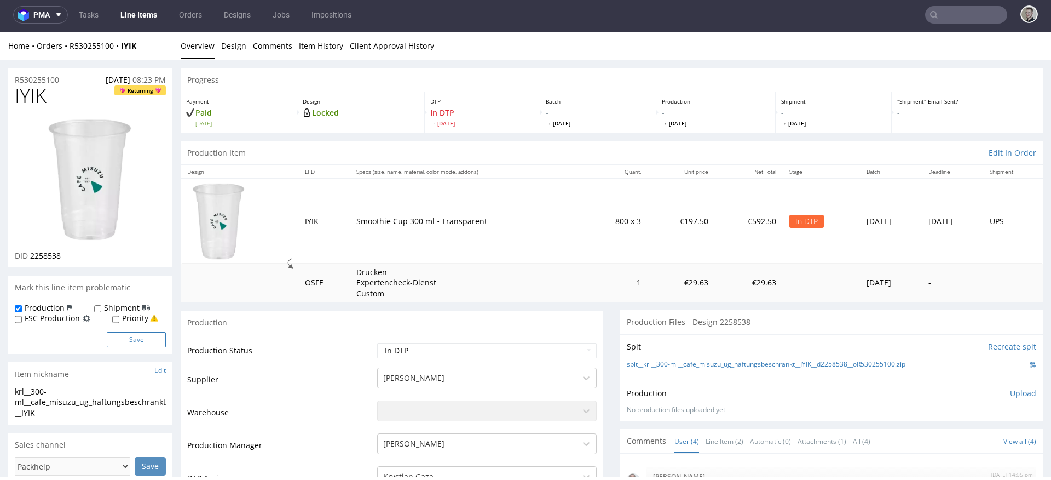
drag, startPoint x: 129, startPoint y: 317, endPoint x: 139, endPoint y: 338, distance: 23.3
click at [129, 317] on label "Priority" at bounding box center [135, 318] width 26 height 11
click at [119, 317] on input "Priority" at bounding box center [115, 319] width 7 height 9
checkbox input "true"
click at [140, 339] on button "Save" at bounding box center [136, 339] width 59 height 15
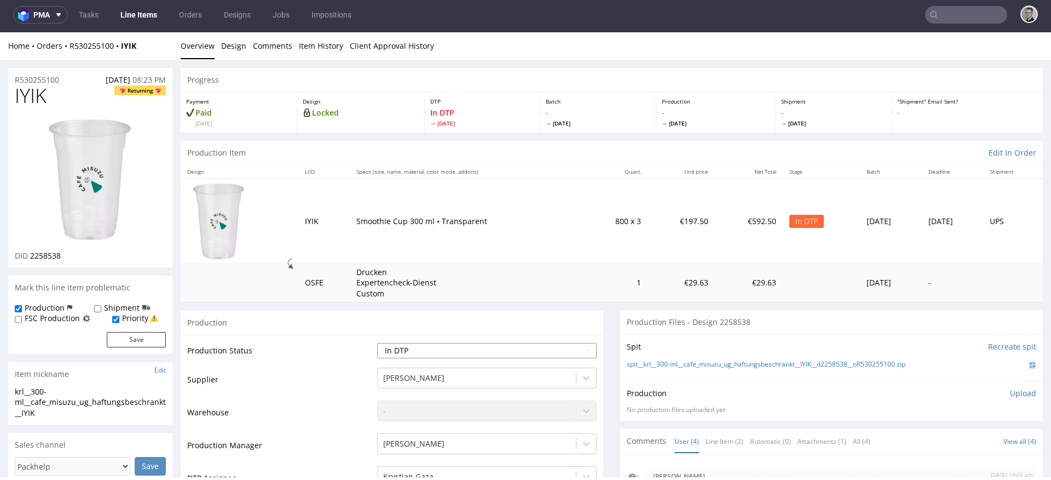
click at [488, 351] on select "Waiting for Artwork Waiting for Diecut Waiting for Mockup Waiting for DTP Waiti…" at bounding box center [487, 350] width 220 height 15
select select "dtp_ca_needed"
click at [377, 343] on select "Waiting for Artwork Waiting for Diecut Waiting for Mockup Waiting for DTP Waiti…" at bounding box center [487, 350] width 220 height 15
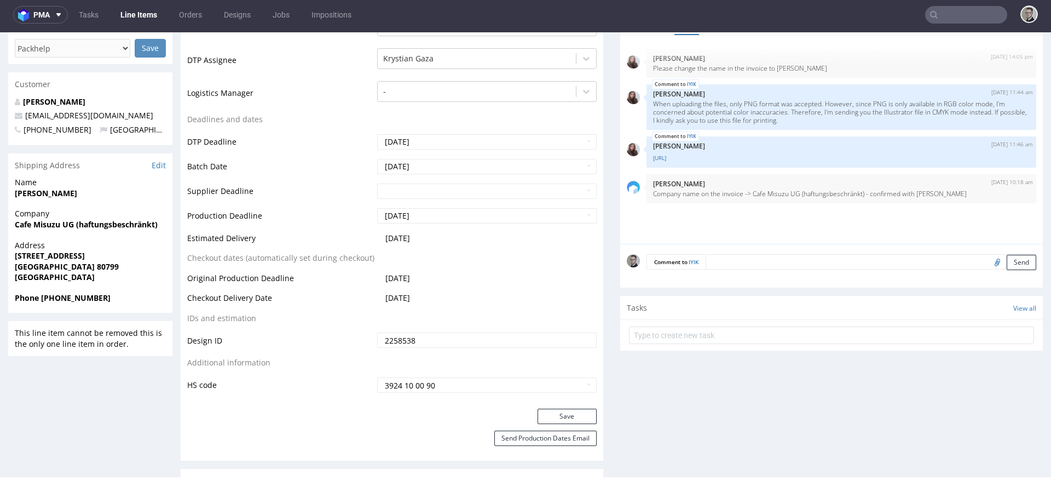
scroll to position [444, 0]
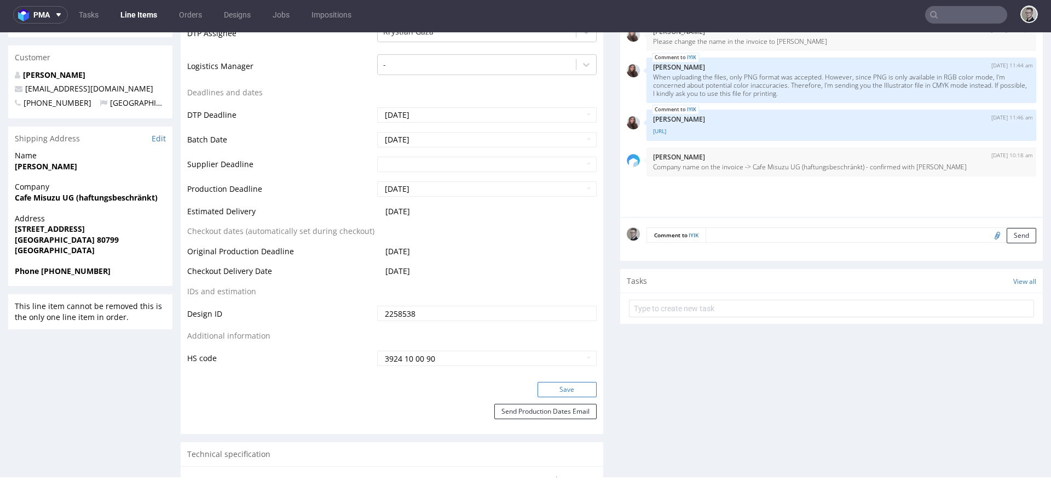
click at [570, 383] on button "Save" at bounding box center [567, 389] width 59 height 15
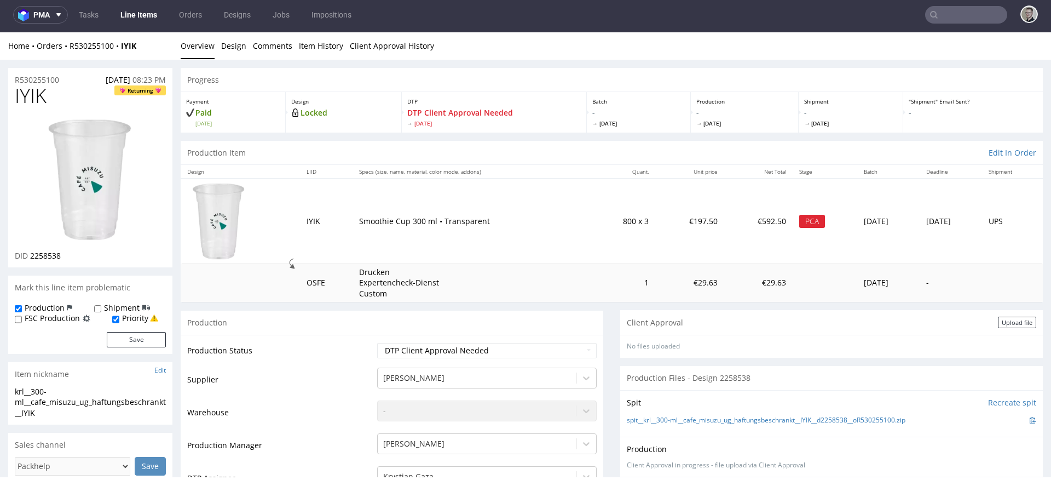
scroll to position [0, 0]
drag, startPoint x: 996, startPoint y: 320, endPoint x: 988, endPoint y: 319, distance: 7.7
click at [998, 320] on div "Upload file" at bounding box center [1017, 321] width 38 height 11
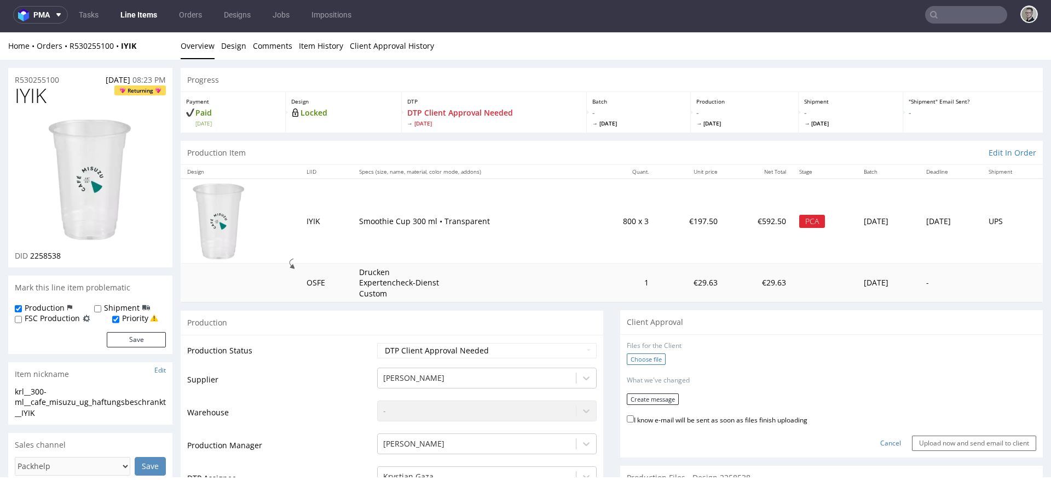
click at [627, 357] on label "Choose file" at bounding box center [646, 358] width 39 height 11
click at [0, 32] on input "Choose file" at bounding box center [0, 32] width 0 height 0
click at [633, 401] on form "Files for the Client 1 . krl__300-ml__cafe_misuzu_ug_haftungsbeschrankt__IYIK__…" at bounding box center [831, 394] width 409 height 106
click at [633, 395] on button "Create message" at bounding box center [653, 394] width 52 height 11
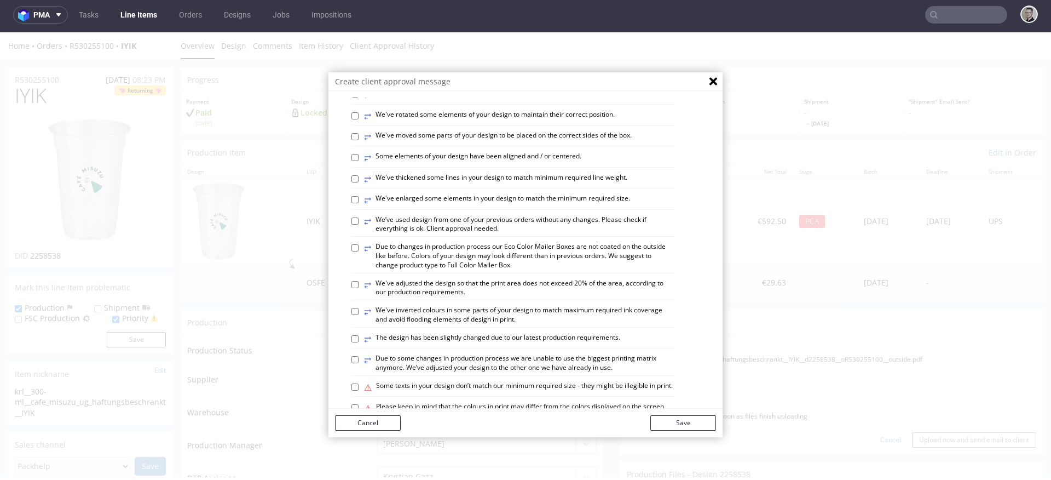
scroll to position [644, 0]
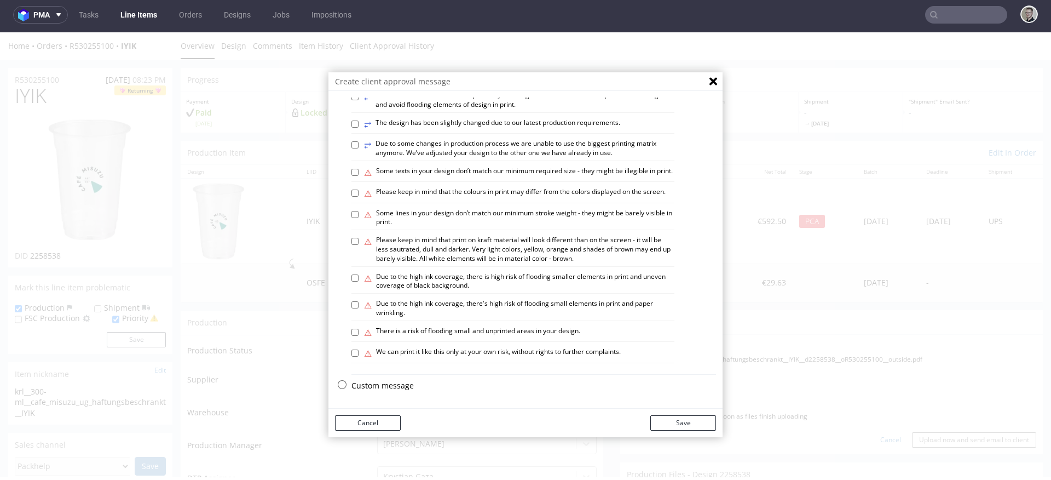
drag, startPoint x: 390, startPoint y: 384, endPoint x: 396, endPoint y: 375, distance: 10.6
click at [390, 384] on p "Custom message" at bounding box center [533, 385] width 365 height 11
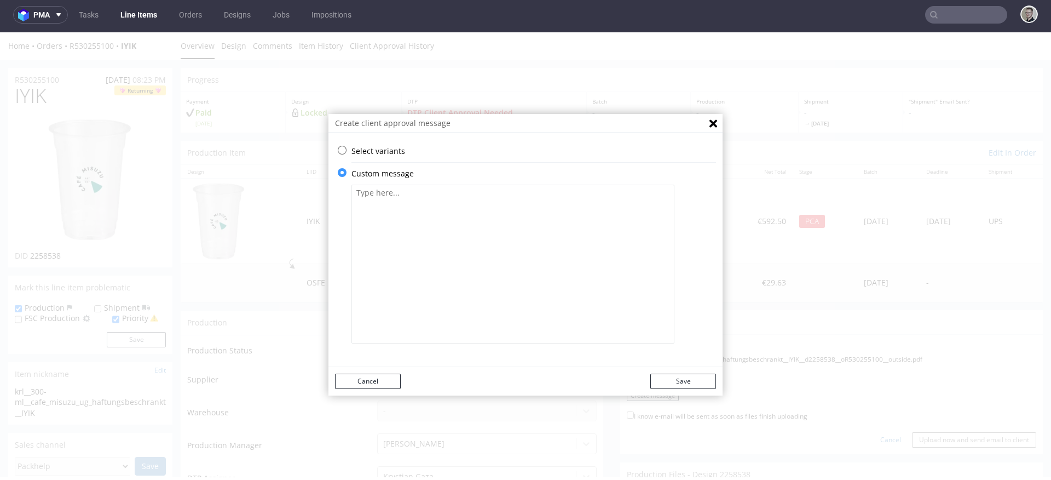
scroll to position [0, 0]
click at [454, 305] on textarea at bounding box center [512, 263] width 323 height 159
paste textarea "We've used logo and Pantone colors from your vector file, centered it, enlarged…"
type textarea "We've used logo and Pantone colors from your vector file, centered it, enlarged…"
drag, startPoint x: 680, startPoint y: 372, endPoint x: 697, endPoint y: 383, distance: 19.9
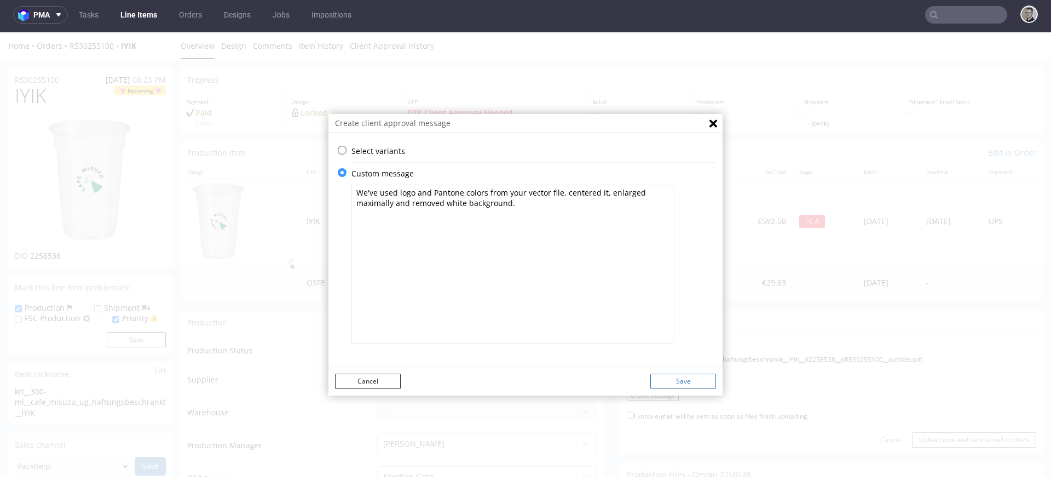
click at [681, 372] on div "Cancel Save" at bounding box center [525, 381] width 394 height 28
click at [682, 377] on button "Save" at bounding box center [683, 380] width 66 height 15
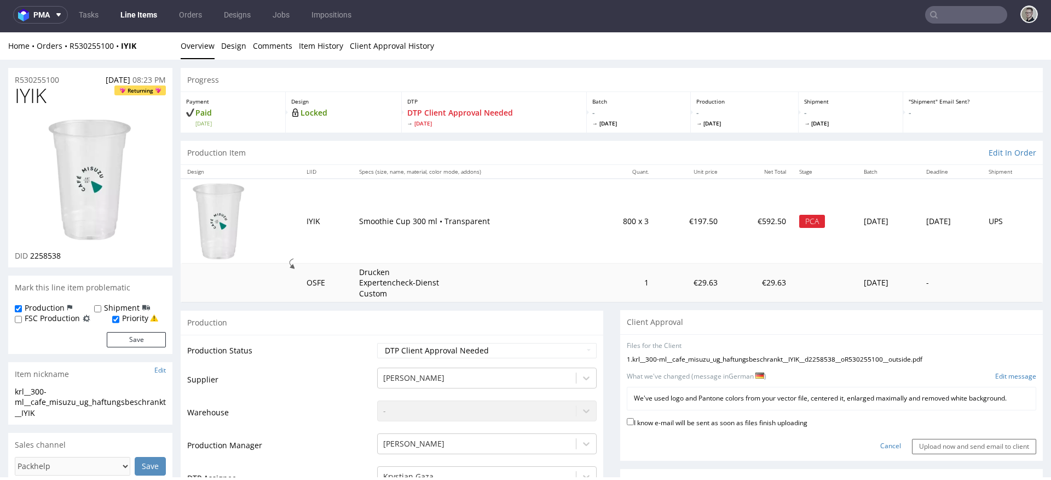
click at [690, 420] on label "I know e-mail will be sent as soon as files finish uploading" at bounding box center [717, 421] width 181 height 12
click at [634, 420] on input "I know e-mail will be sent as soon as files finish uploading" at bounding box center [630, 421] width 7 height 7
checkbox input "true"
click at [912, 450] on input "Upload now and send email to client" at bounding box center [974, 445] width 124 height 15
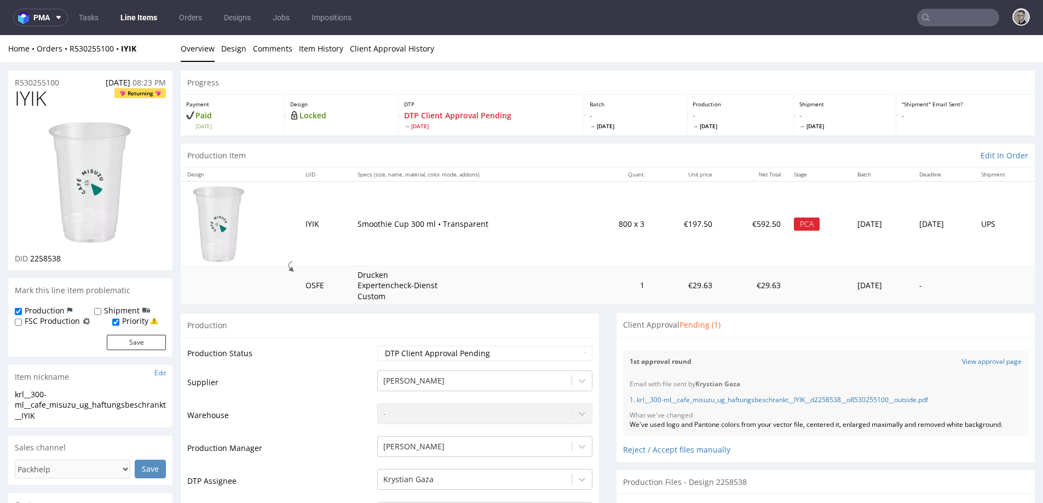
click at [36, 98] on span "IYIK" at bounding box center [31, 99] width 32 height 22
copy span "IYIK"
click at [726, 427] on div "We've used logo and Pantone colors from your vector file, centered it, enlarged…" at bounding box center [825, 424] width 392 height 9
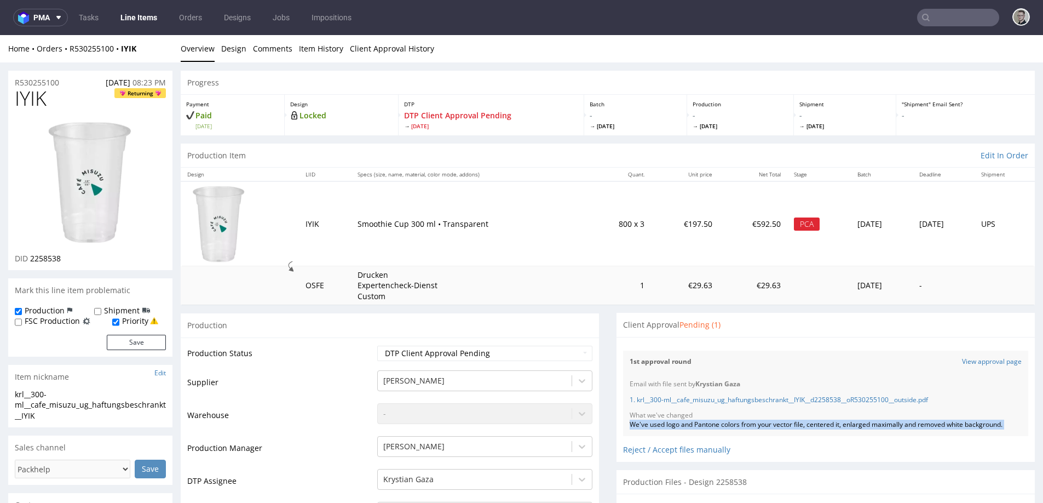
click at [726, 427] on div "We've used logo and Pantone colors from your vector file, centered it, enlarged…" at bounding box center [825, 424] width 392 height 9
copy div "We've used logo and Pantone colors from your vector file, centered it, enlarged…"
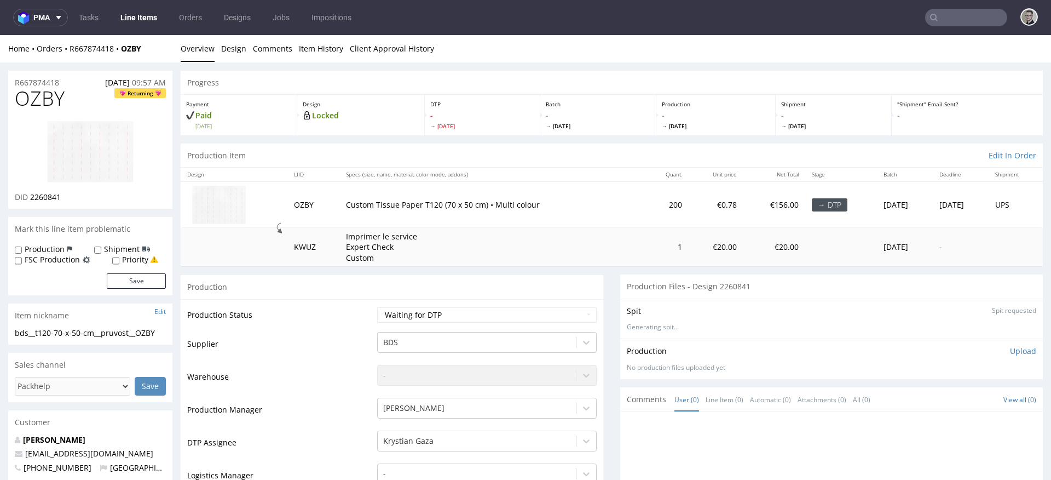
click at [128, 260] on label "Priority" at bounding box center [135, 259] width 26 height 11
click at [119, 260] on input "Priority" at bounding box center [115, 260] width 7 height 9
checkbox input "true"
click at [134, 282] on button "Save" at bounding box center [136, 280] width 59 height 15
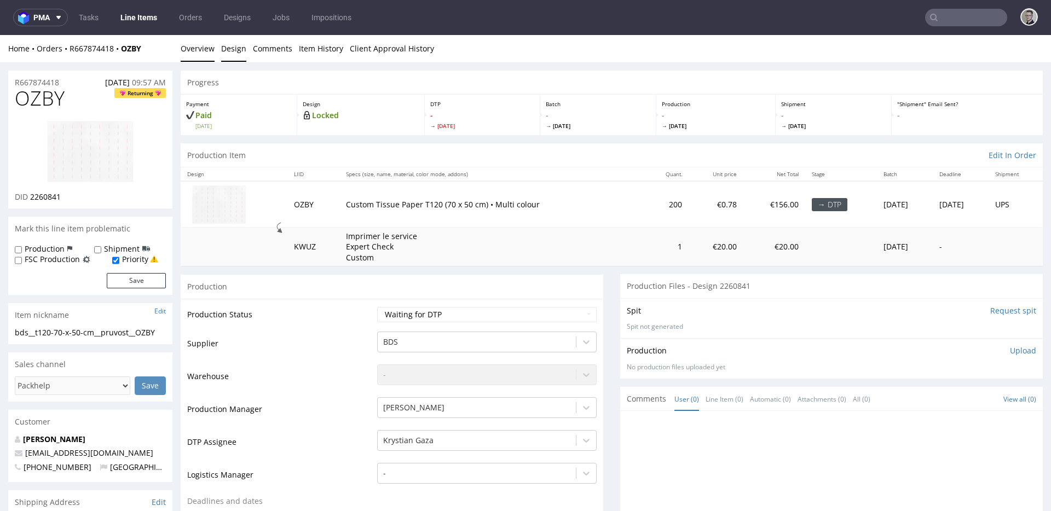
click at [235, 48] on link "Design" at bounding box center [233, 48] width 25 height 27
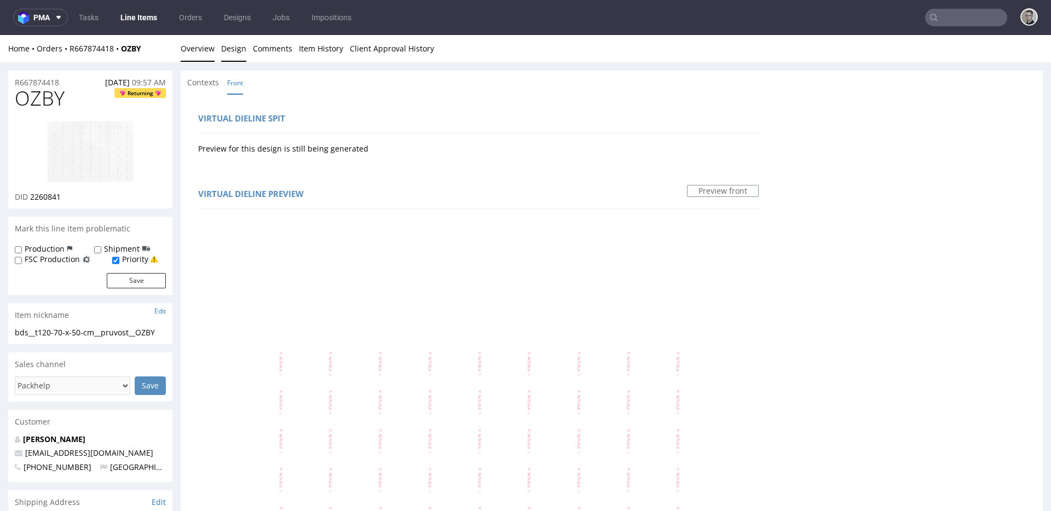
click at [211, 49] on link "Overview" at bounding box center [198, 48] width 34 height 27
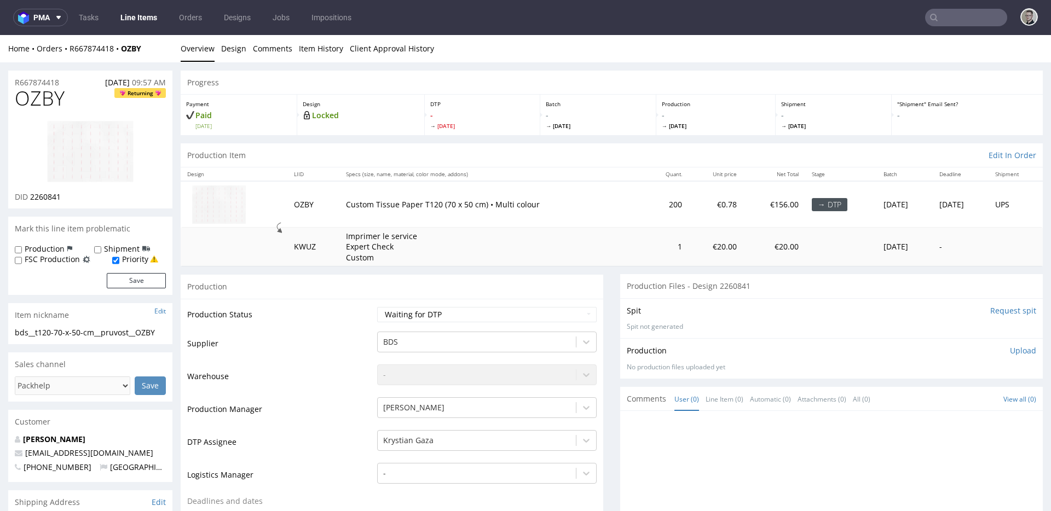
click at [119, 127] on img at bounding box center [91, 151] width 88 height 62
click at [227, 48] on link "Design" at bounding box center [233, 48] width 25 height 27
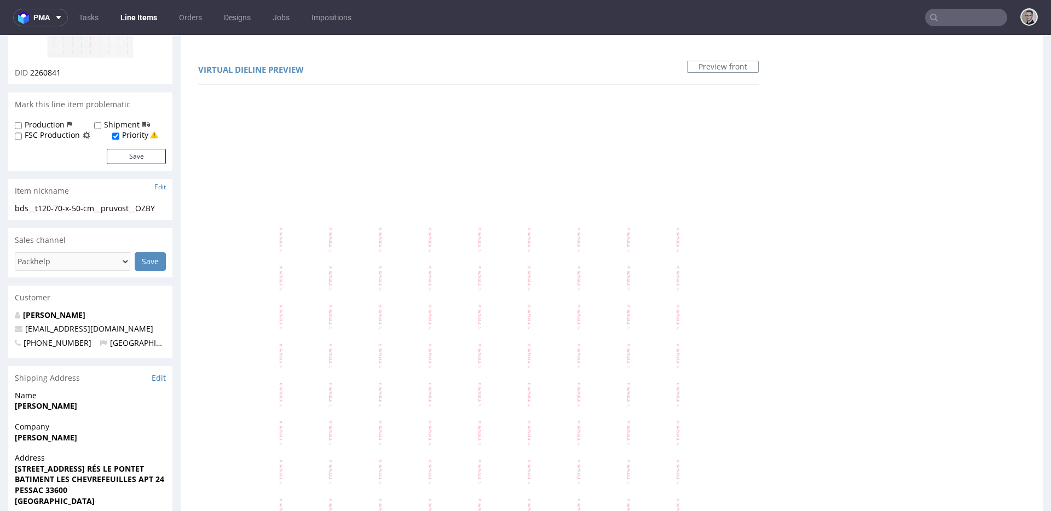
scroll to position [302, 0]
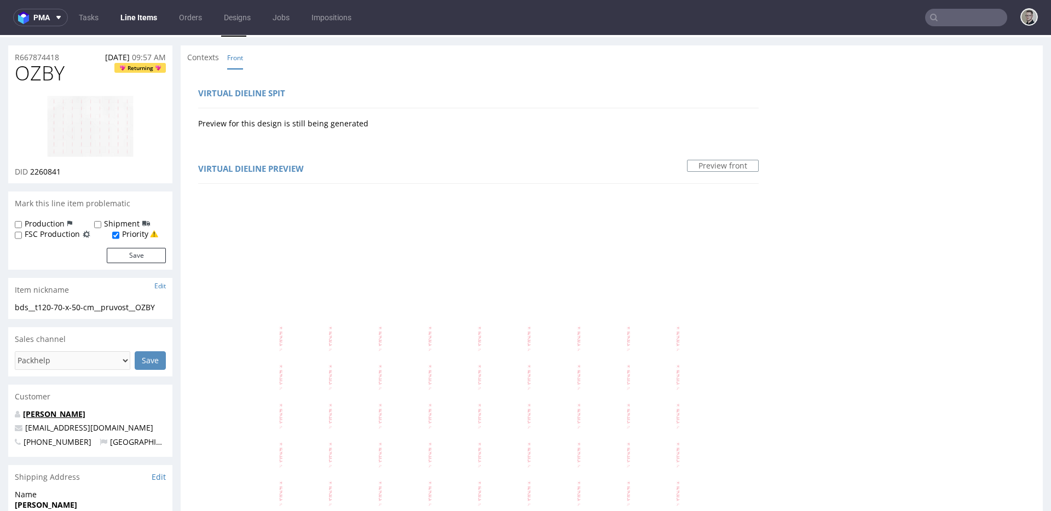
scroll to position [0, 0]
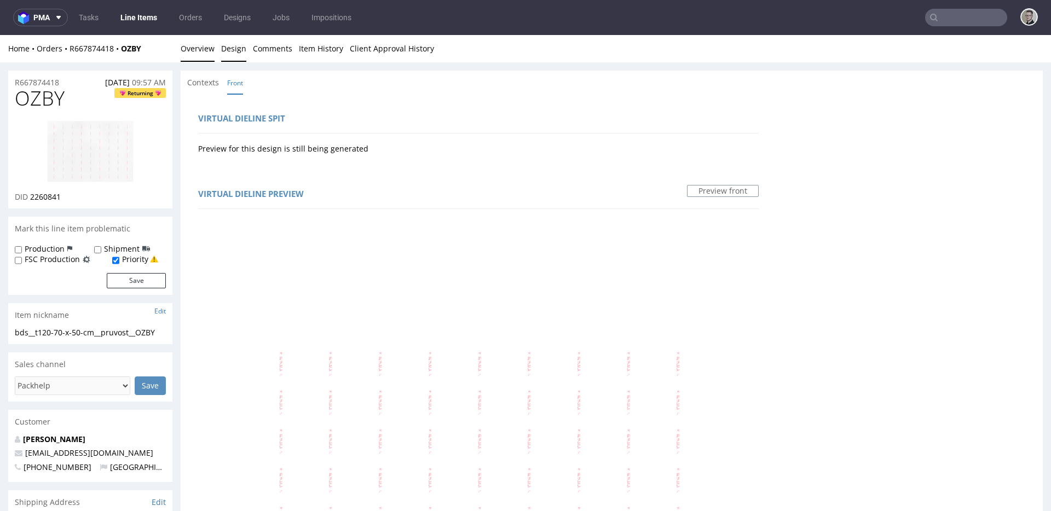
click at [198, 42] on link "Overview" at bounding box center [198, 48] width 34 height 27
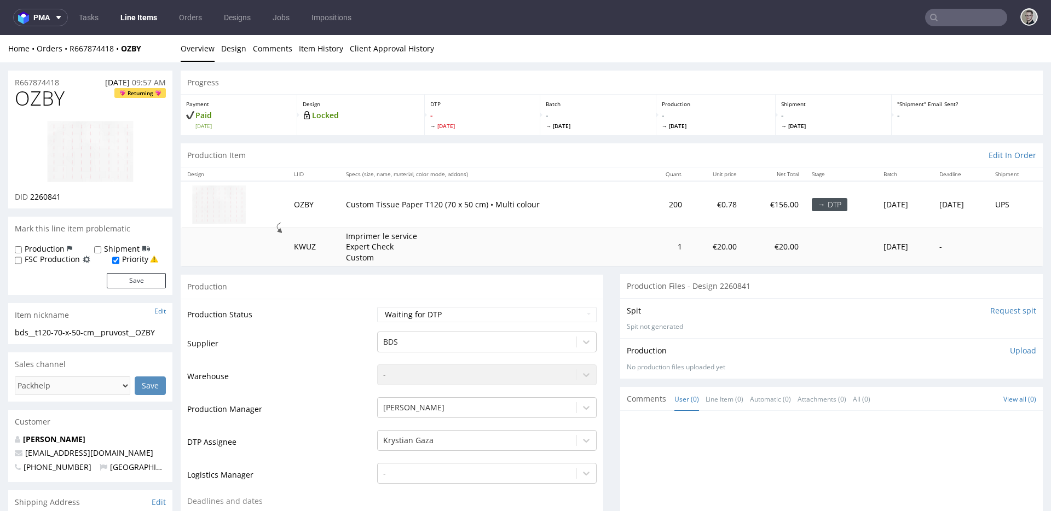
click at [97, 153] on img at bounding box center [91, 151] width 88 height 62
click at [71, 332] on div "bds__t120-70-x-50-cm__pruvost__OZBY" at bounding box center [90, 332] width 151 height 11
copy div "bds__t120-70-x-50-cm__pruvost__OZBY Update"
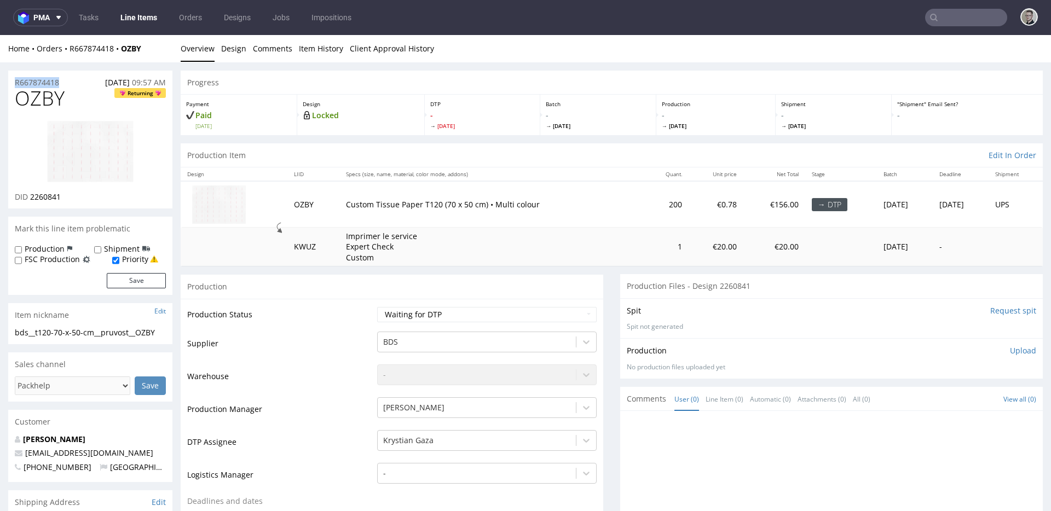
drag, startPoint x: 67, startPoint y: 78, endPoint x: 0, endPoint y: 62, distance: 68.5
copy p "R667874418"
click at [43, 98] on span "OZBY" at bounding box center [40, 99] width 50 height 22
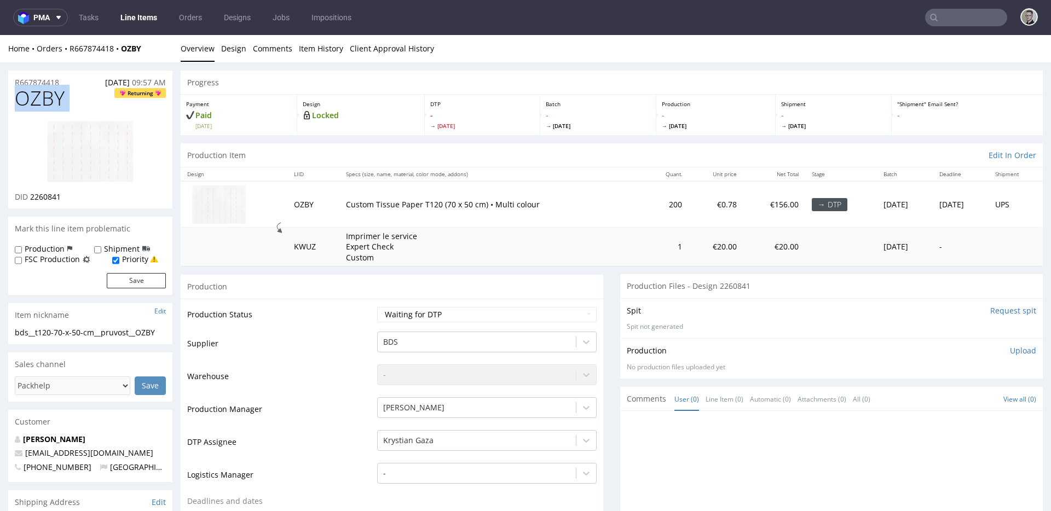
click at [43, 98] on span "OZBY" at bounding box center [40, 99] width 50 height 22
copy span "OZBY"
click at [432, 314] on select "Waiting for Artwork Waiting for Diecut Waiting for Mockup Waiting for DTP Waiti…" at bounding box center [487, 314] width 220 height 15
select select "dtp_in_process"
click at [377, 307] on select "Waiting for Artwork Waiting for Diecut Waiting for Mockup Waiting for DTP Waiti…" at bounding box center [487, 314] width 220 height 15
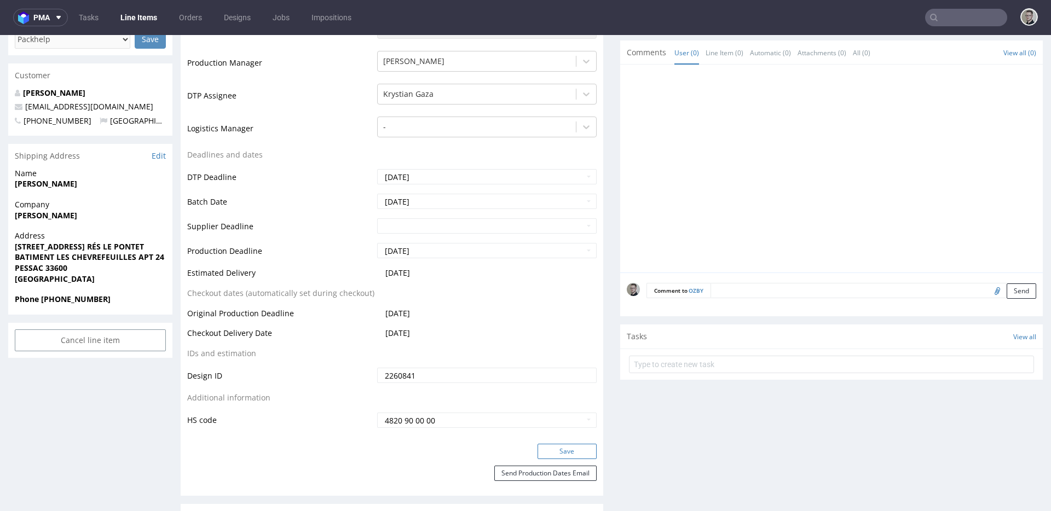
click at [578, 458] on button "Save" at bounding box center [567, 451] width 59 height 15
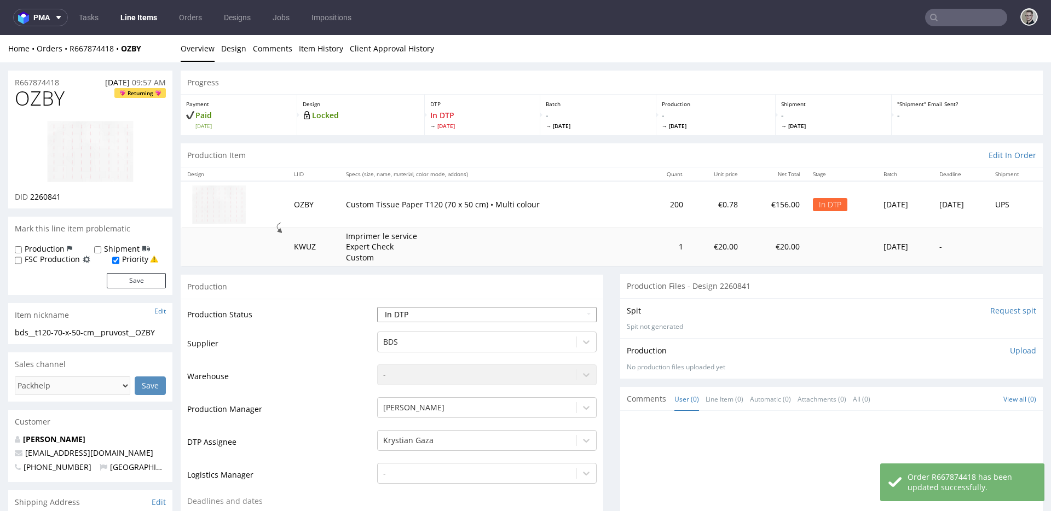
select select "dtp_ca_needed"
click at [377, 307] on select "Waiting for Artwork Waiting for Diecut Waiting for Mockup Waiting for DTP Waiti…" at bounding box center [487, 314] width 220 height 15
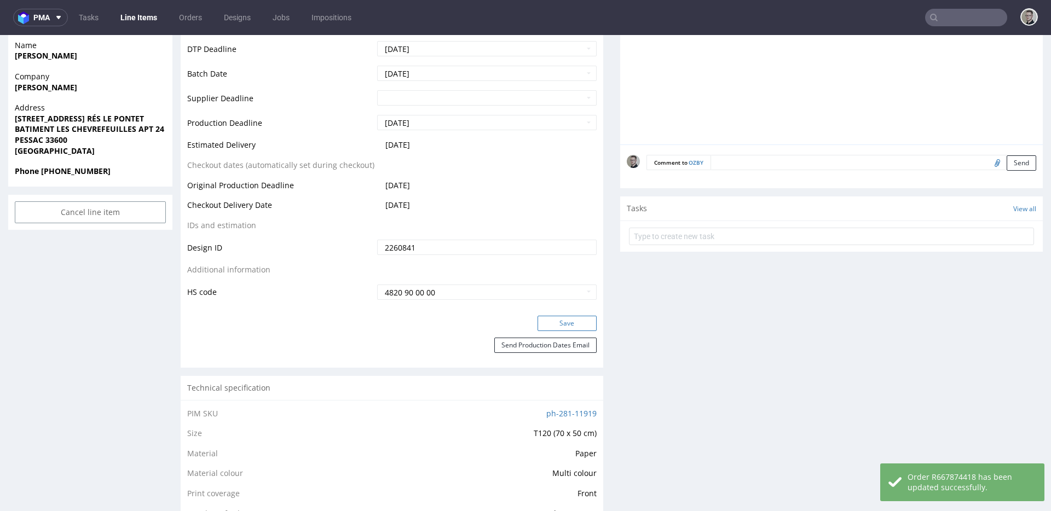
click at [574, 326] on button "Save" at bounding box center [567, 323] width 59 height 15
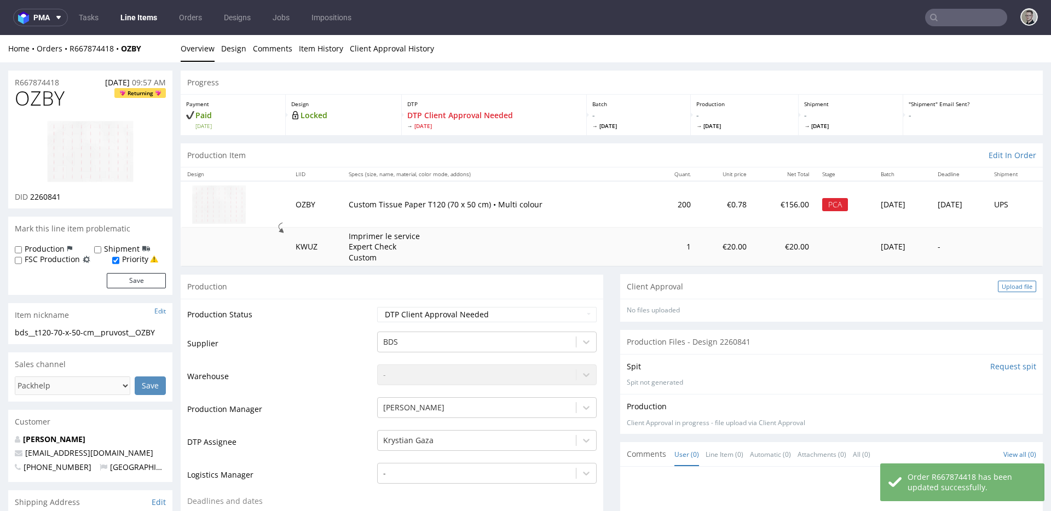
click at [998, 288] on div "Upload file" at bounding box center [1017, 286] width 38 height 11
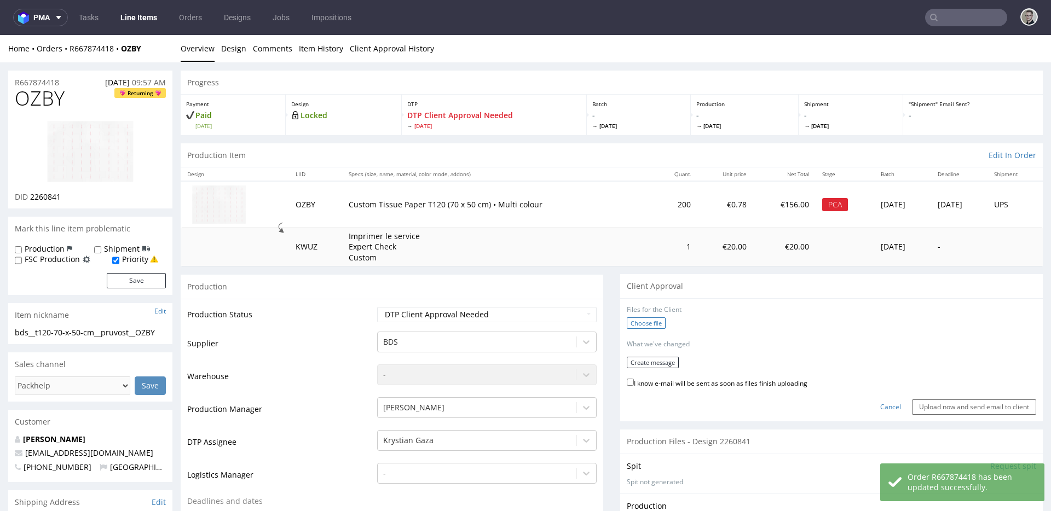
click at [651, 326] on label "Choose file" at bounding box center [646, 322] width 39 height 11
click at [0, 35] on input "Choose file" at bounding box center [0, 35] width 0 height 0
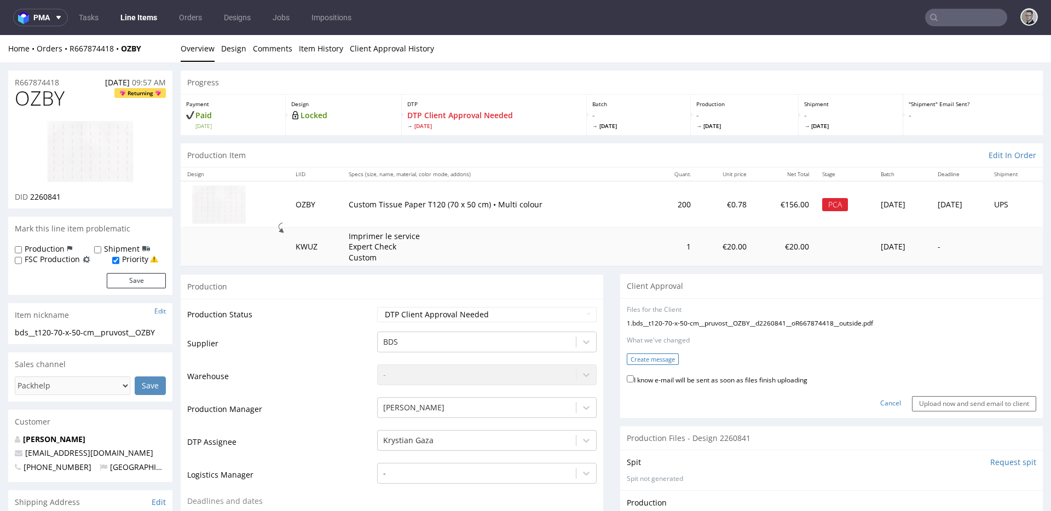
click at [656, 362] on button "Create message" at bounding box center [653, 359] width 52 height 11
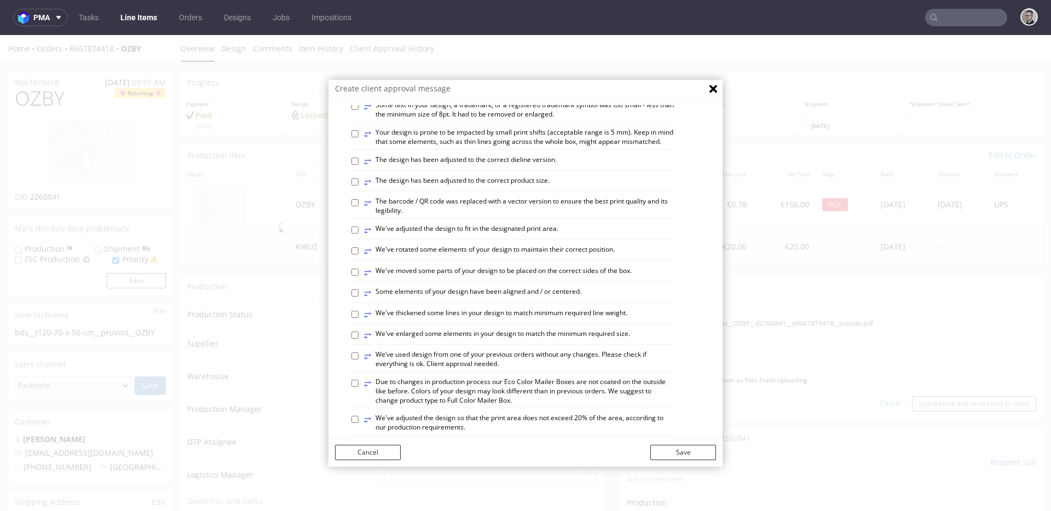
scroll to position [418, 0]
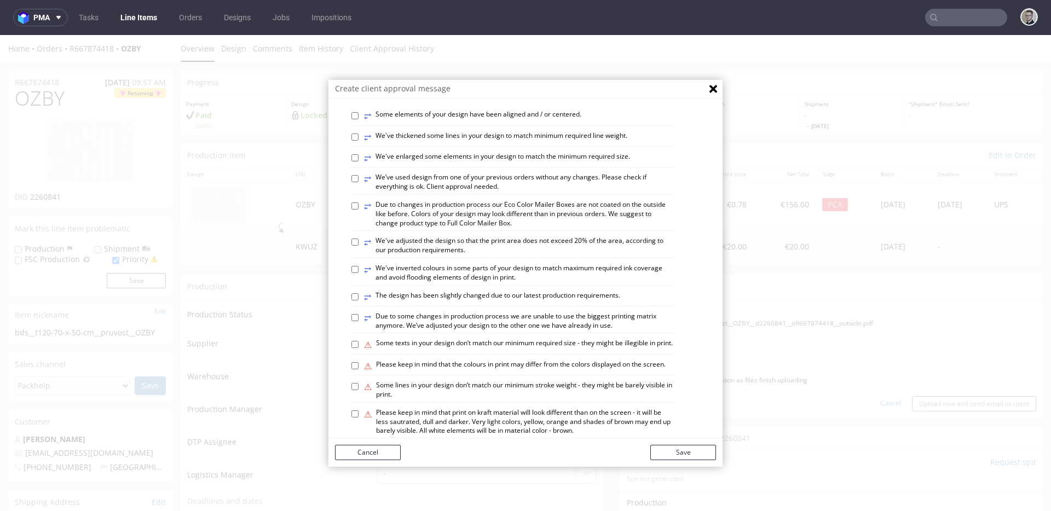
click at [448, 164] on label "⥂ We've enlarged some elements in your design to match the minimum required siz…" at bounding box center [497, 158] width 266 height 12
click at [359, 161] on input "⥂ We've enlarged some elements in your design to match the minimum required siz…" at bounding box center [354, 157] width 7 height 7
checkbox input "true"
click at [477, 124] on label "⥂ Some elements of your design have been aligned and / or centered." at bounding box center [472, 118] width 217 height 12
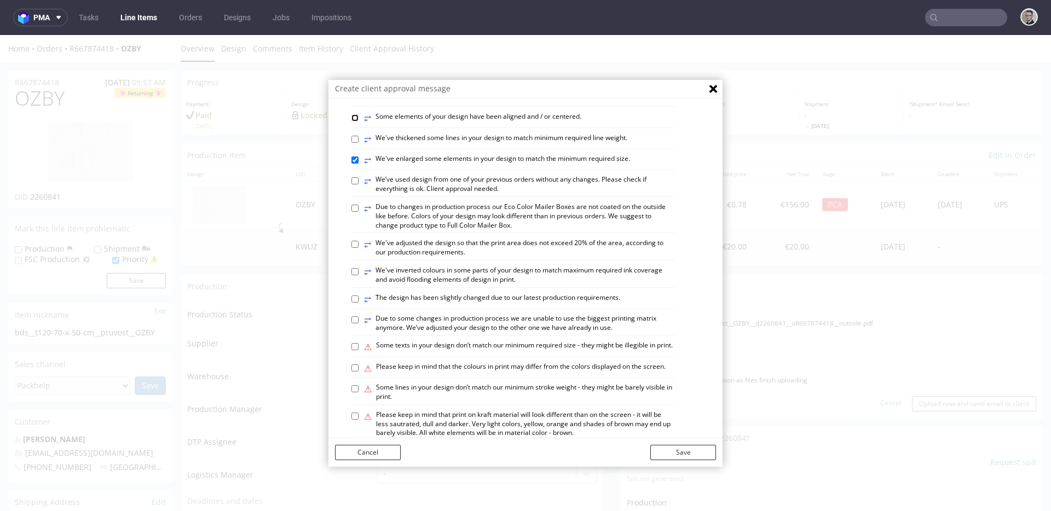
click at [359, 122] on input "⥂ Some elements of your design have been aligned and / or centered." at bounding box center [354, 117] width 7 height 7
checkbox input "true"
click at [696, 454] on button "Save" at bounding box center [683, 452] width 66 height 15
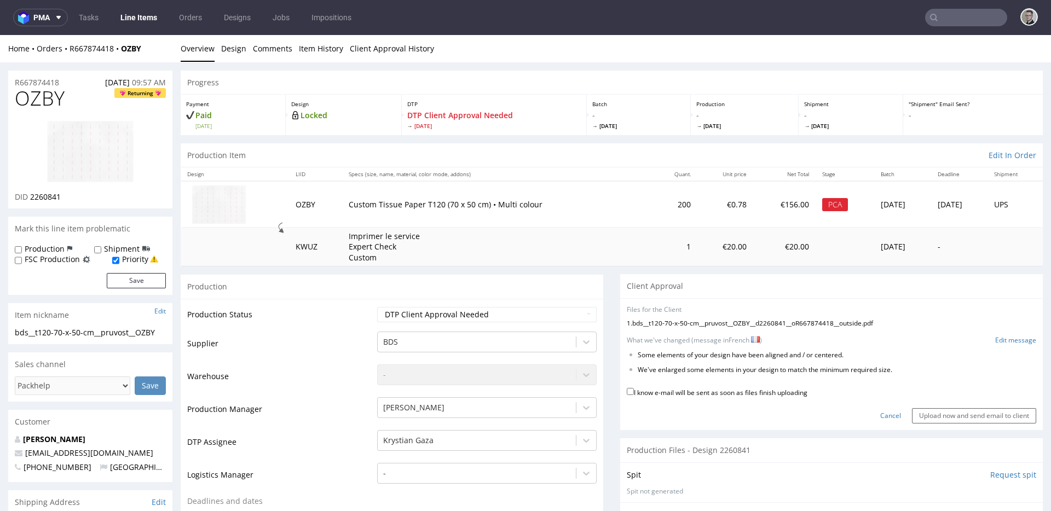
click at [777, 394] on label "I know e-mail will be sent as soon as files finish uploading" at bounding box center [717, 392] width 181 height 12
click at [634, 394] on input "I know e-mail will be sent as soon as files finish uploading" at bounding box center [630, 391] width 7 height 7
checkbox input "true"
click at [925, 414] on input "Upload now and send email to client" at bounding box center [974, 415] width 124 height 15
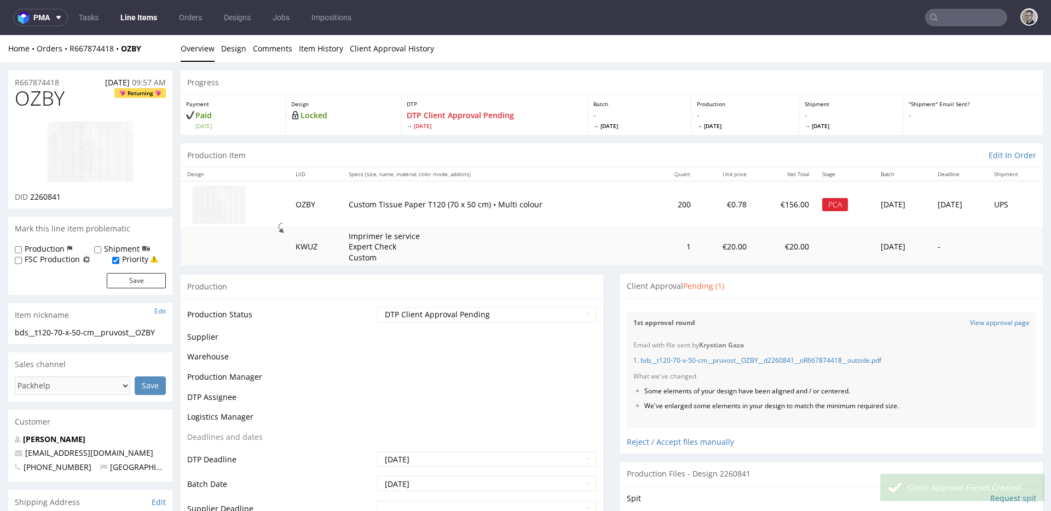
scroll to position [0, 0]
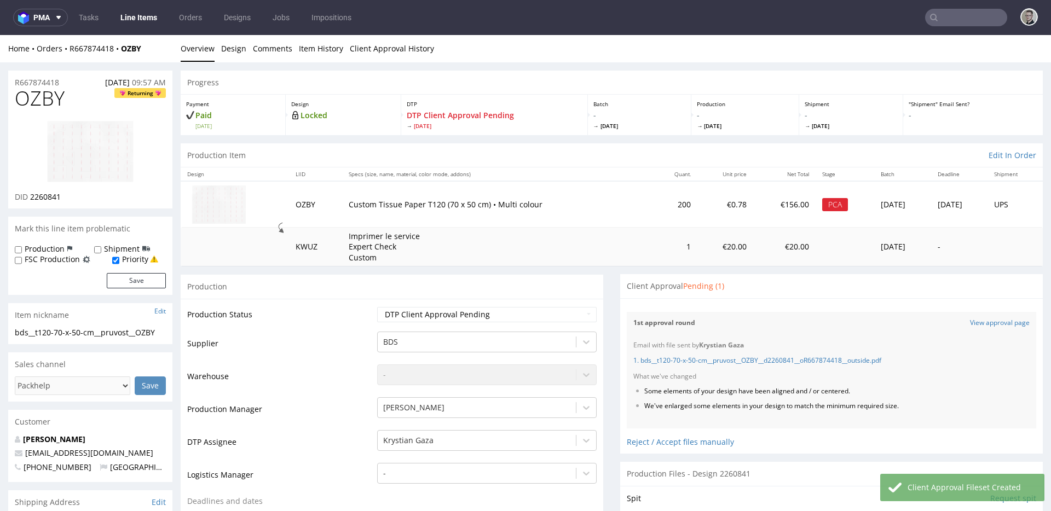
click at [41, 97] on span "OZBY" at bounding box center [40, 99] width 50 height 22
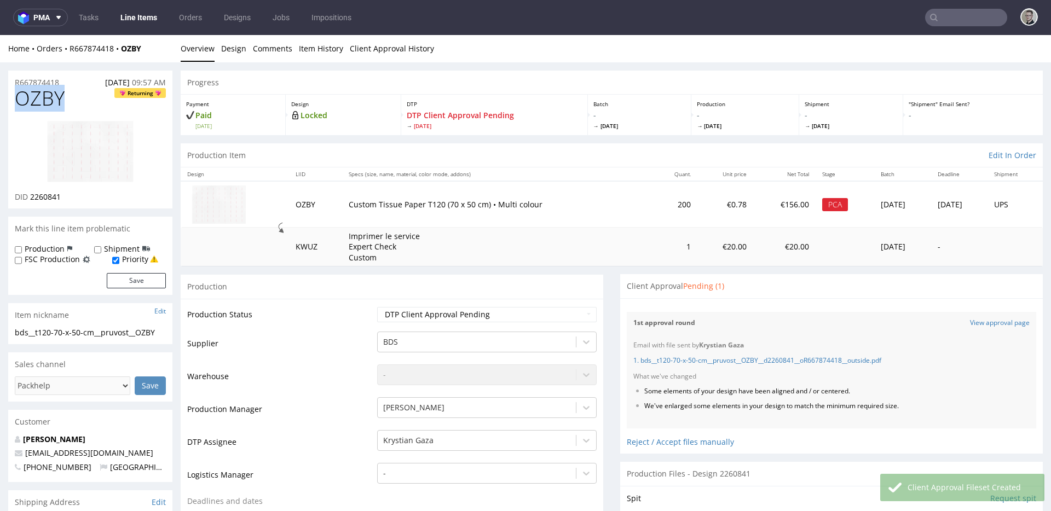
click at [41, 97] on span "OZBY" at bounding box center [40, 99] width 50 height 22
copy span "OZBY"
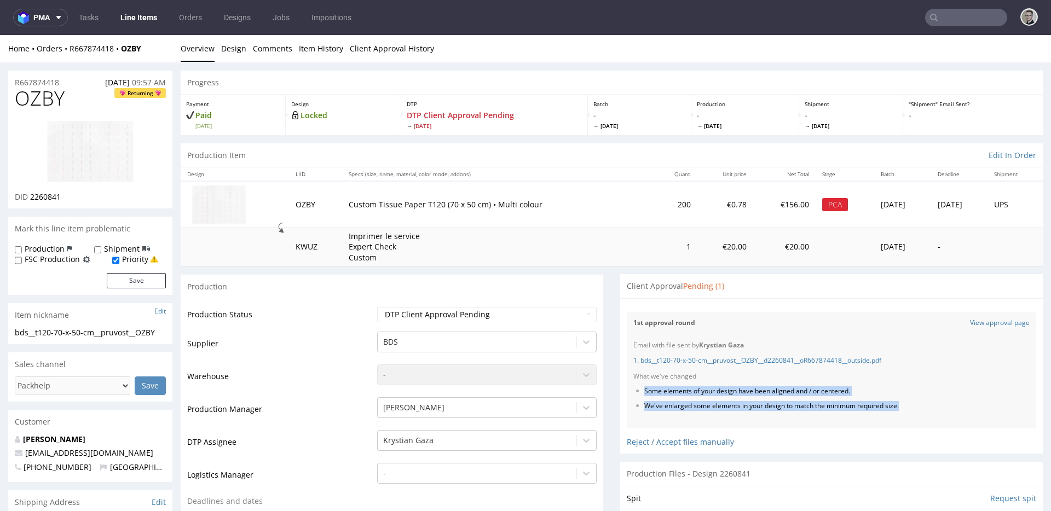
drag, startPoint x: 908, startPoint y: 406, endPoint x: 634, endPoint y: 392, distance: 274.1
click at [635, 392] on ul "Some elements of your design have been aligned and / or centered. We've enlarge…" at bounding box center [831, 399] width 396 height 24
copy ul "Some elements of your design have been aligned and / or centered. We've enlarge…"
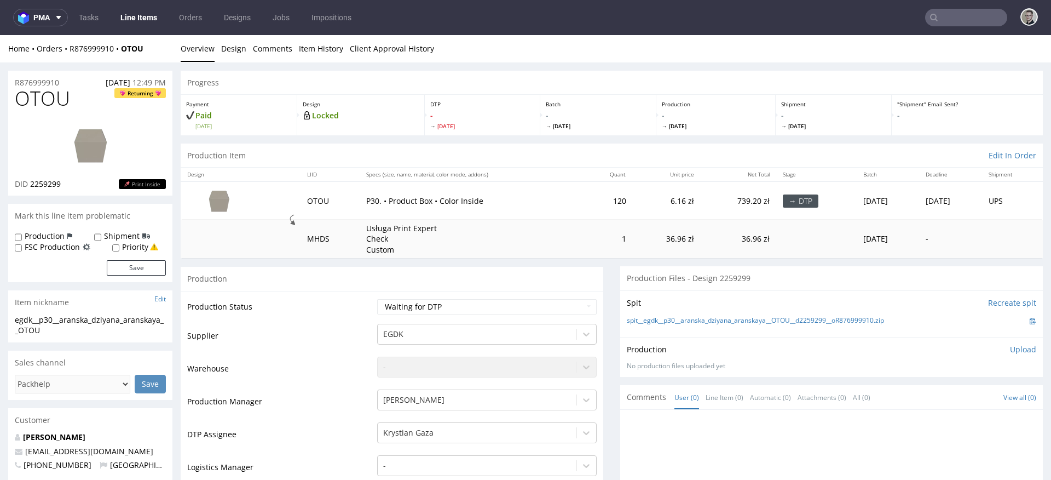
click at [126, 250] on label "Priority" at bounding box center [135, 246] width 26 height 11
click at [119, 250] on input "Priority" at bounding box center [115, 248] width 7 height 9
checkbox input "true"
click at [145, 270] on button "Save" at bounding box center [136, 267] width 59 height 15
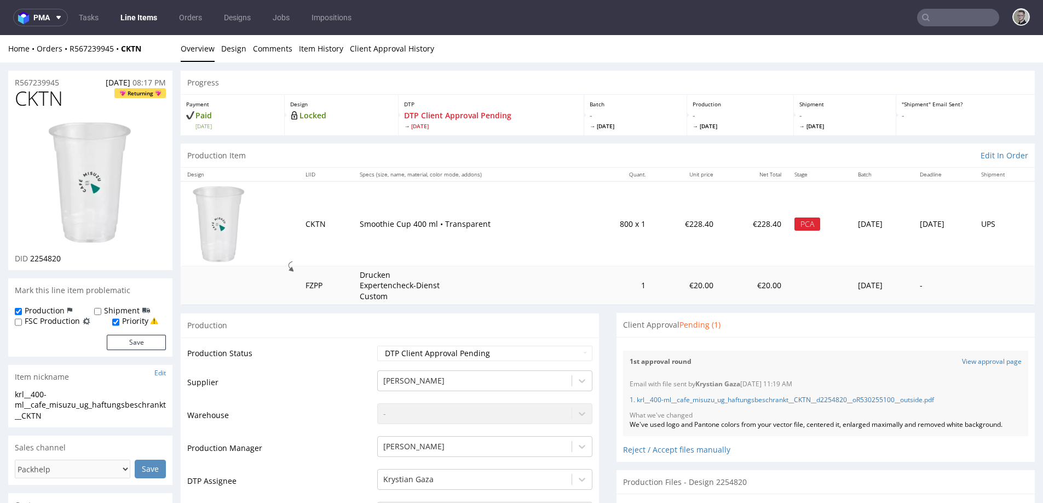
click at [49, 91] on span "CKTN" at bounding box center [39, 99] width 48 height 22
copy span "CKTN"
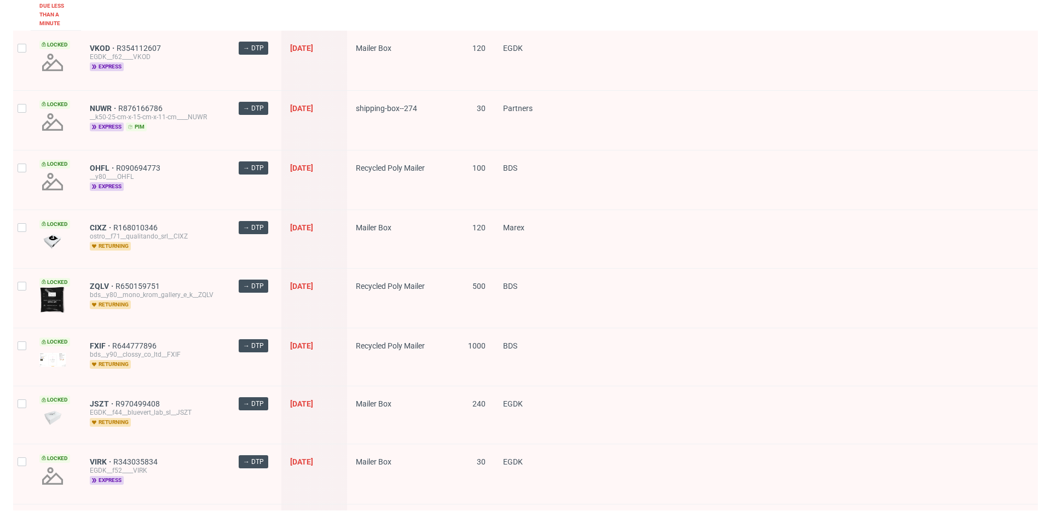
scroll to position [1543, 0]
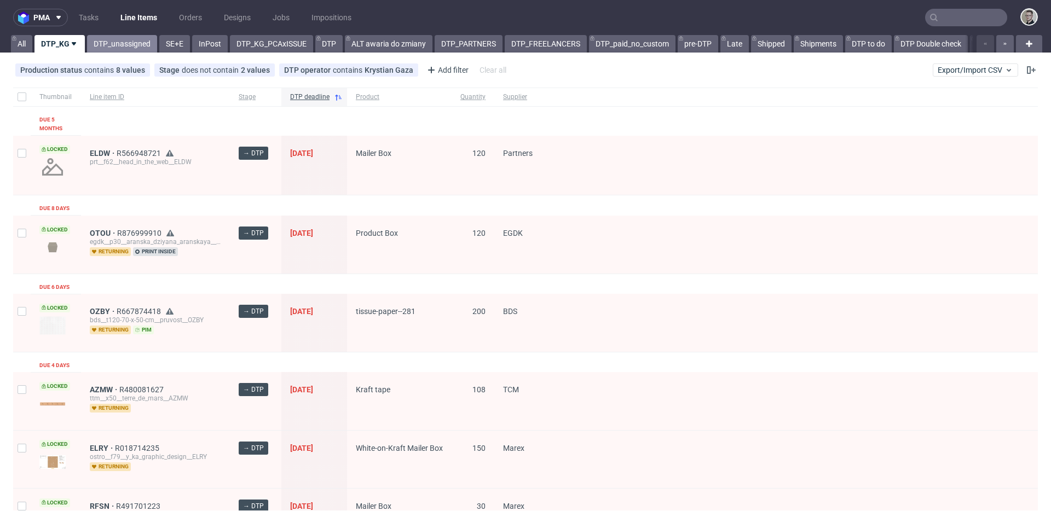
click at [131, 48] on link "DTP_unassigned" at bounding box center [122, 44] width 70 height 18
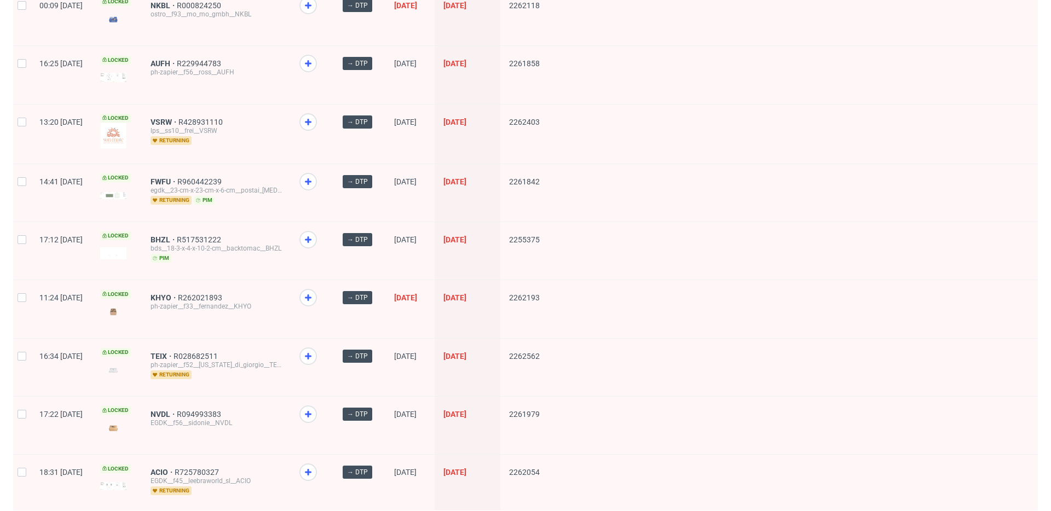
scroll to position [1412, 0]
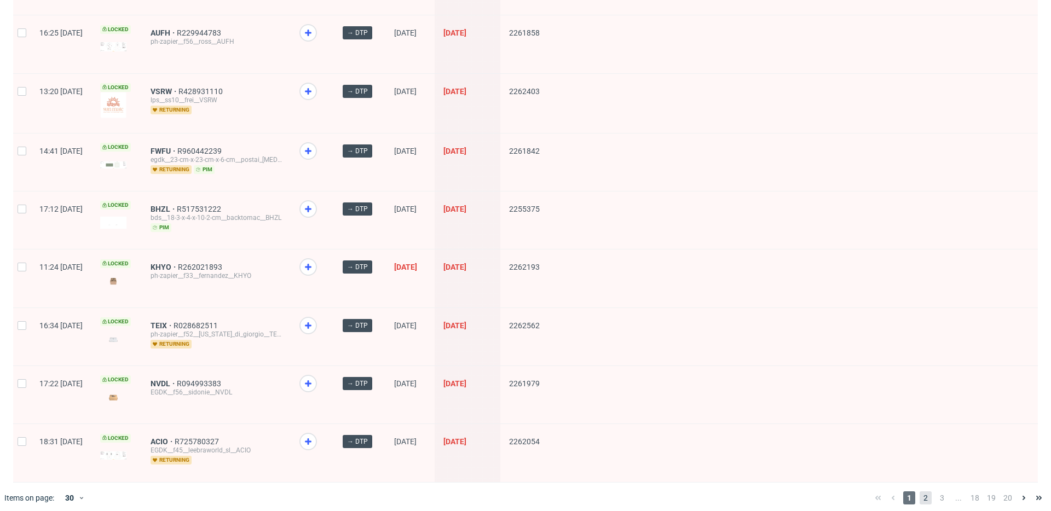
click at [920, 495] on span "2" at bounding box center [926, 498] width 12 height 13
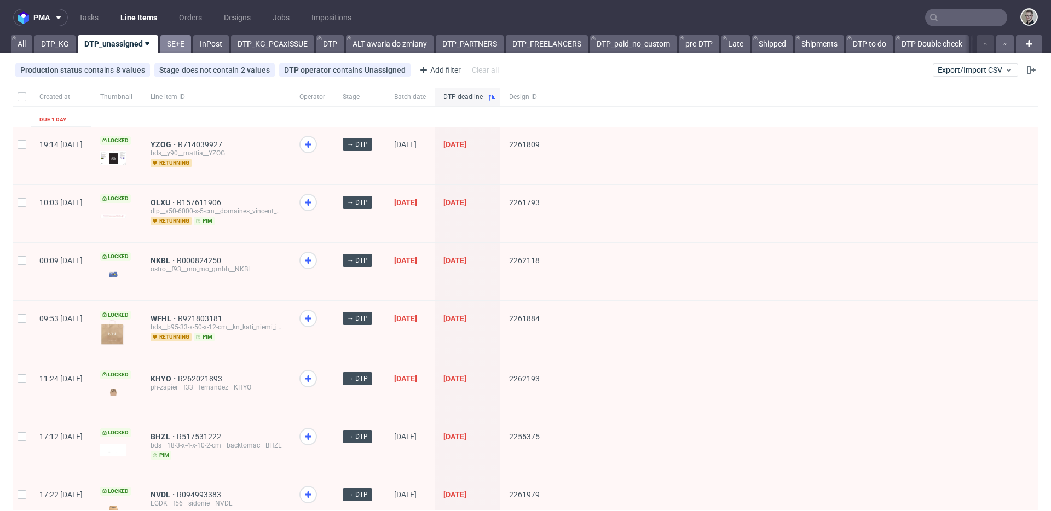
click at [183, 47] on link "SE+E" at bounding box center [175, 44] width 31 height 18
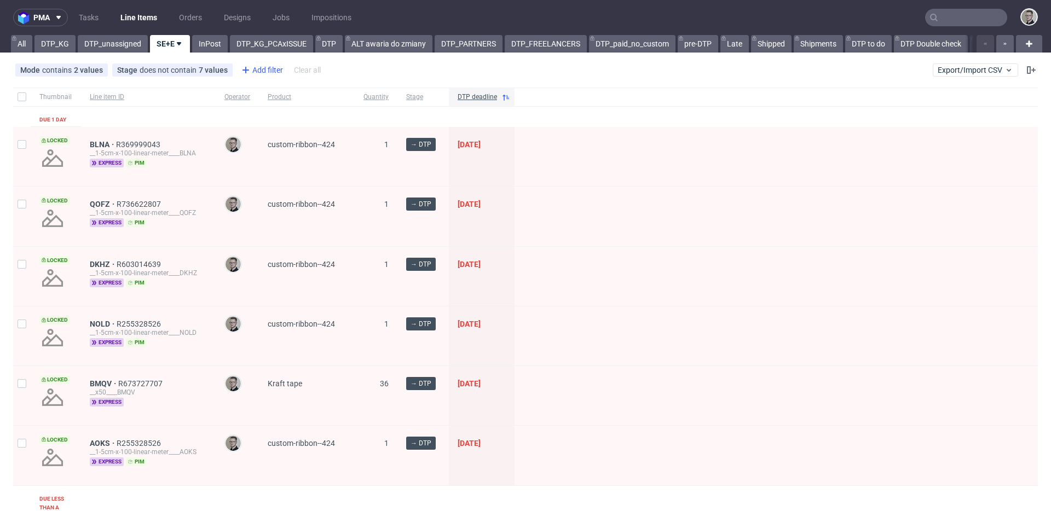
click at [270, 72] on div "Add filter" at bounding box center [261, 70] width 48 height 18
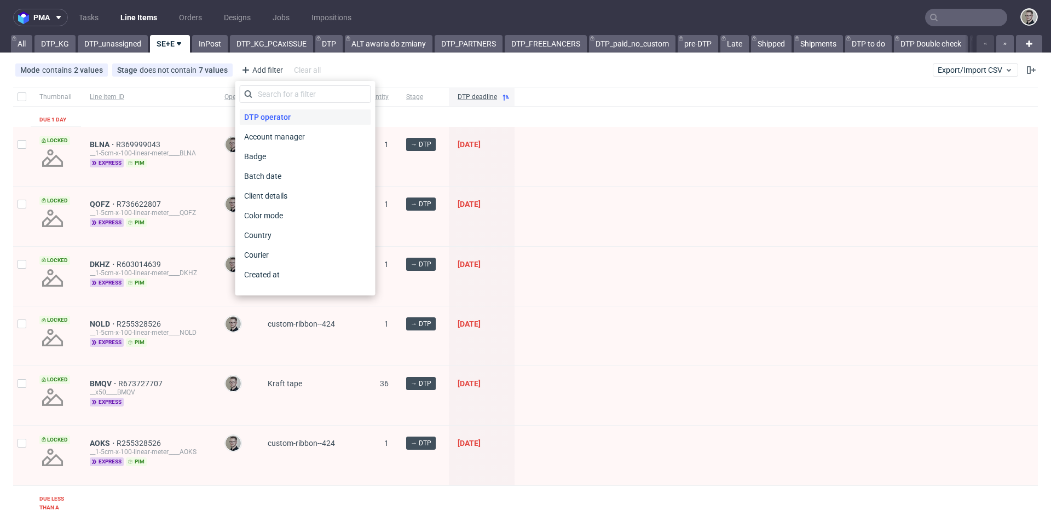
click at [292, 117] on span "DTP operator" at bounding box center [267, 116] width 55 height 15
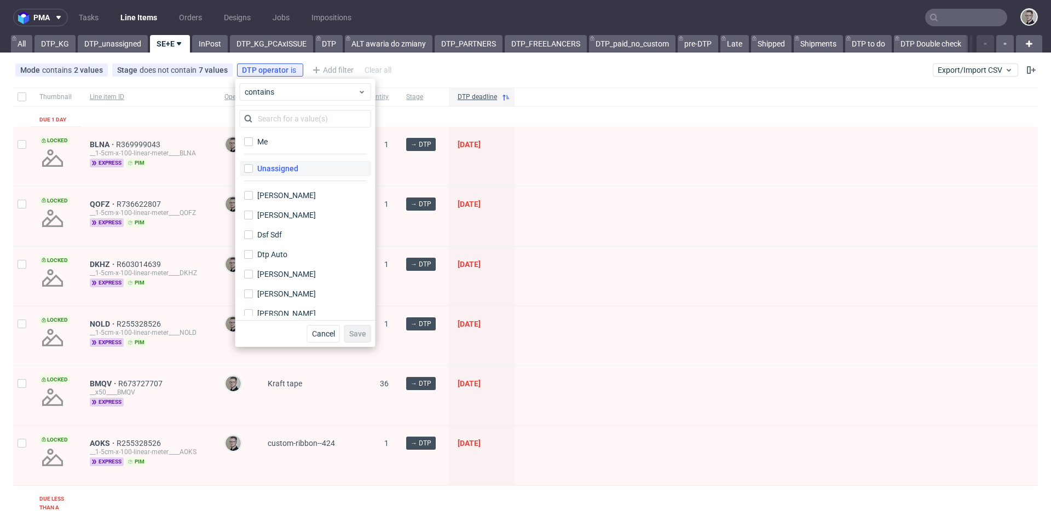
click at [290, 164] on div "Unassigned" at bounding box center [277, 168] width 41 height 11
click at [253, 164] on input "Unassigned" at bounding box center [248, 168] width 9 height 9
checkbox input "true"
click at [360, 334] on span "Save" at bounding box center [357, 334] width 17 height 8
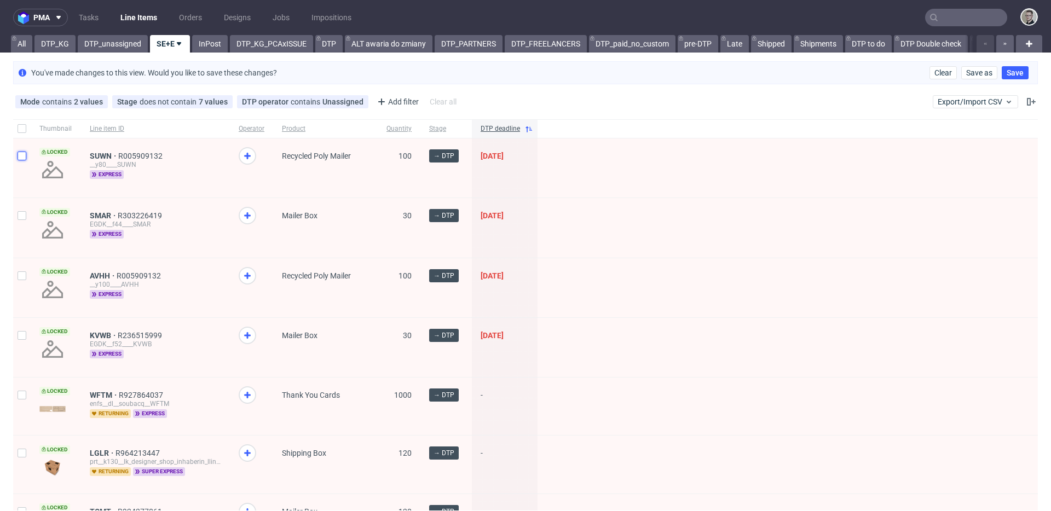
click at [20, 157] on input "checkbox" at bounding box center [22, 156] width 9 height 9
checkbox input "true"
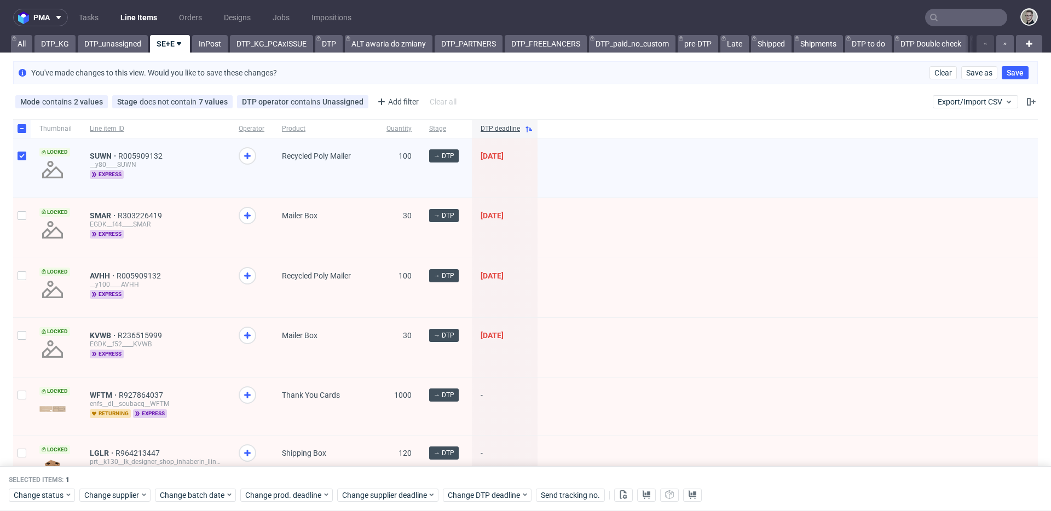
click at [19, 201] on div at bounding box center [22, 227] width 18 height 59
click at [21, 210] on div at bounding box center [22, 227] width 18 height 59
click at [24, 217] on input "checkbox" at bounding box center [22, 215] width 9 height 9
checkbox input "true"
click at [21, 274] on input "checkbox" at bounding box center [22, 276] width 9 height 9
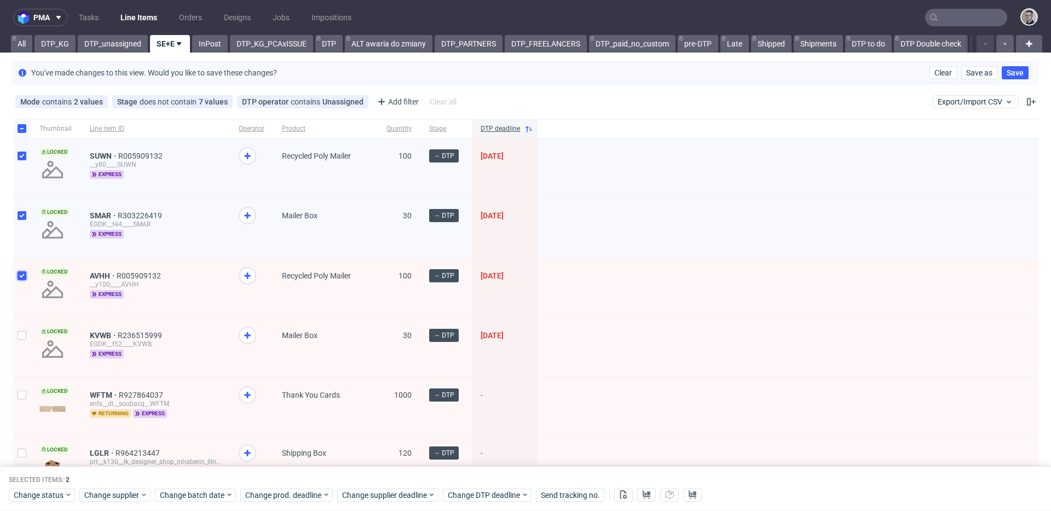
checkbox input "true"
click at [20, 330] on div at bounding box center [22, 347] width 18 height 59
checkbox input "true"
click at [112, 43] on link "DTP_unassigned" at bounding box center [113, 44] width 70 height 18
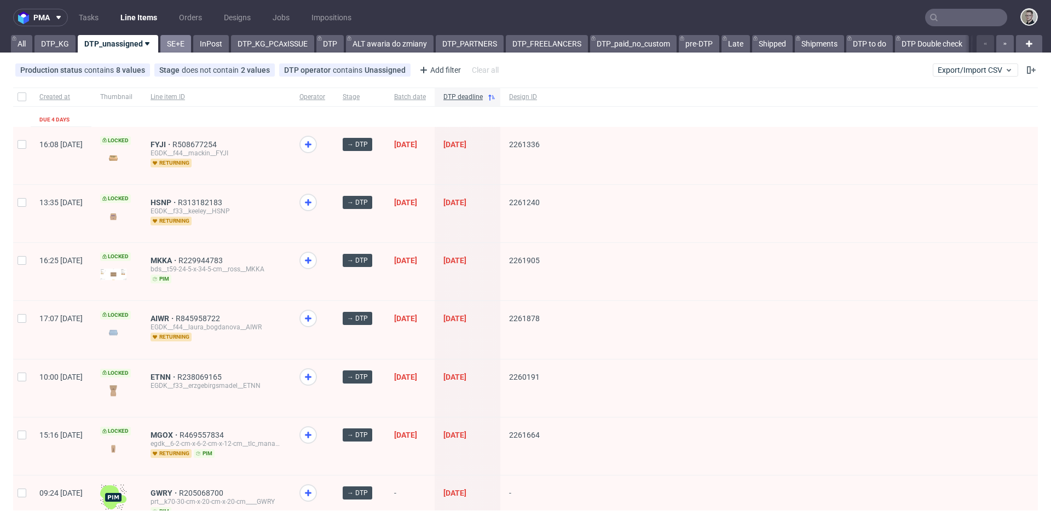
click at [178, 48] on link "SE+E" at bounding box center [175, 44] width 31 height 18
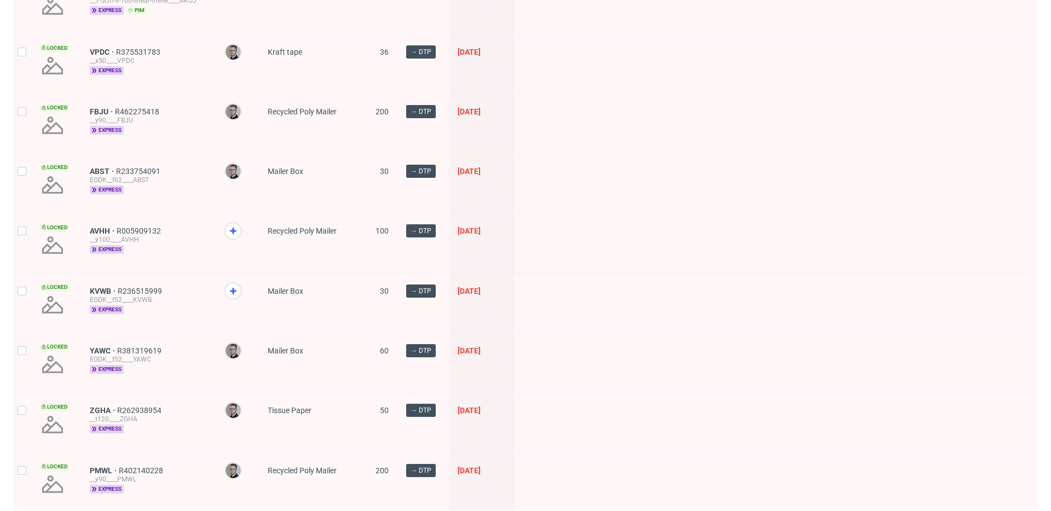
scroll to position [1484, 0]
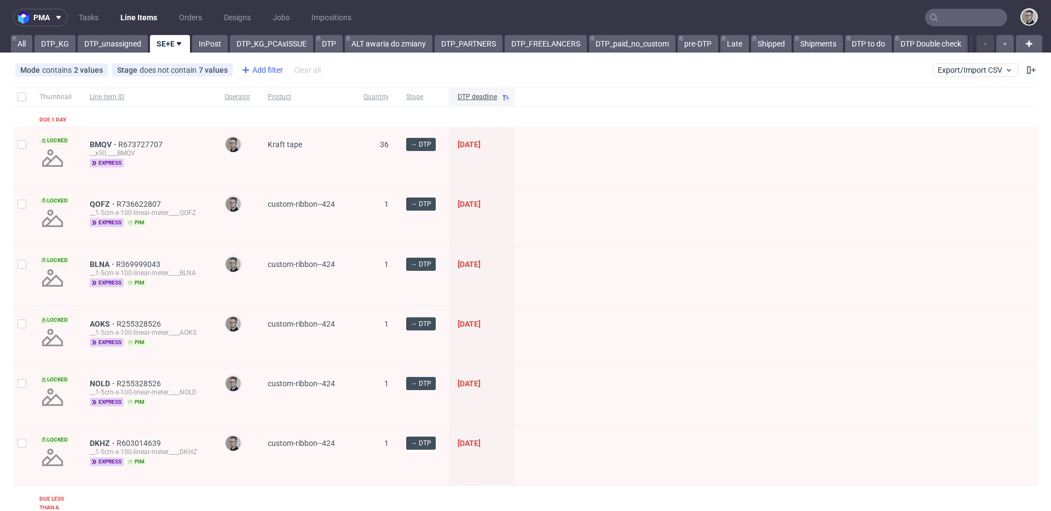
click at [247, 67] on icon at bounding box center [245, 69] width 13 height 13
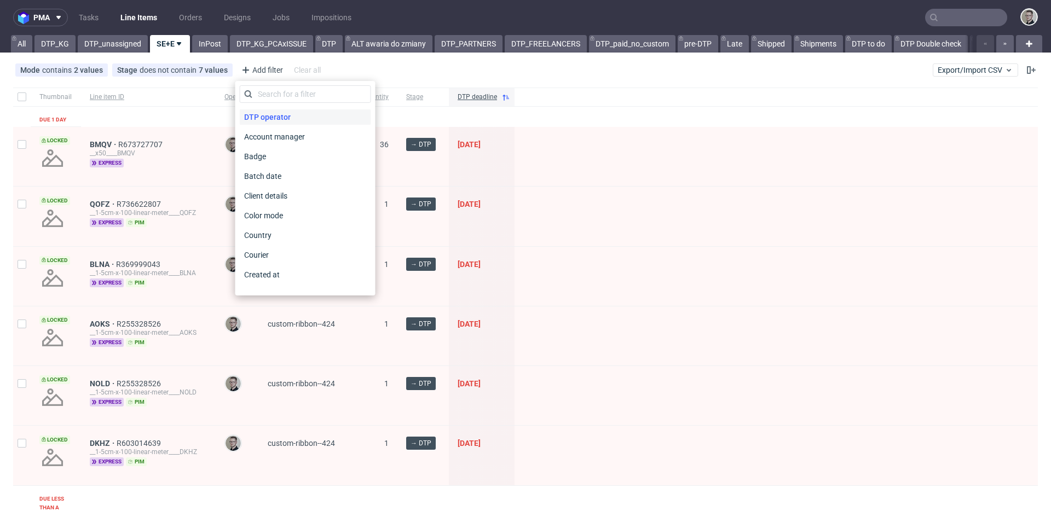
click at [276, 115] on span "DTP operator" at bounding box center [267, 116] width 55 height 15
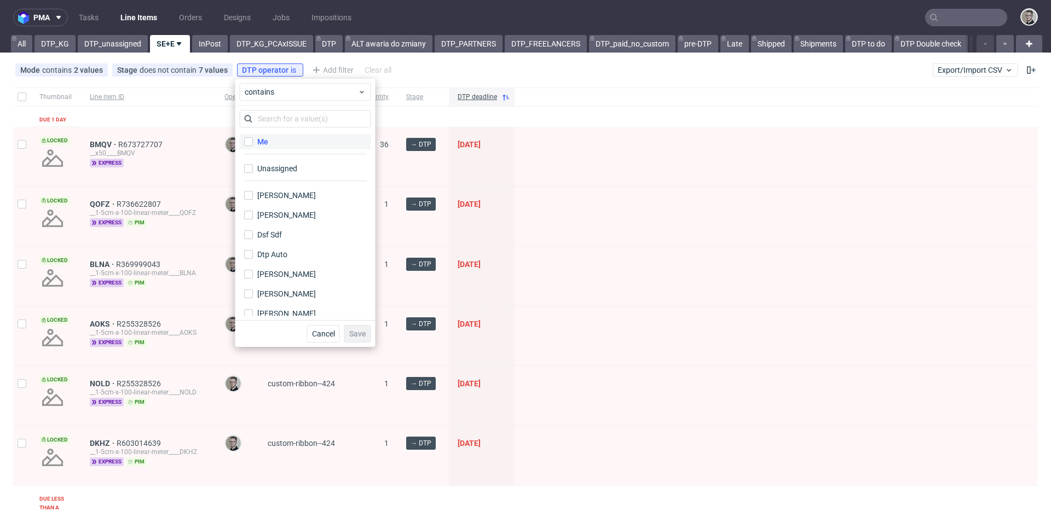
click at [272, 147] on label "Me" at bounding box center [305, 141] width 131 height 15
click at [253, 146] on input "Me" at bounding box center [248, 141] width 9 height 9
click at [273, 138] on label "Me" at bounding box center [305, 141] width 131 height 15
click at [253, 138] on input "Me" at bounding box center [248, 141] width 9 height 9
checkbox input "false"
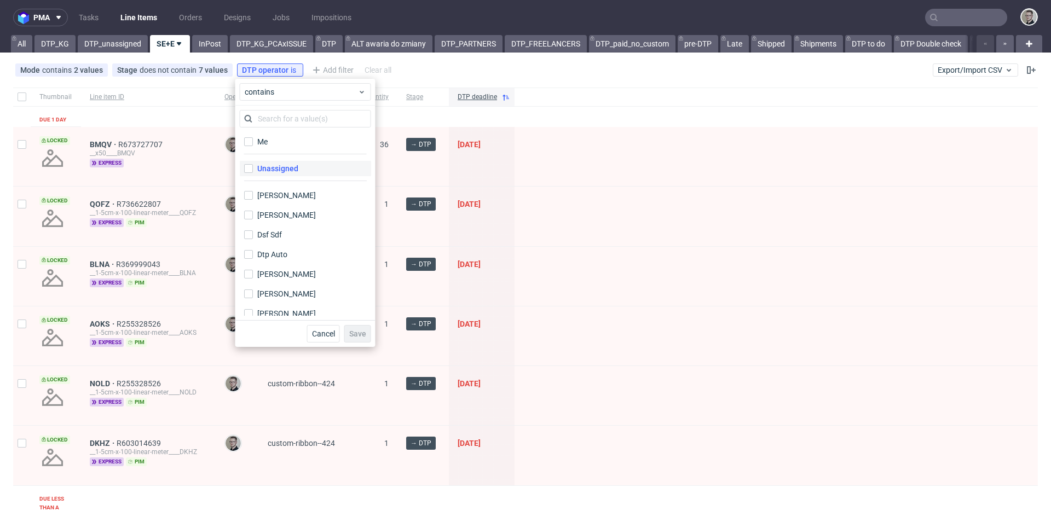
click at [284, 165] on div "Unassigned" at bounding box center [277, 168] width 41 height 11
click at [253, 165] on input "Unassigned" at bounding box center [248, 168] width 9 height 9
checkbox input "true"
click at [359, 332] on span "Save" at bounding box center [357, 334] width 17 height 8
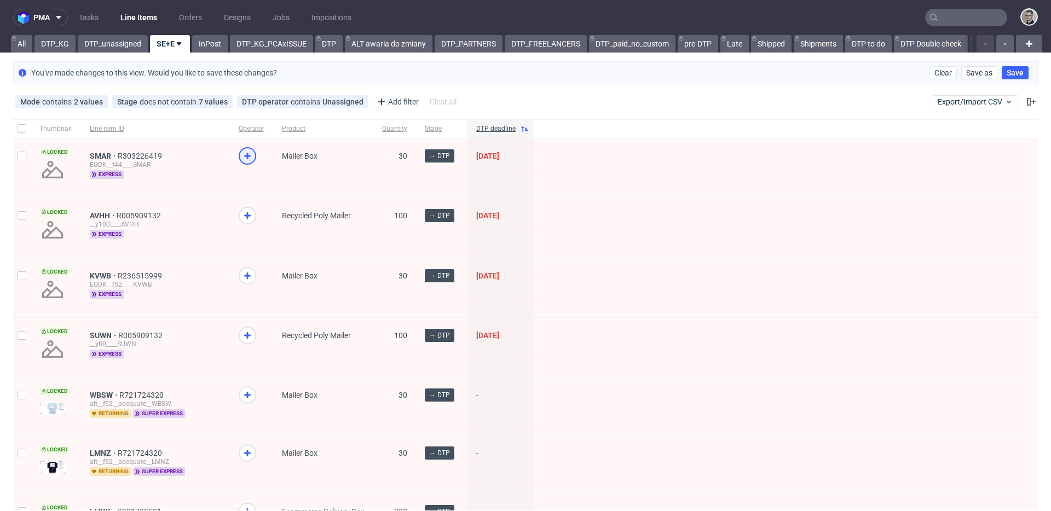
click at [251, 152] on icon at bounding box center [247, 155] width 13 height 13
click at [249, 217] on icon at bounding box center [247, 215] width 13 height 13
click at [247, 275] on use at bounding box center [247, 276] width 7 height 7
click at [250, 340] on icon at bounding box center [247, 335] width 13 height 13
drag, startPoint x: 96, startPoint y: 334, endPoint x: 101, endPoint y: 288, distance: 46.2
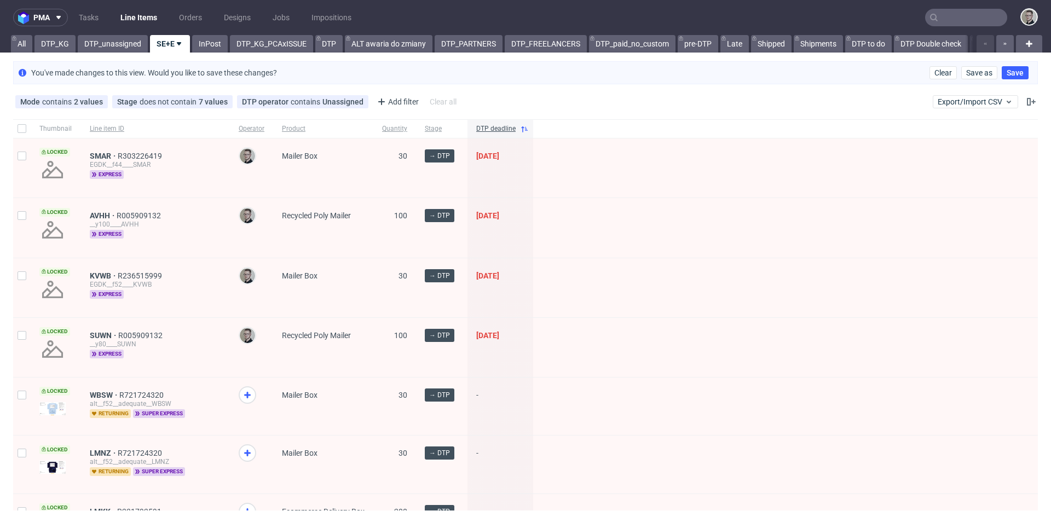
drag, startPoint x: 99, startPoint y: 216, endPoint x: 103, endPoint y: 202, distance: 14.4
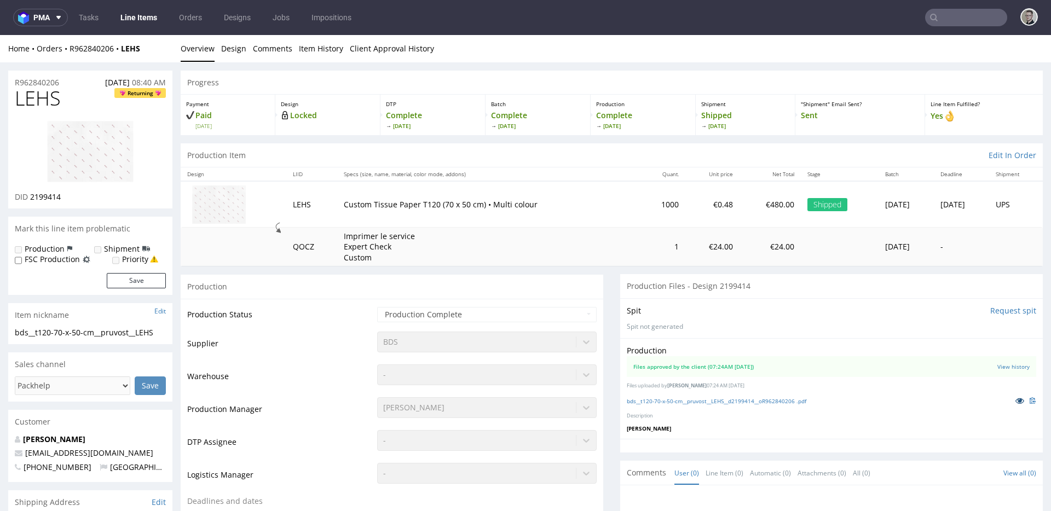
click at [1010, 401] on link at bounding box center [1020, 401] width 20 height 12
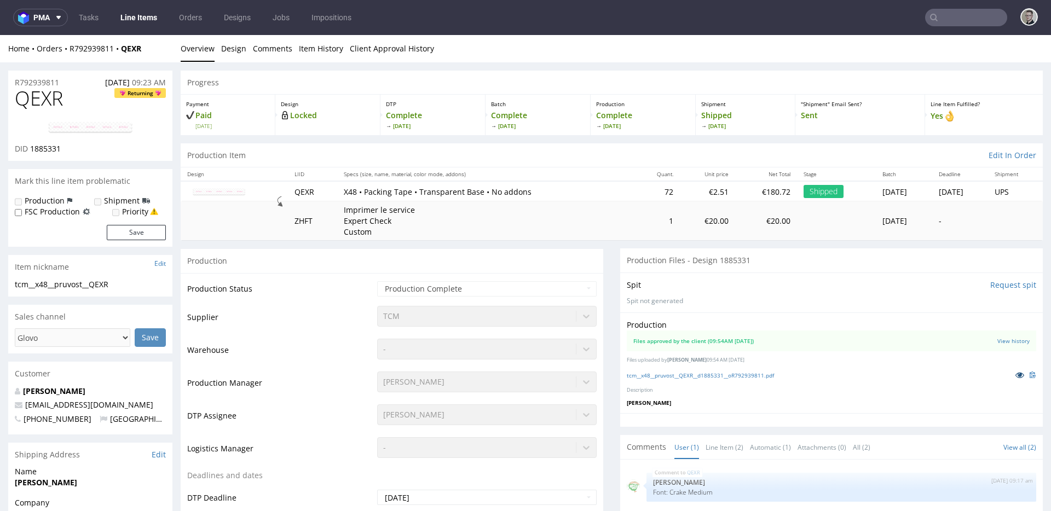
click at [1015, 371] on icon at bounding box center [1019, 375] width 9 height 8
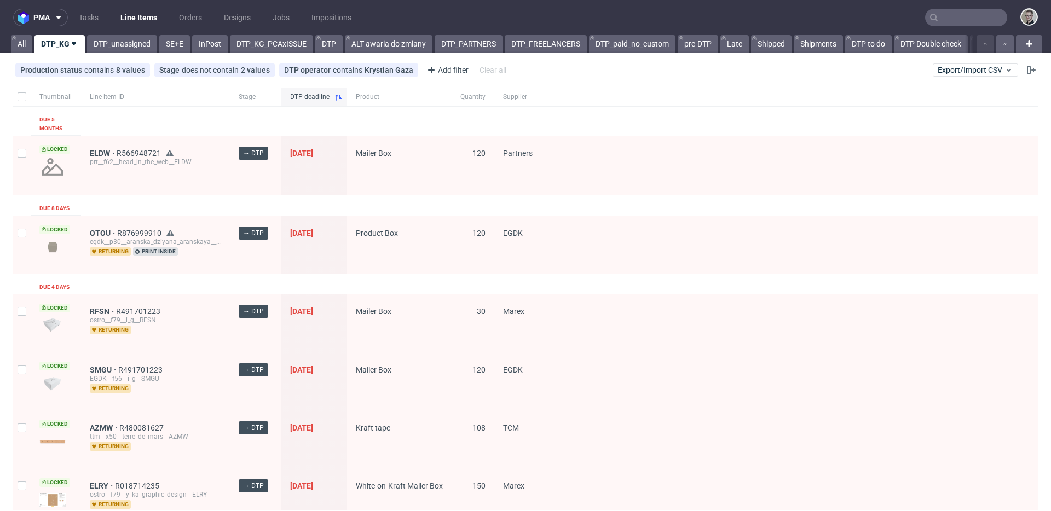
drag, startPoint x: 102, startPoint y: 234, endPoint x: 99, endPoint y: 190, distance: 43.9
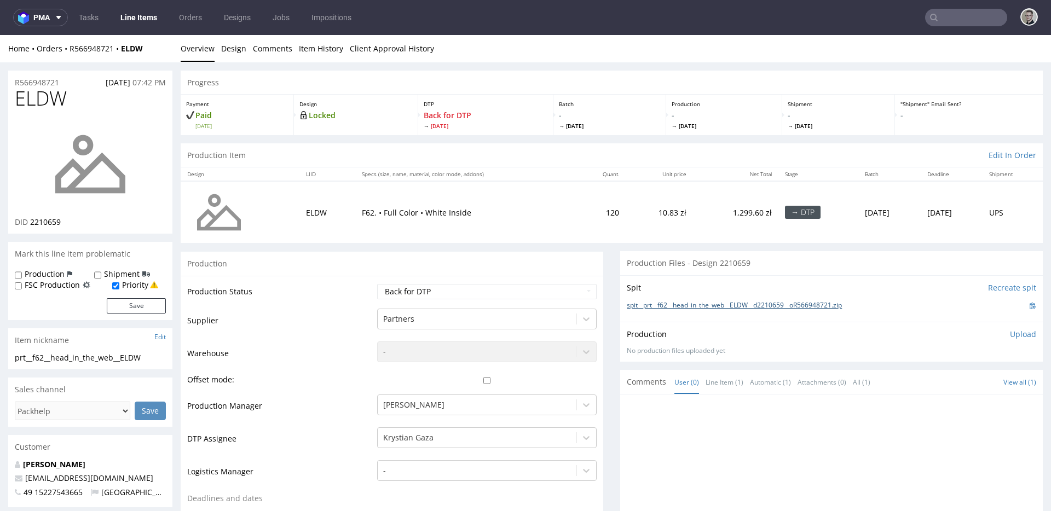
click at [701, 305] on link "spit__prt__f62__head_in_the_web__ELDW__d2210659__oR566948721.zip" at bounding box center [734, 305] width 215 height 9
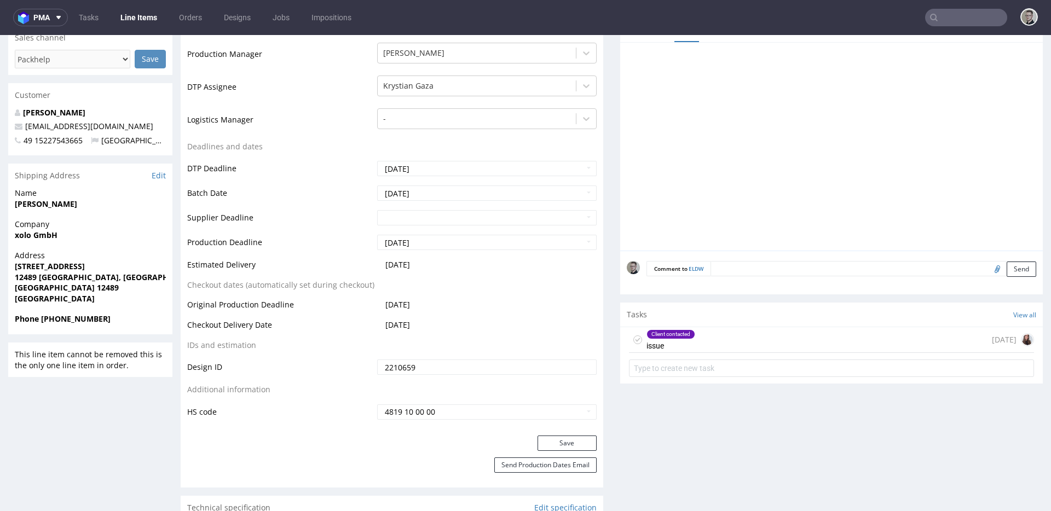
click at [722, 334] on div "Client contacted issue [DATE]" at bounding box center [831, 340] width 405 height 26
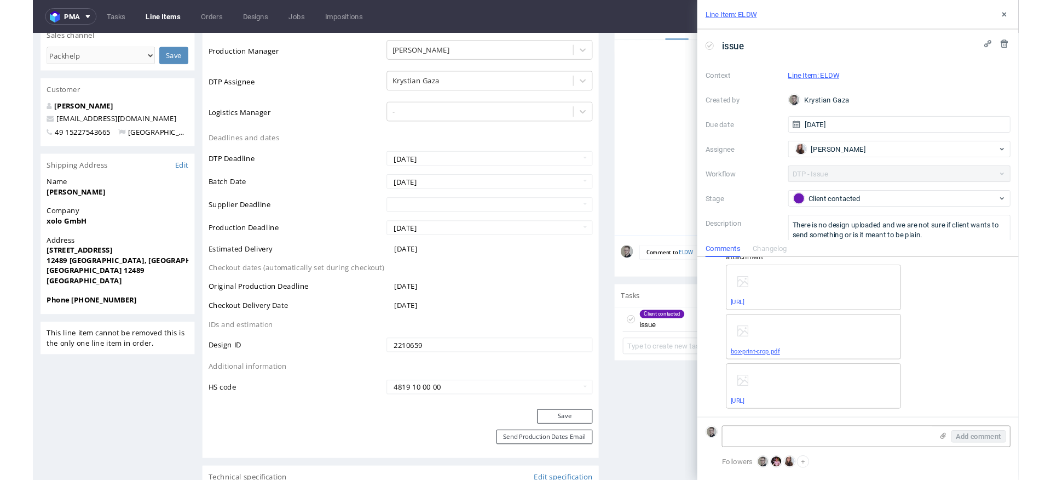
scroll to position [190, 0]
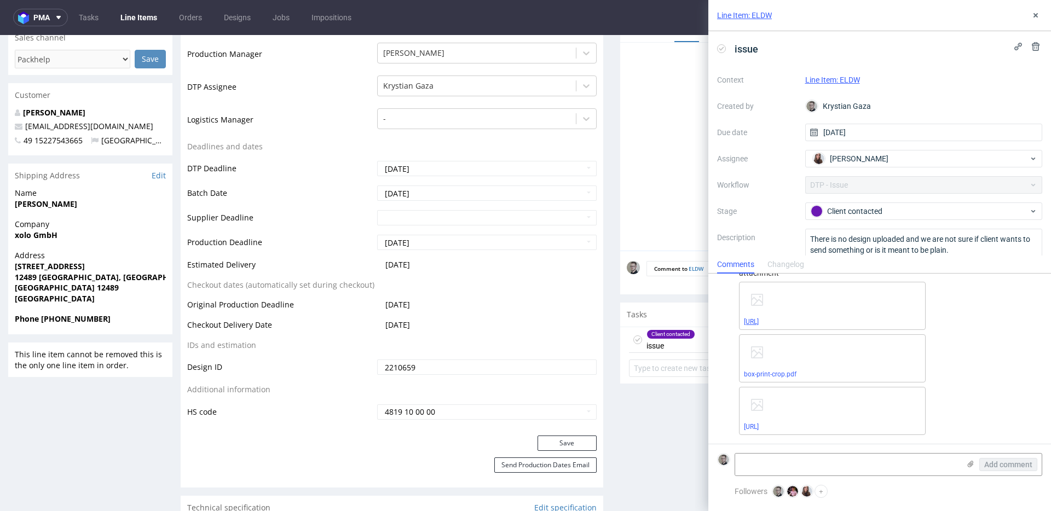
click at [759, 322] on link "[URL]" at bounding box center [751, 322] width 15 height 8
click at [777, 376] on link "box-print-crop.pdf" at bounding box center [770, 375] width 53 height 8
click at [759, 428] on link "[URL]" at bounding box center [751, 427] width 15 height 8
